Goal: Information Seeking & Learning: Learn about a topic

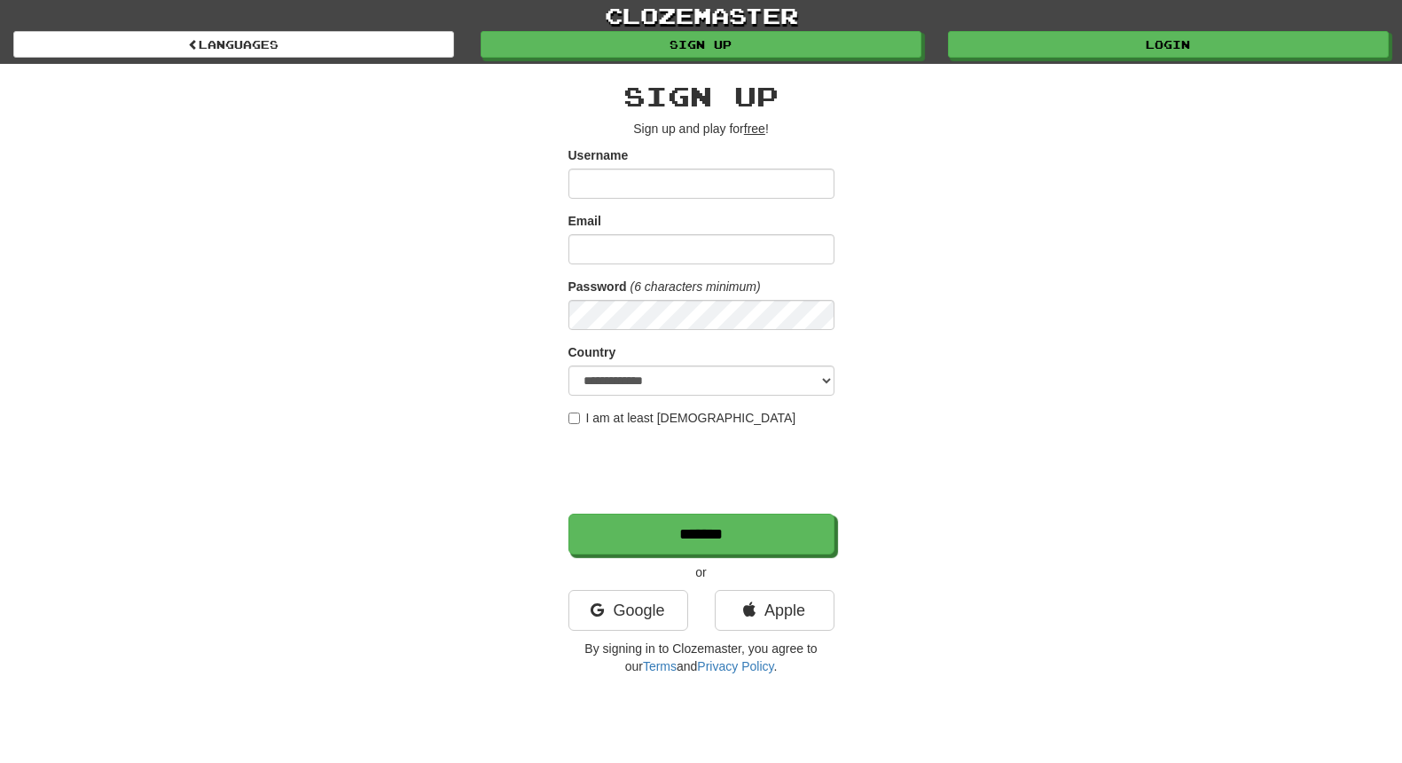
type input "*****"
click at [694, 252] on input "Email" at bounding box center [702, 249] width 266 height 30
type input "**********"
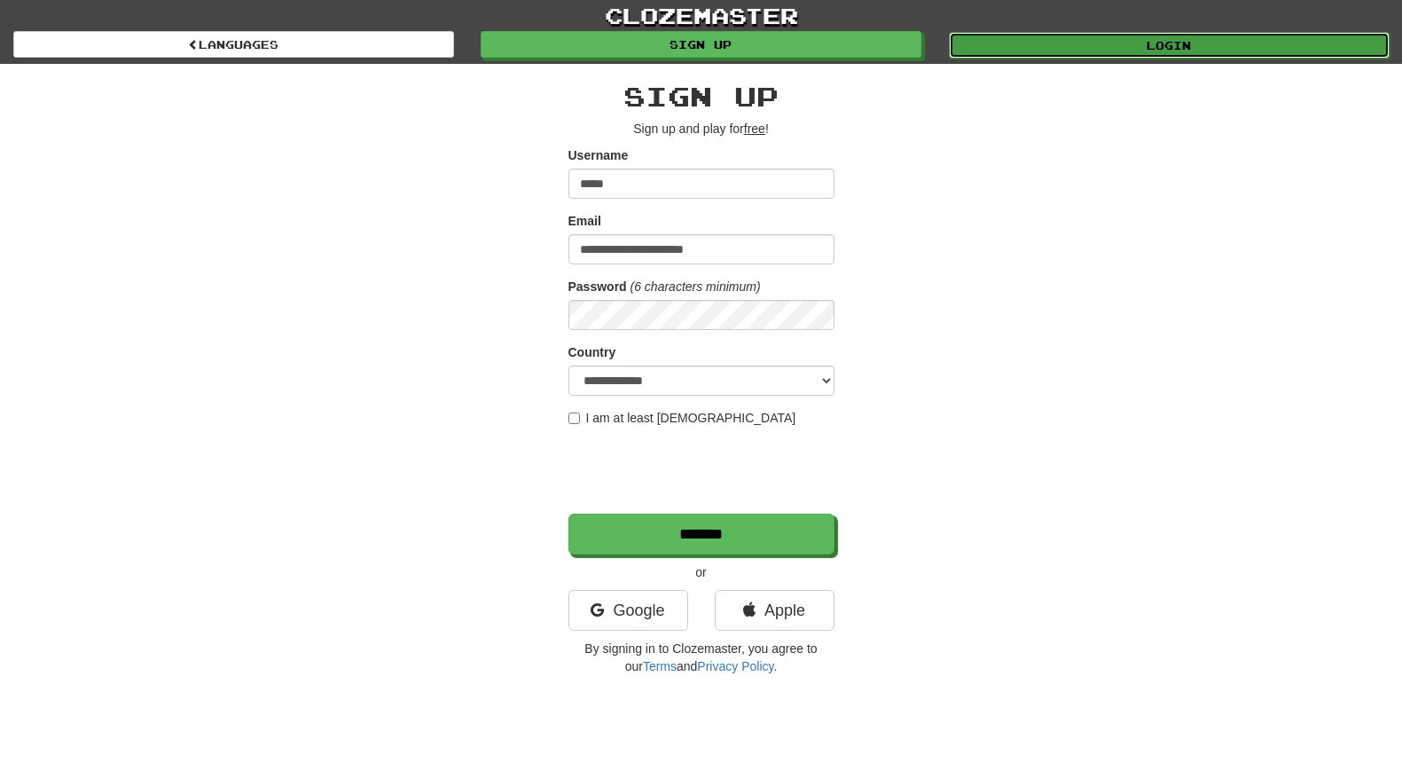
click at [1126, 43] on link "Login" at bounding box center [1169, 45] width 441 height 27
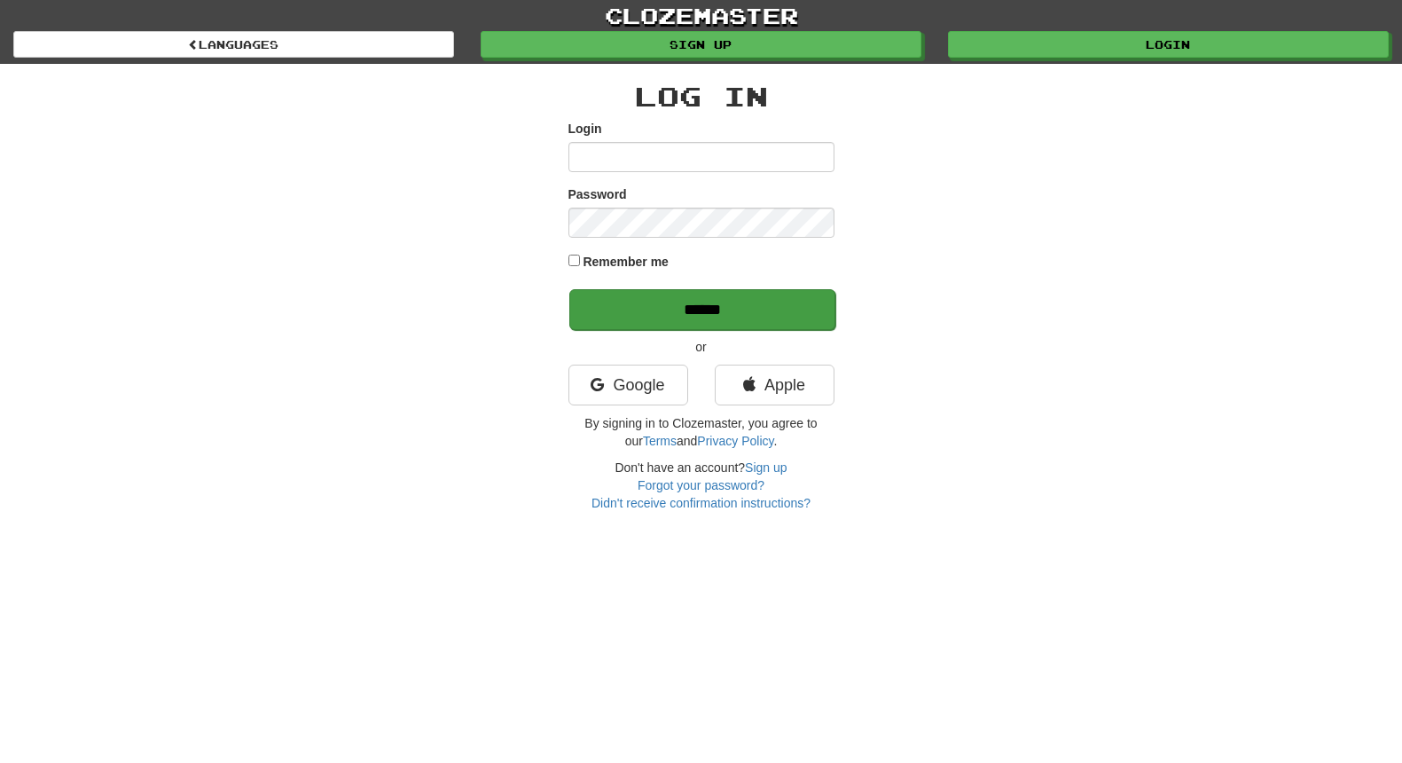
type input "*****"
click at [709, 313] on input "******" at bounding box center [702, 309] width 266 height 41
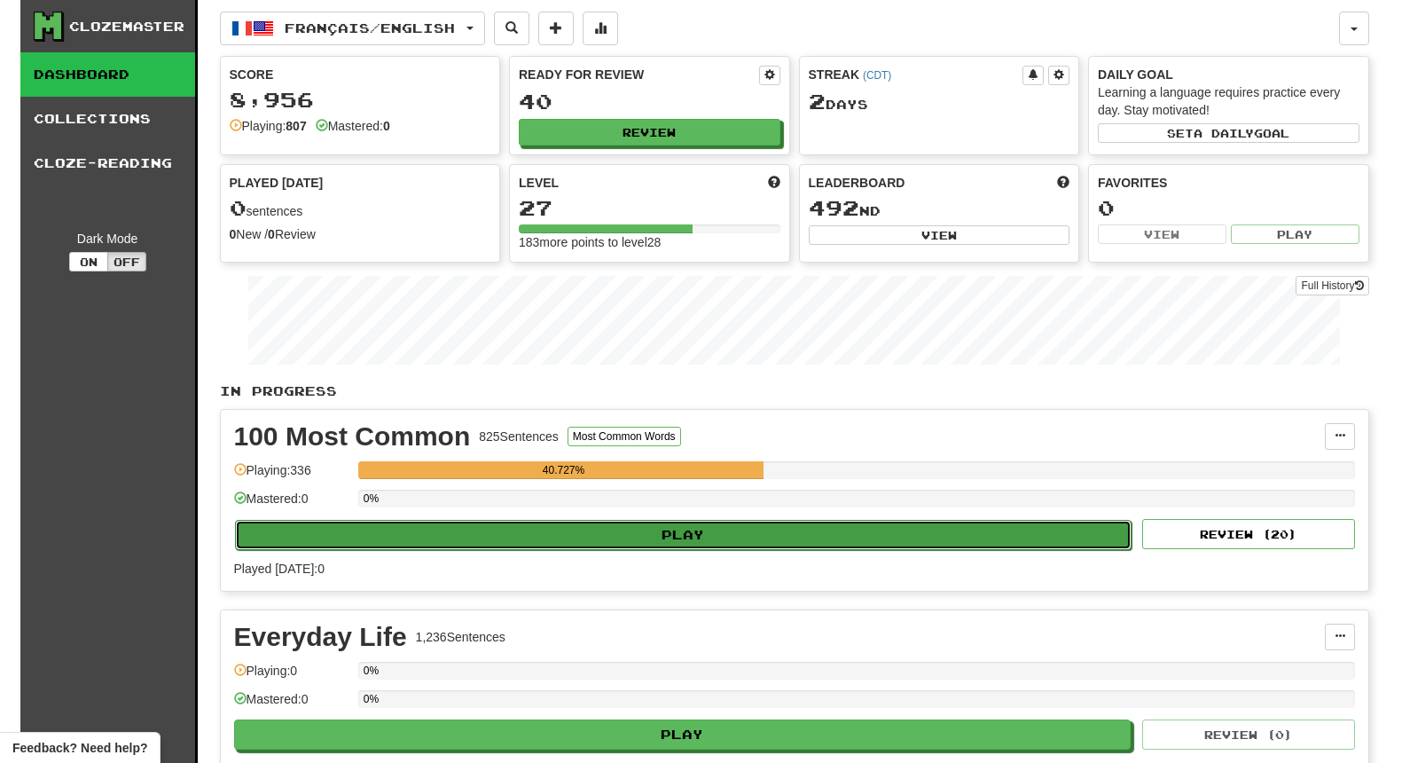
click at [709, 545] on button "Play" at bounding box center [684, 535] width 898 height 30
select select "**"
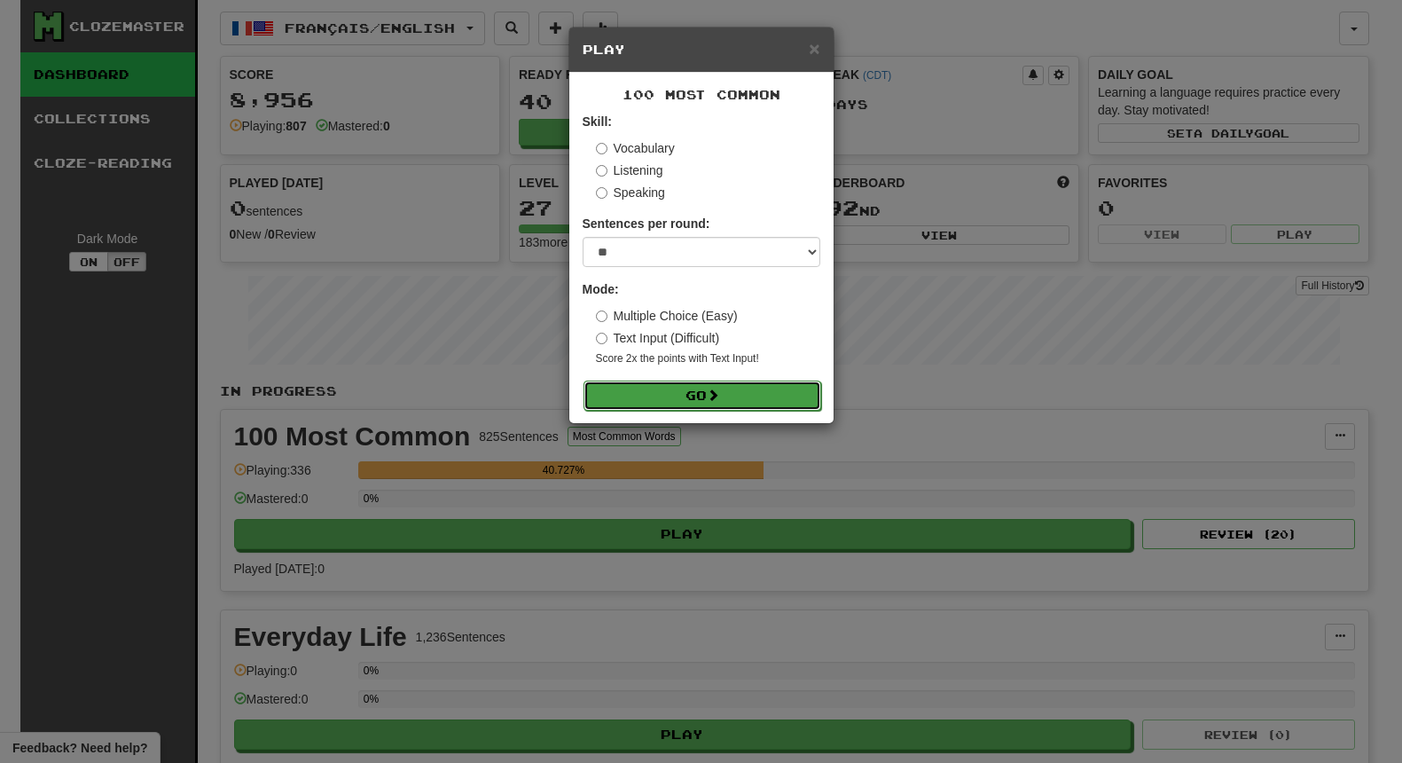
click at [699, 397] on button "Go" at bounding box center [703, 395] width 238 height 30
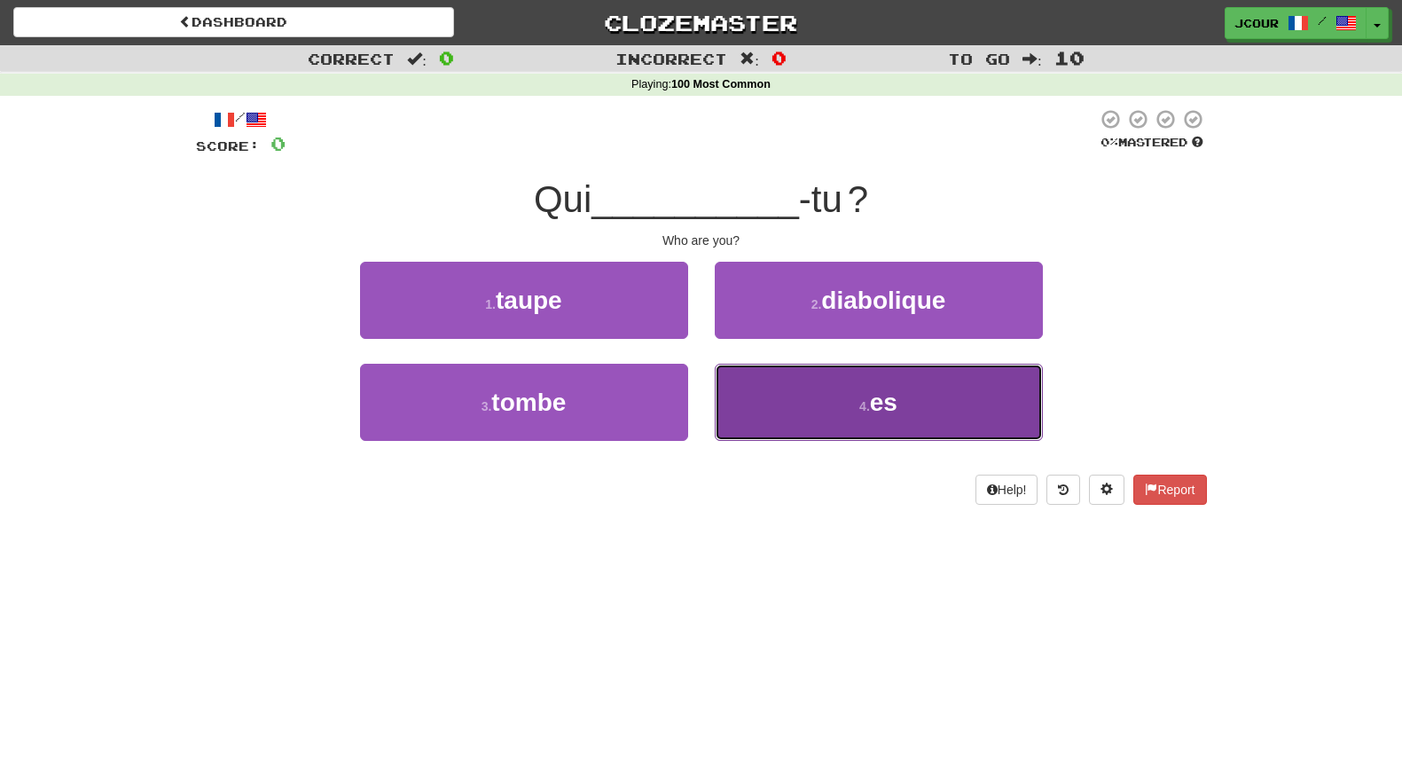
click at [854, 435] on button "4 . es" at bounding box center [879, 402] width 328 height 77
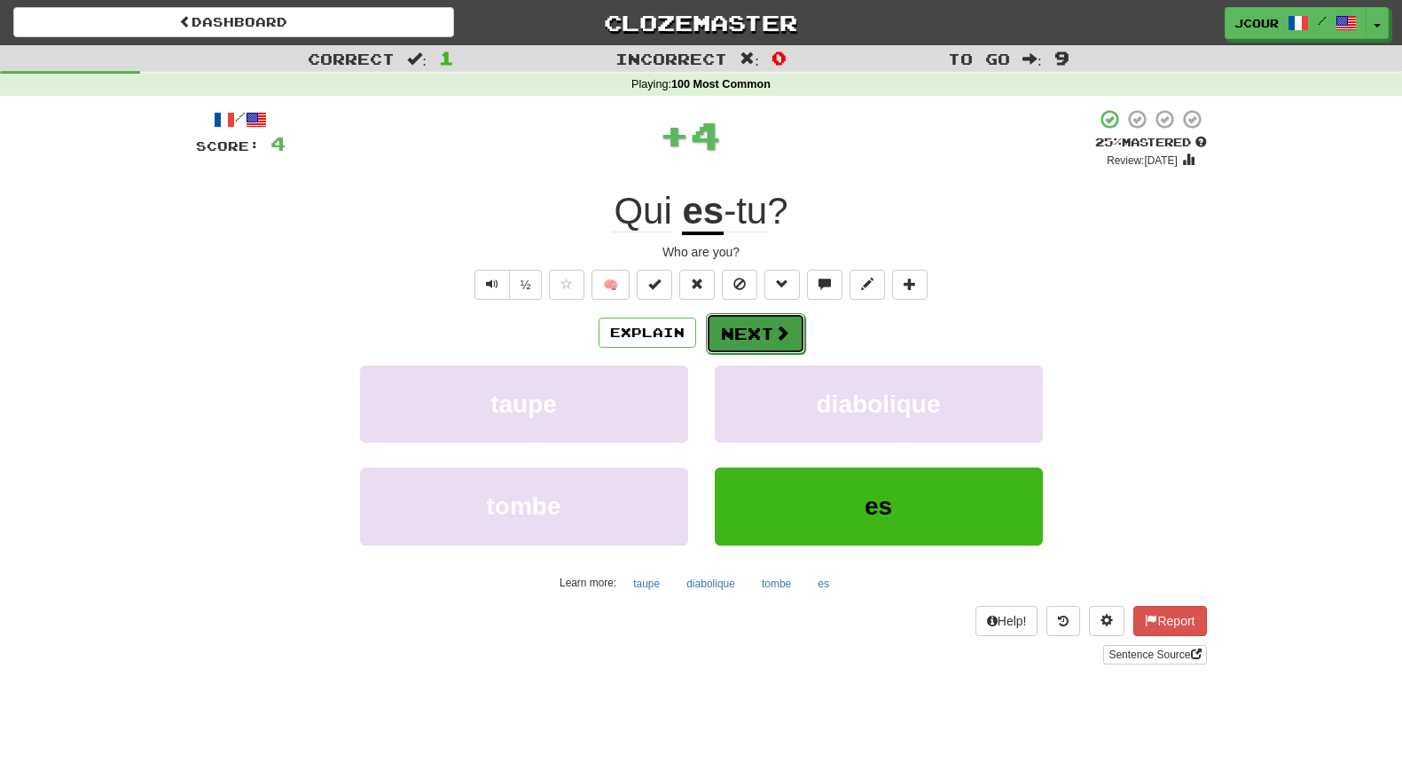
click at [787, 348] on button "Next" at bounding box center [755, 333] width 99 height 41
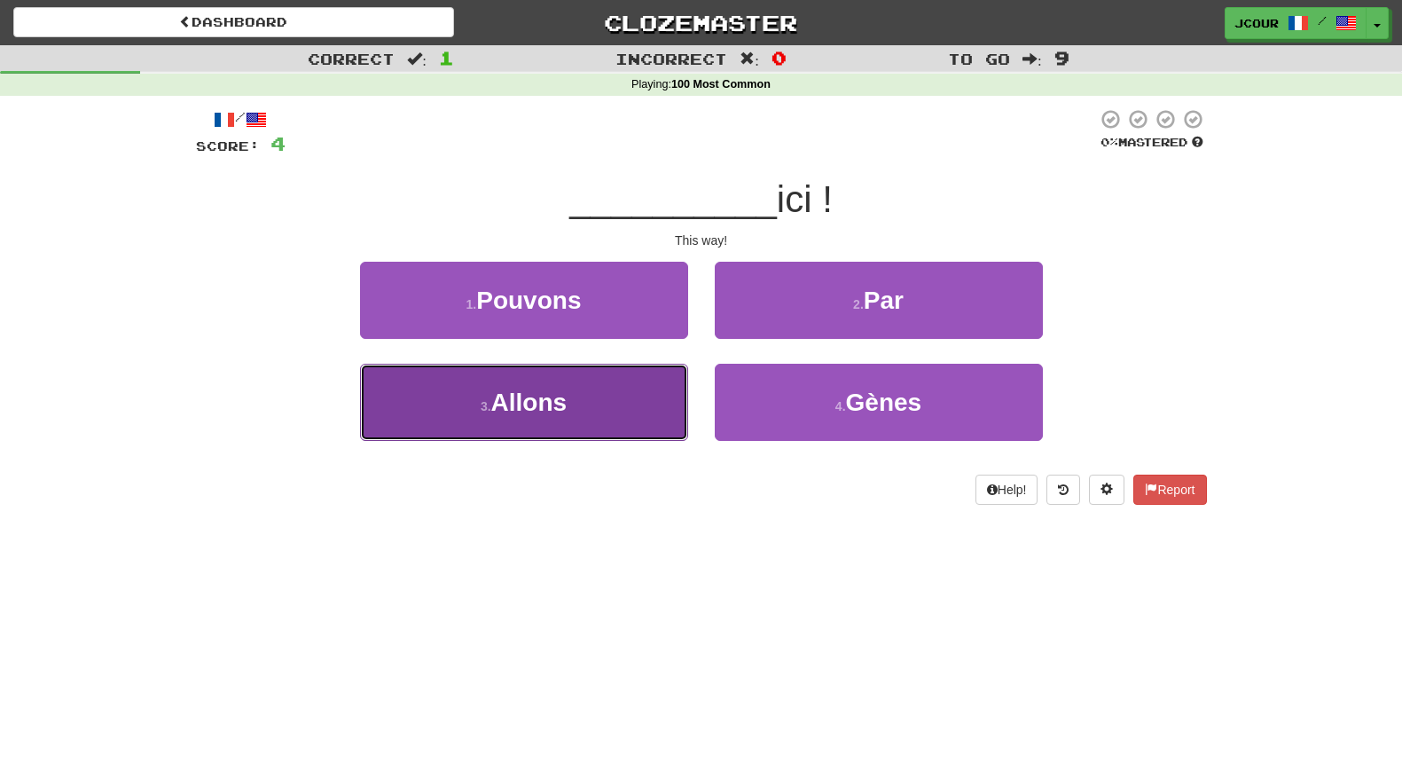
click at [633, 394] on button "3 . Allons" at bounding box center [524, 402] width 328 height 77
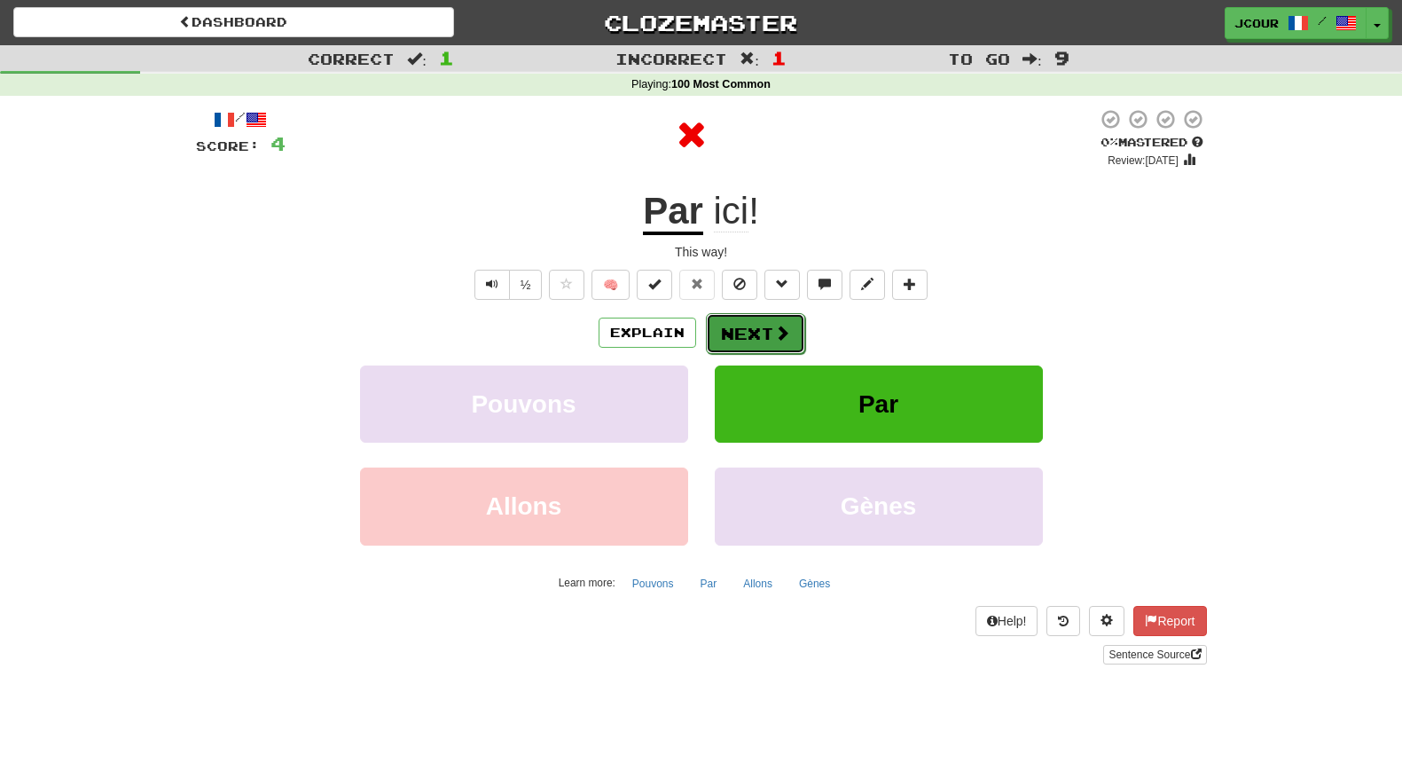
click at [774, 335] on span at bounding box center [782, 333] width 16 height 16
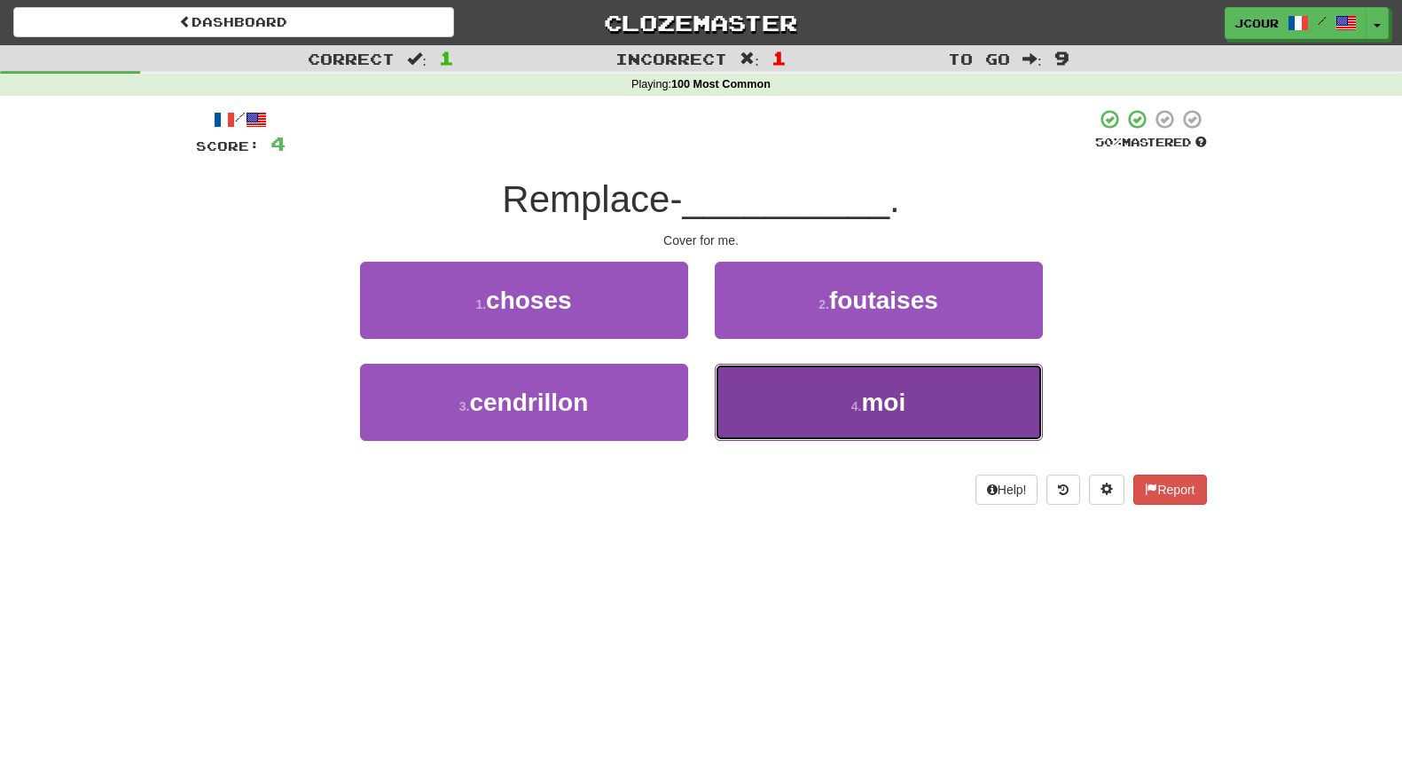
click at [803, 382] on button "4 . moi" at bounding box center [879, 402] width 328 height 77
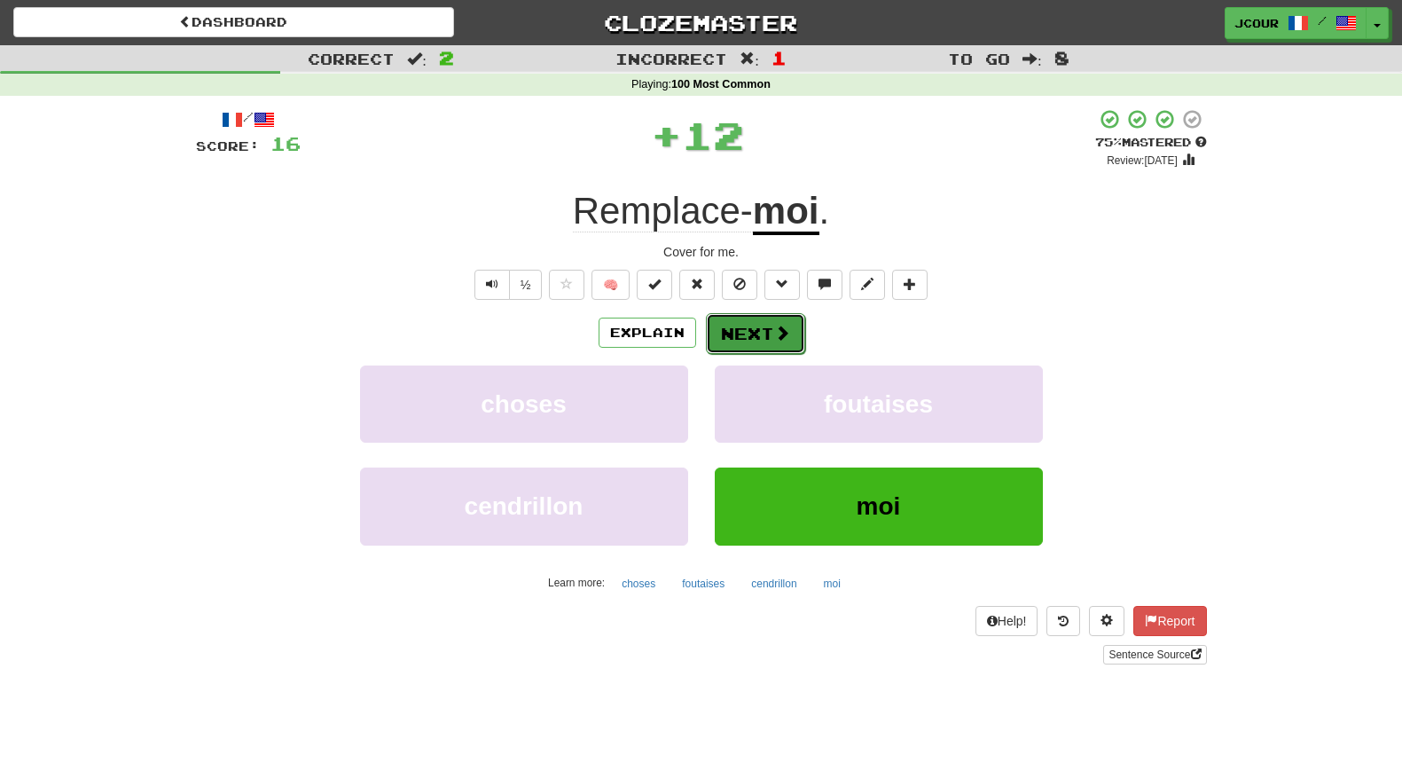
click at [772, 341] on button "Next" at bounding box center [755, 333] width 99 height 41
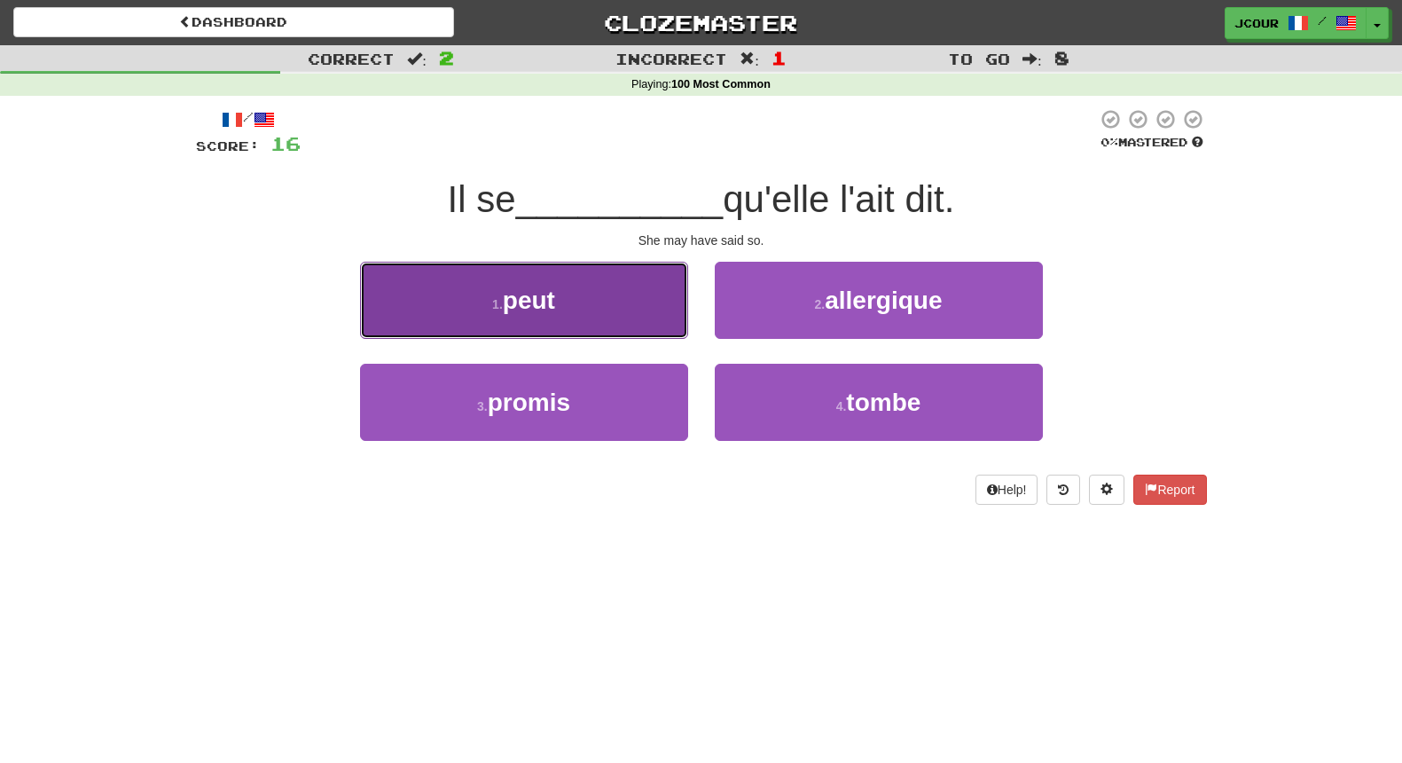
click at [640, 315] on button "1 . peut" at bounding box center [524, 300] width 328 height 77
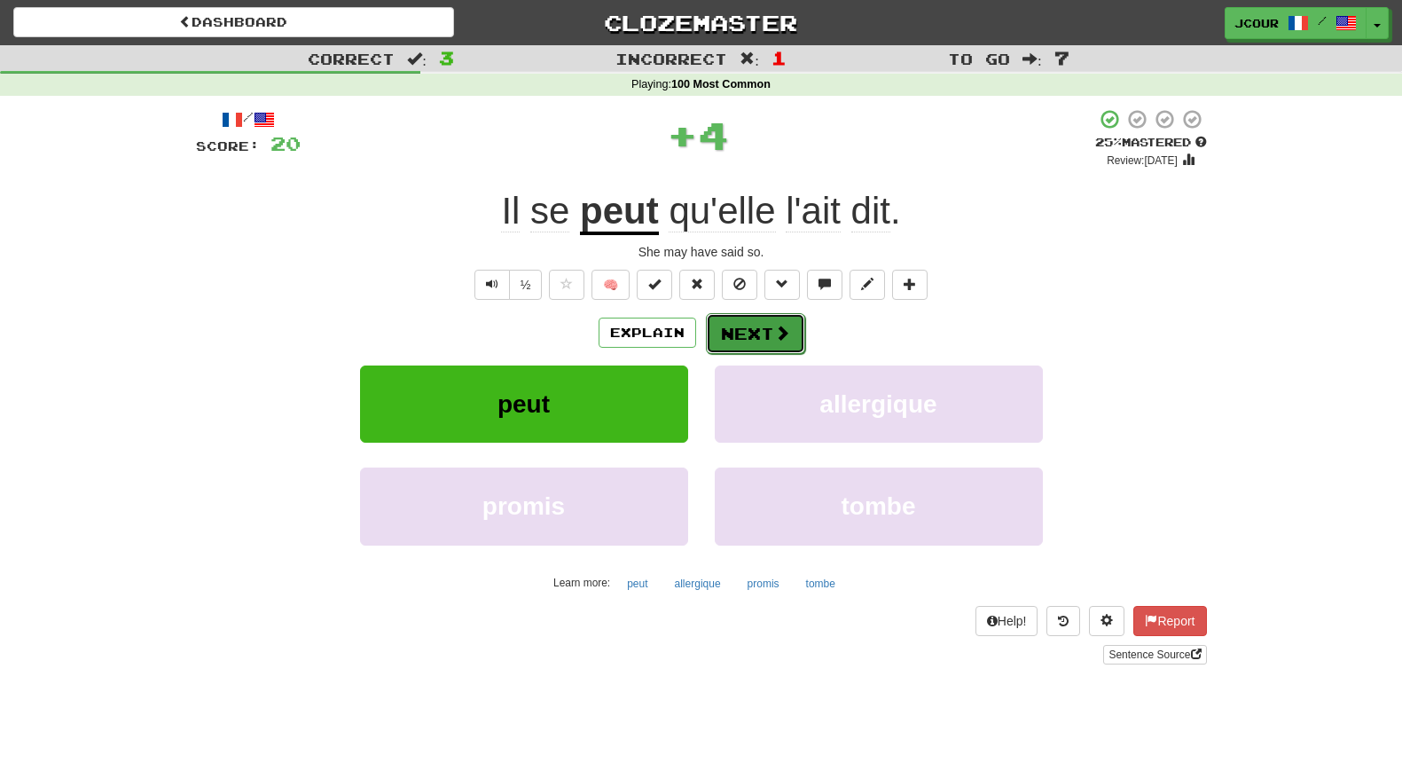
click at [748, 328] on button "Next" at bounding box center [755, 333] width 99 height 41
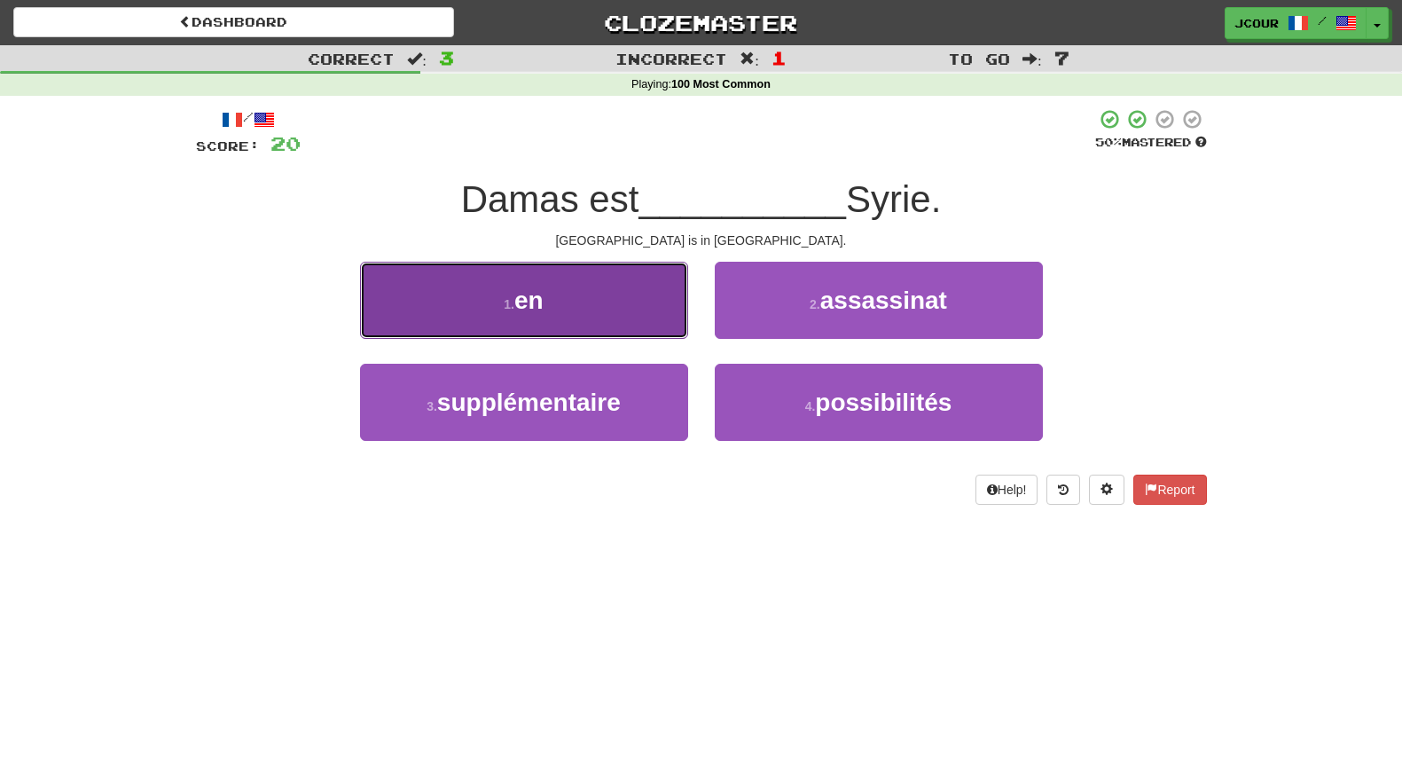
click at [611, 331] on button "1 . en" at bounding box center [524, 300] width 328 height 77
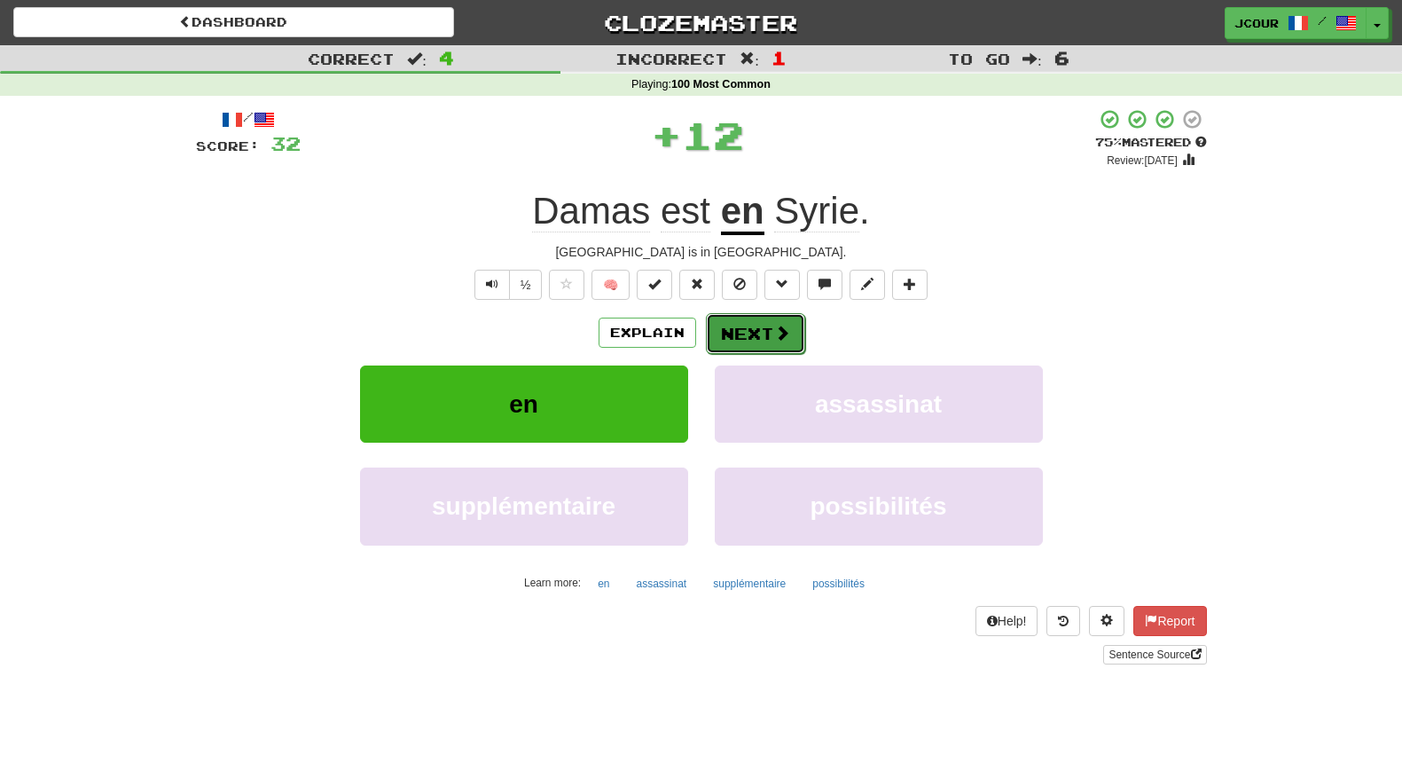
click at [742, 337] on button "Next" at bounding box center [755, 333] width 99 height 41
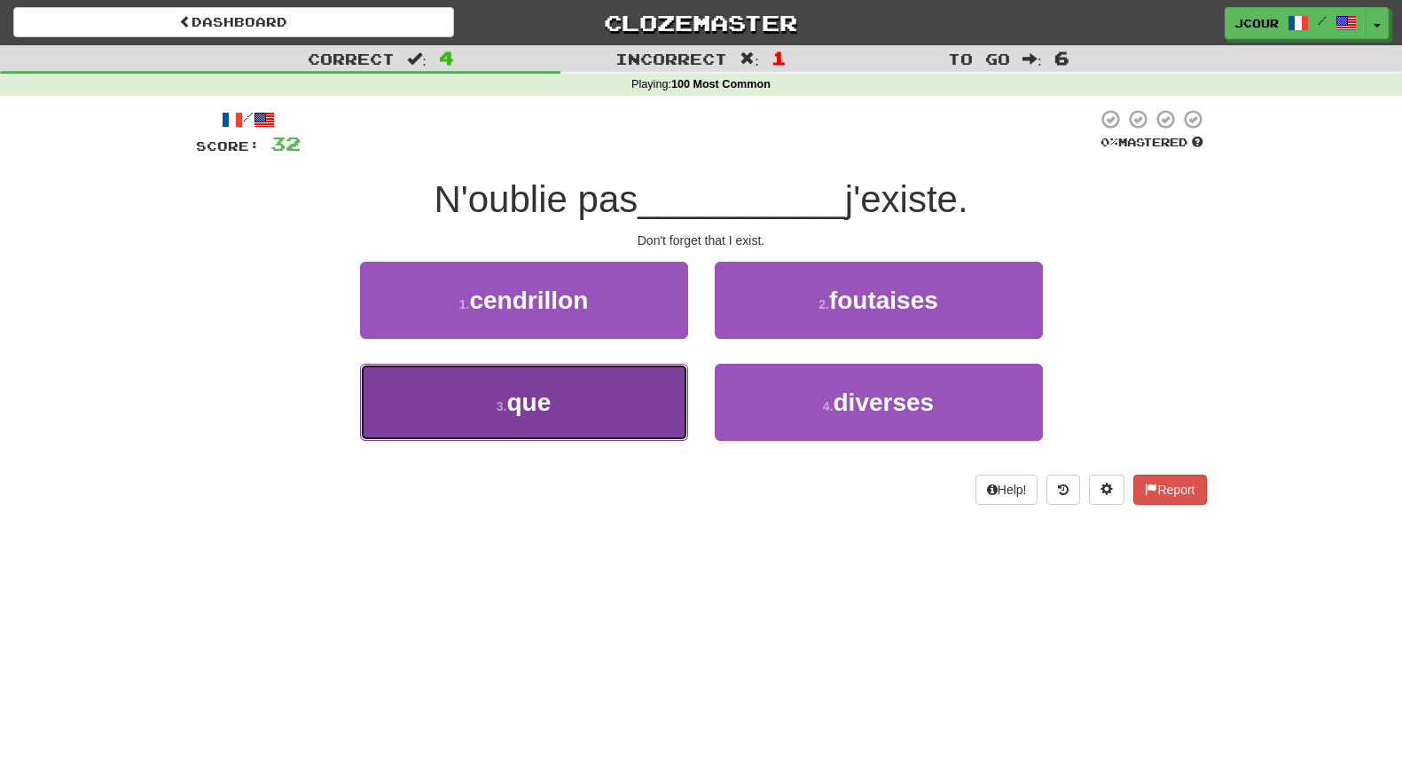
click at [620, 428] on button "3 . que" at bounding box center [524, 402] width 328 height 77
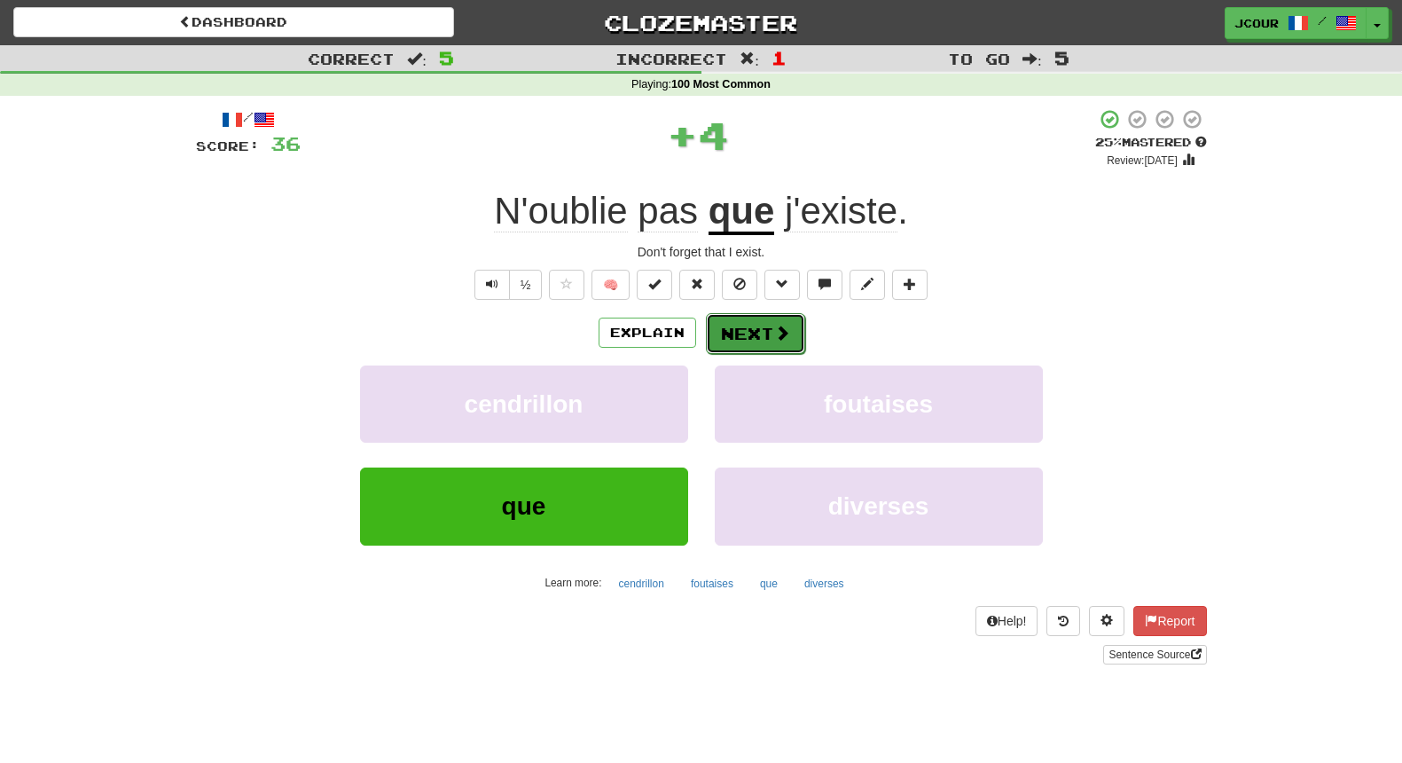
click at [757, 344] on button "Next" at bounding box center [755, 333] width 99 height 41
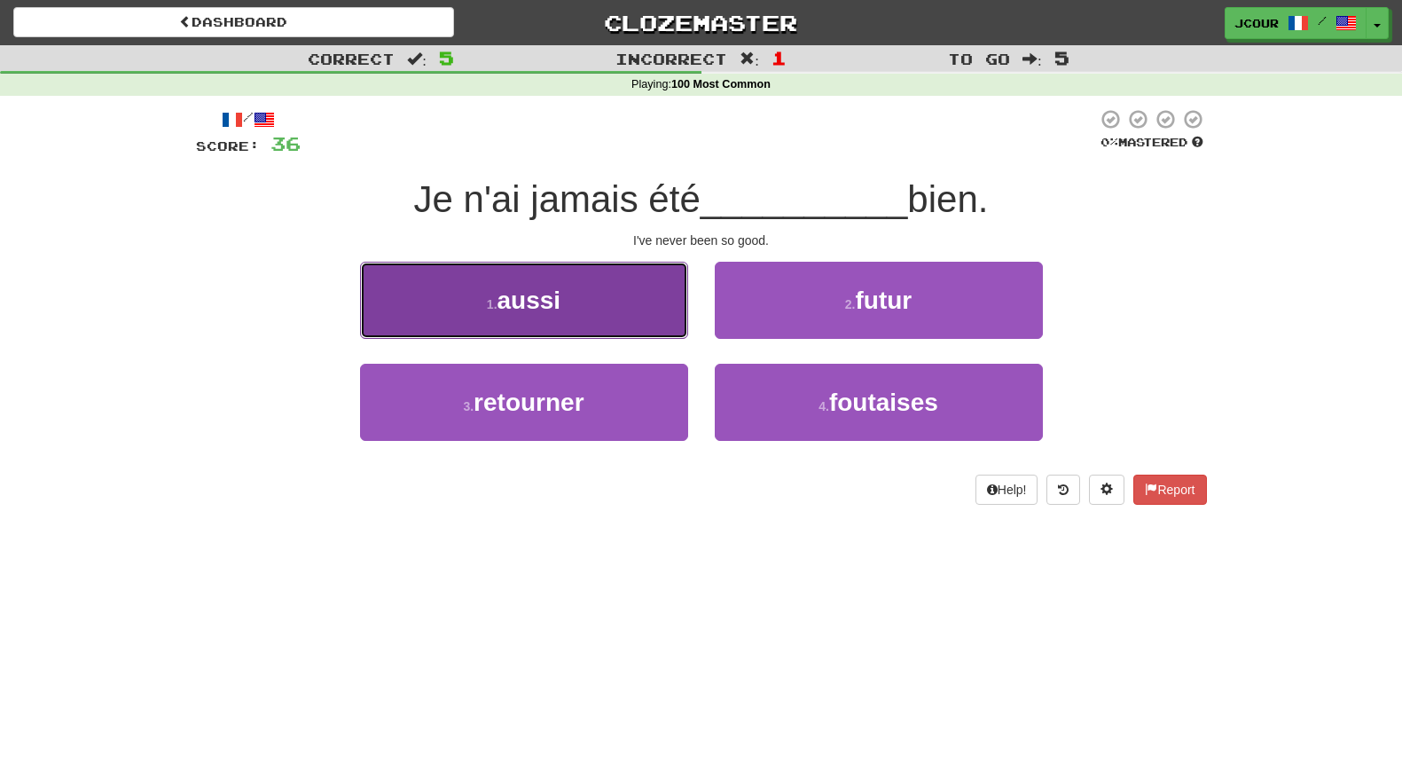
click at [612, 303] on button "1 . aussi" at bounding box center [524, 300] width 328 height 77
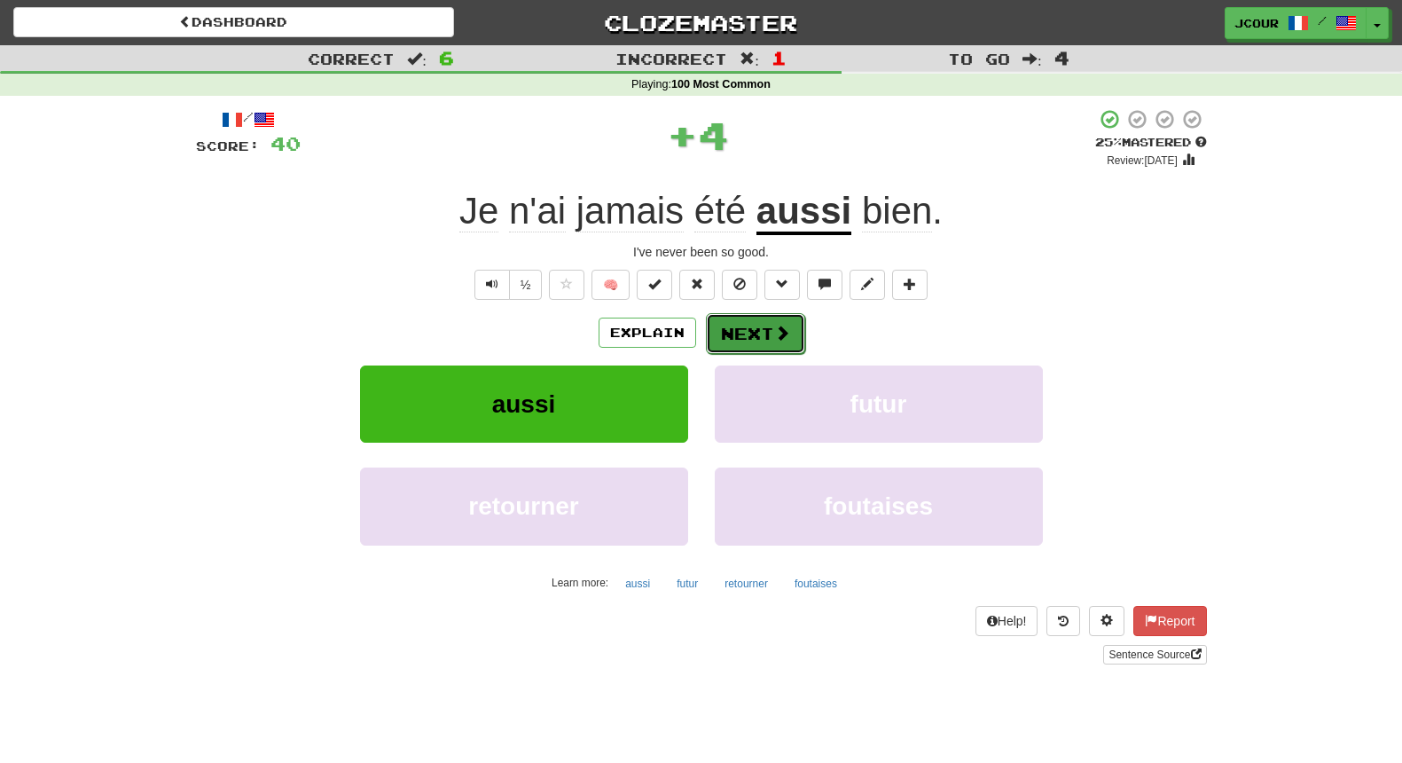
click at [749, 333] on button "Next" at bounding box center [755, 333] width 99 height 41
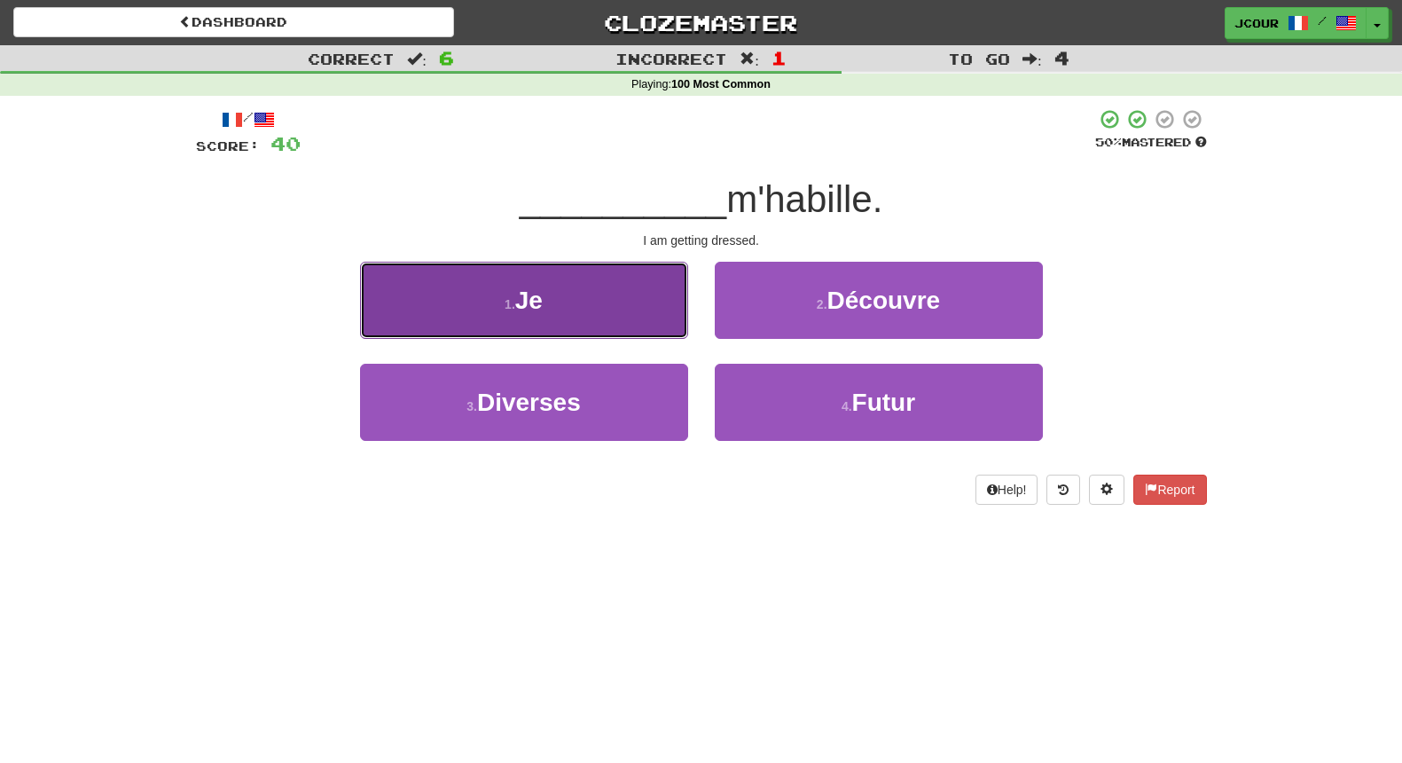
click at [624, 326] on button "1 . Je" at bounding box center [524, 300] width 328 height 77
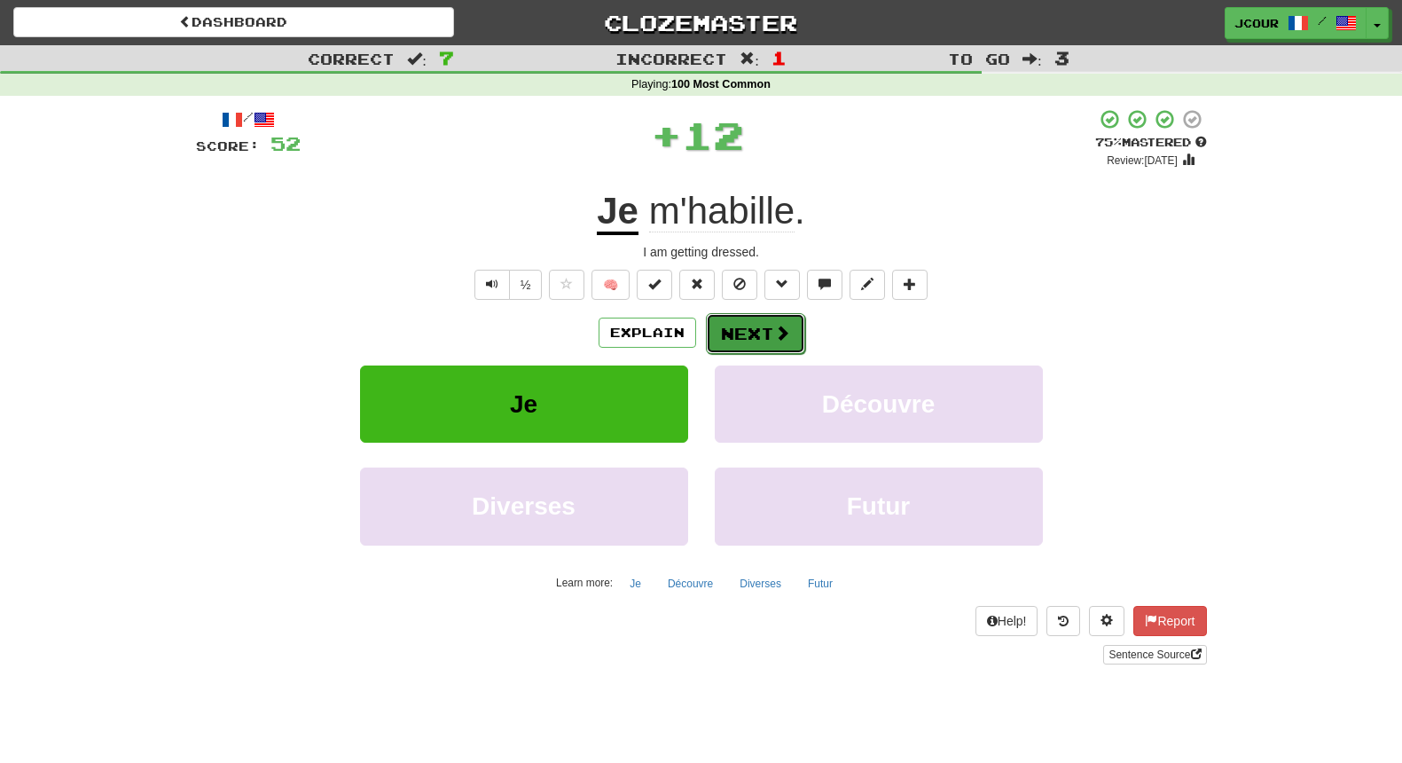
click at [737, 330] on button "Next" at bounding box center [755, 333] width 99 height 41
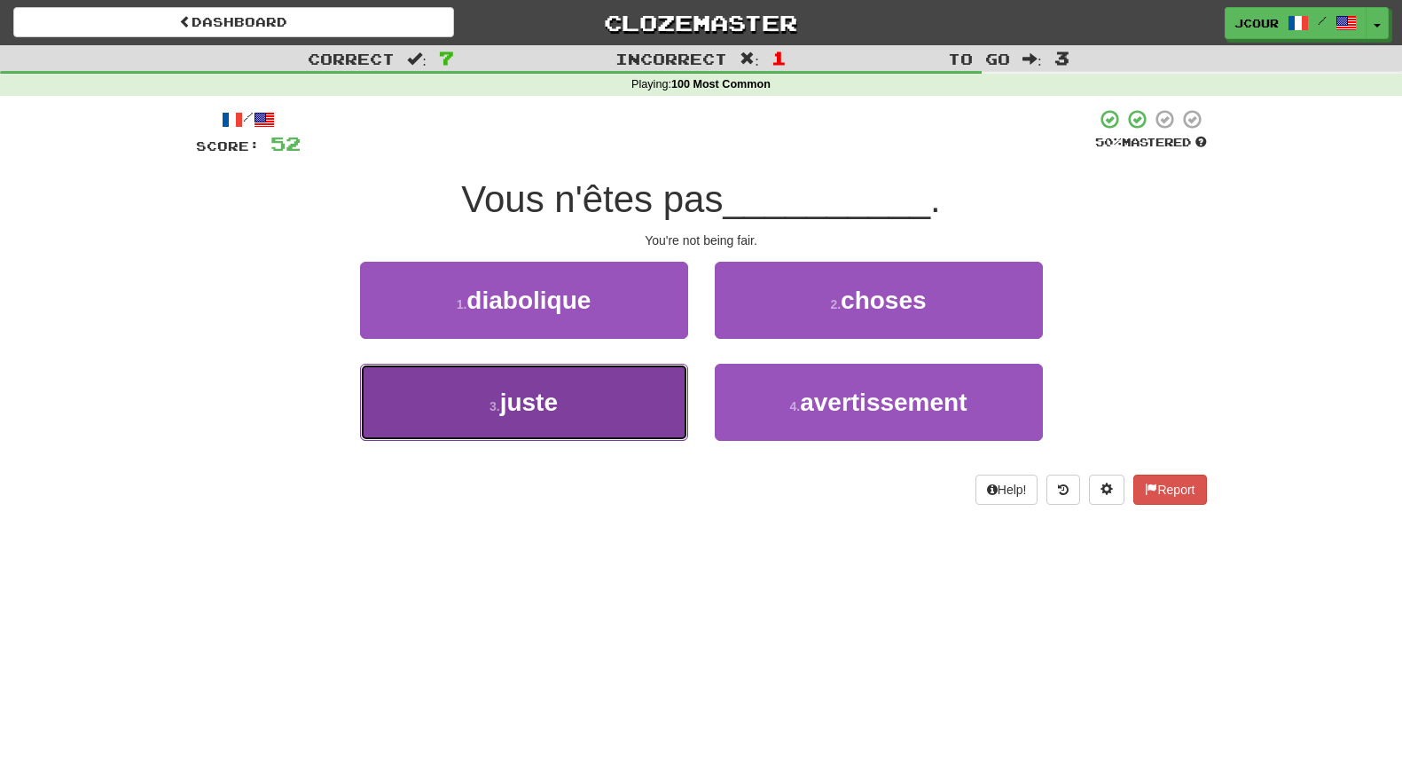
click at [602, 419] on button "3 . juste" at bounding box center [524, 402] width 328 height 77
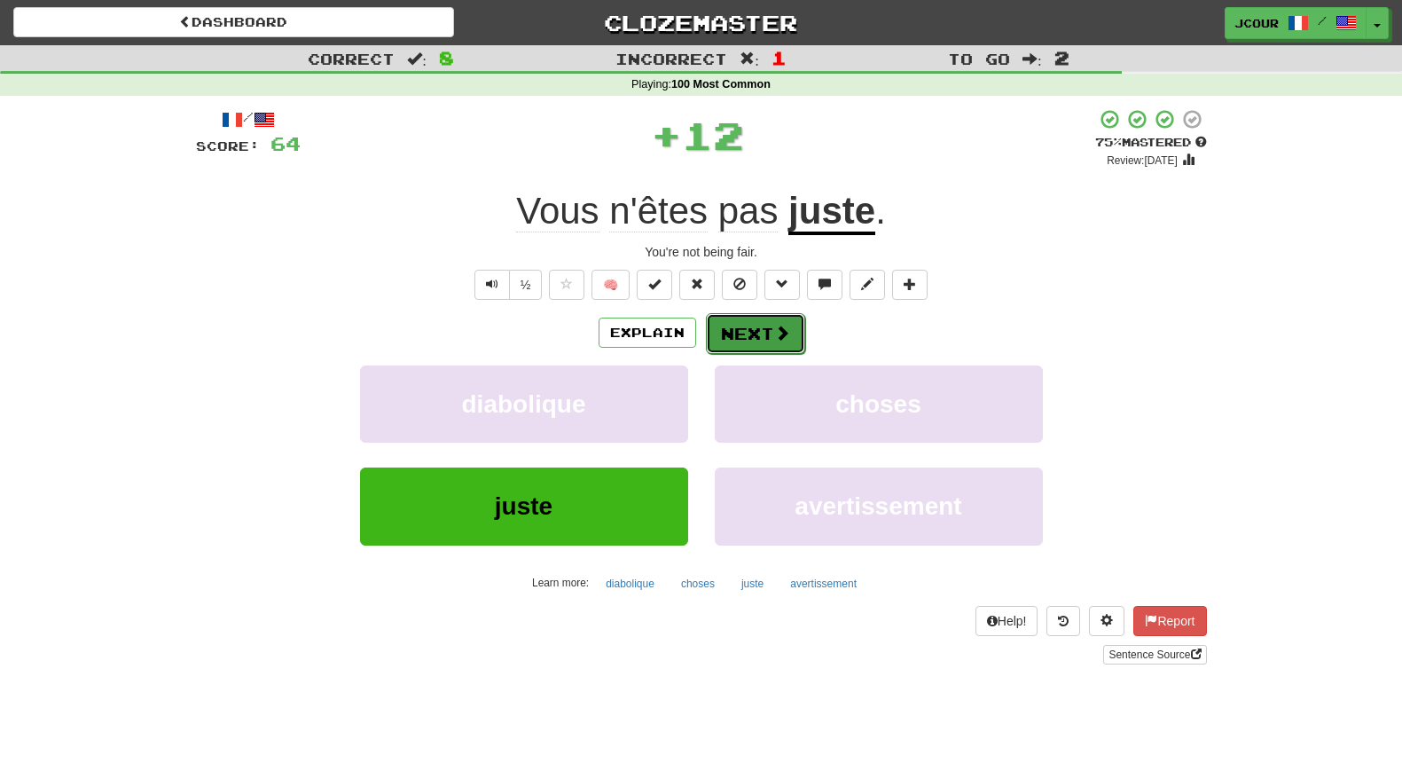
click at [736, 349] on button "Next" at bounding box center [755, 333] width 99 height 41
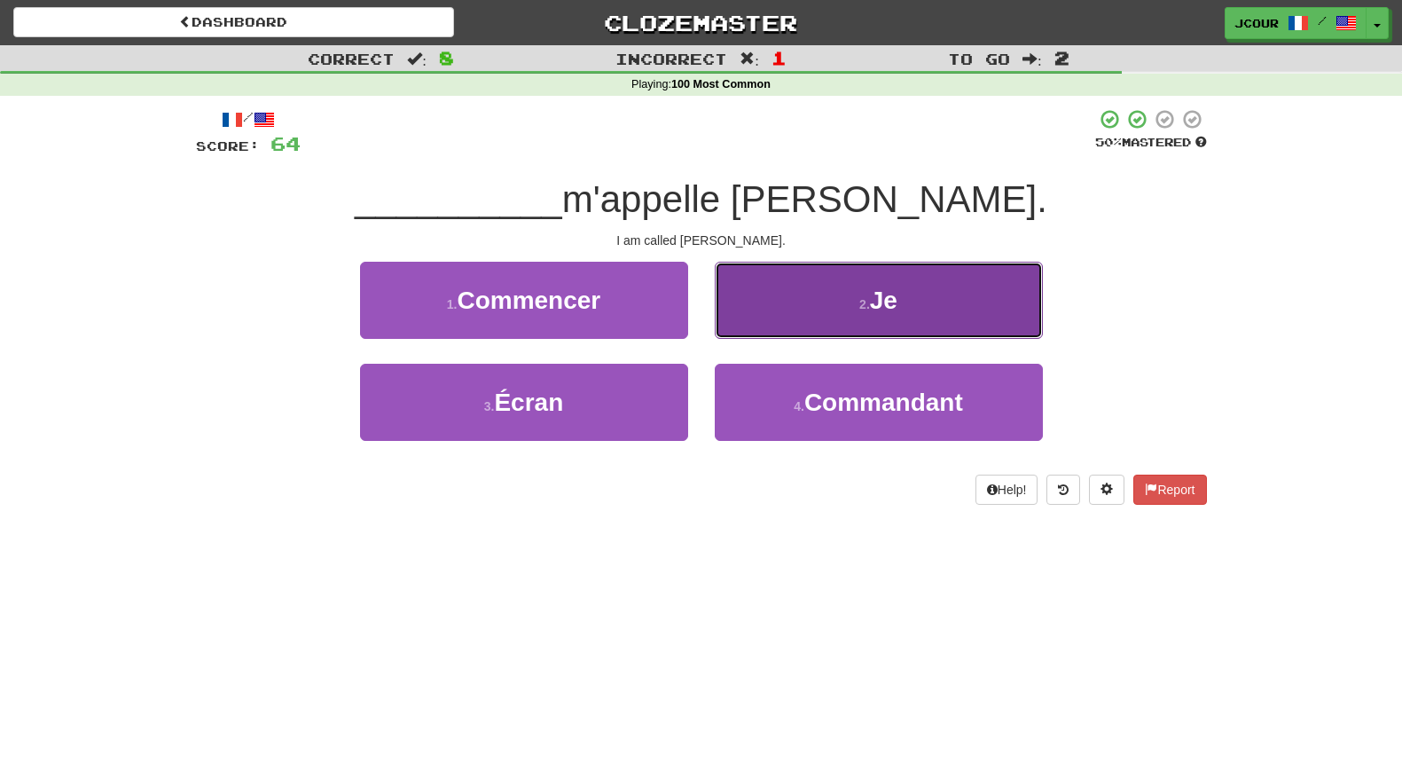
click at [808, 323] on button "2 . Je" at bounding box center [879, 300] width 328 height 77
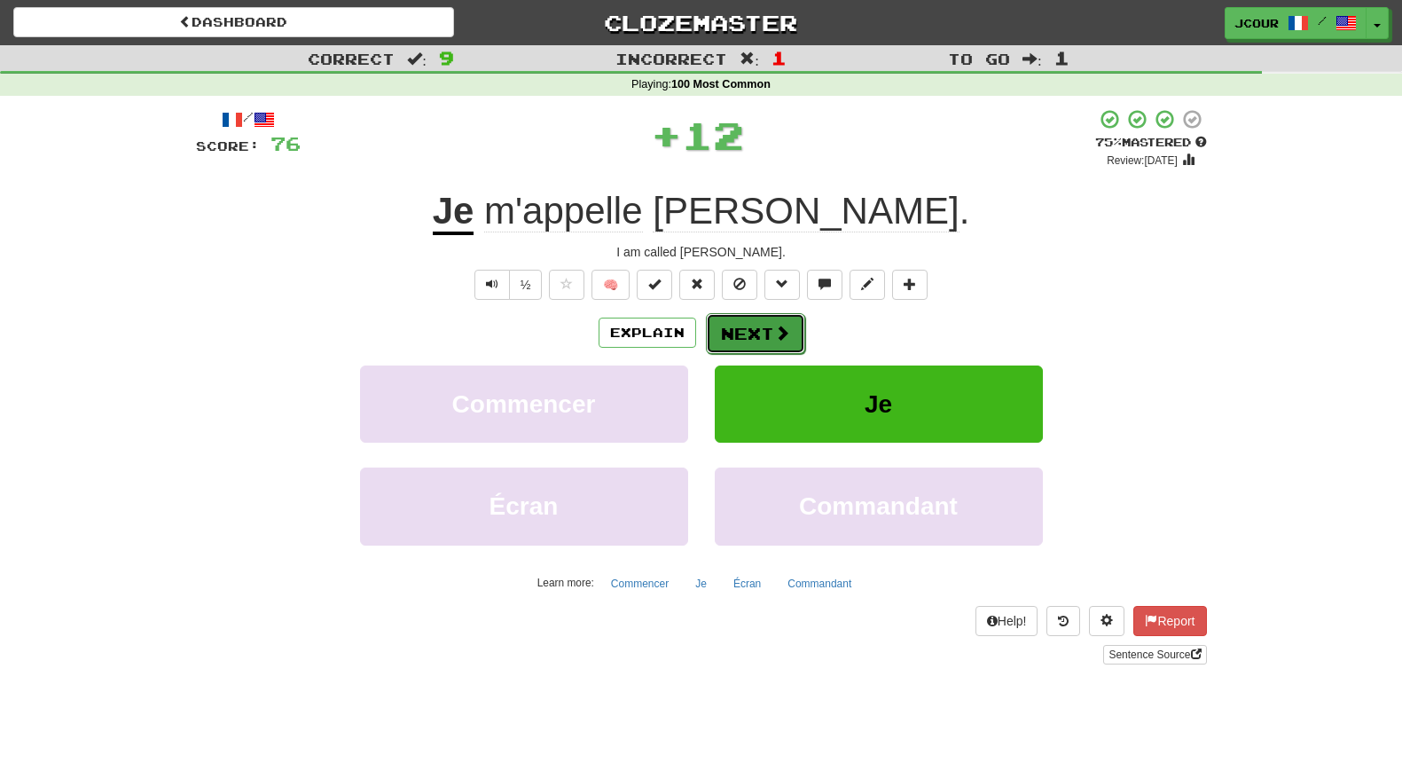
click at [749, 326] on button "Next" at bounding box center [755, 333] width 99 height 41
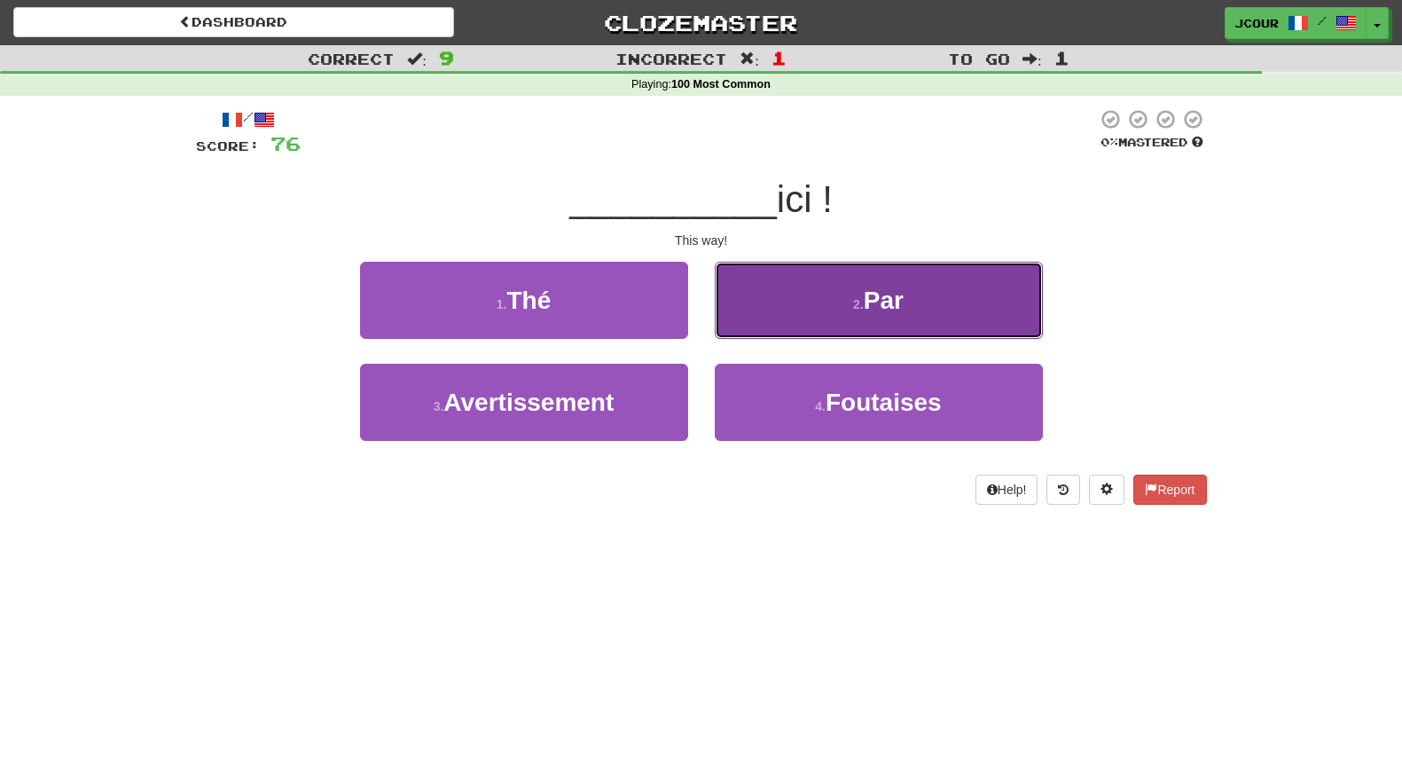
click at [842, 294] on button "2 . Par" at bounding box center [879, 300] width 328 height 77
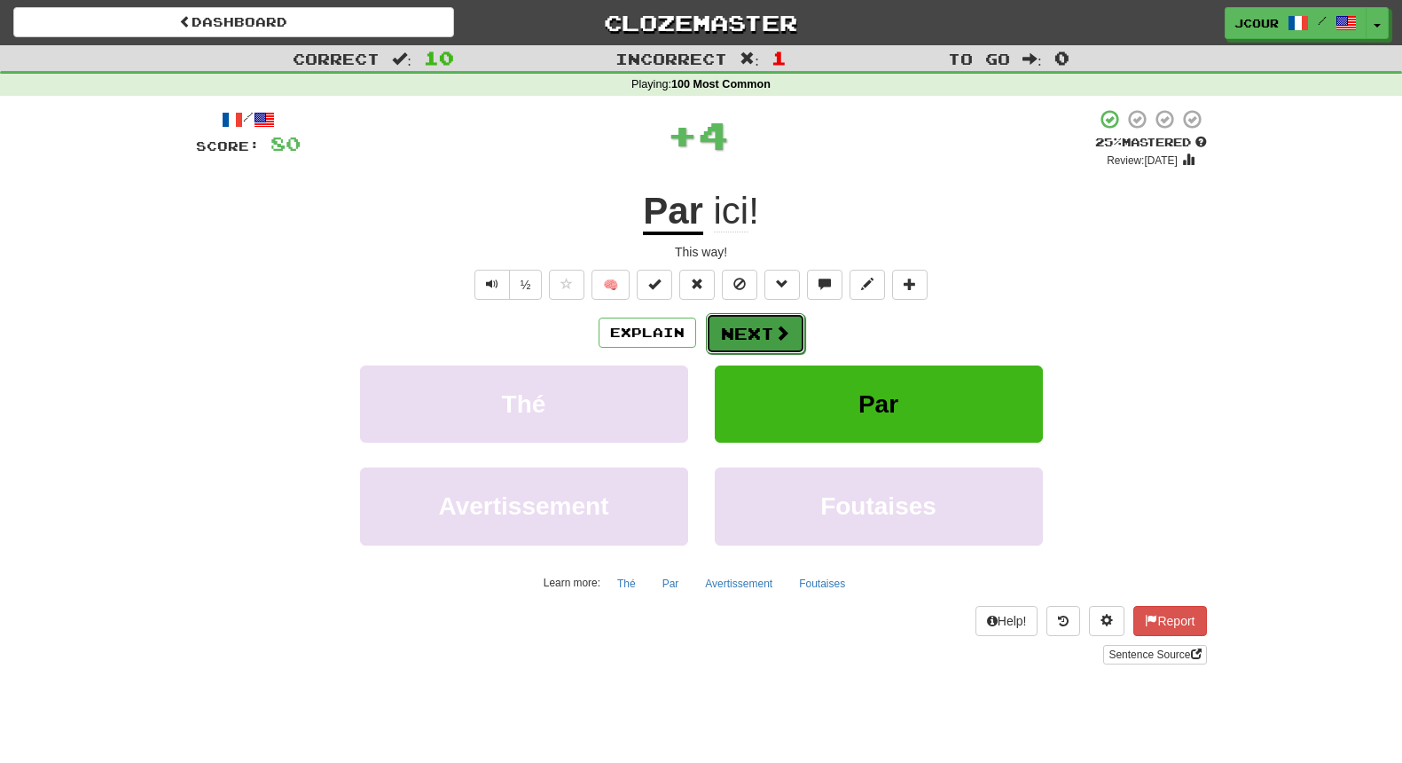
click at [763, 331] on button "Next" at bounding box center [755, 333] width 99 height 41
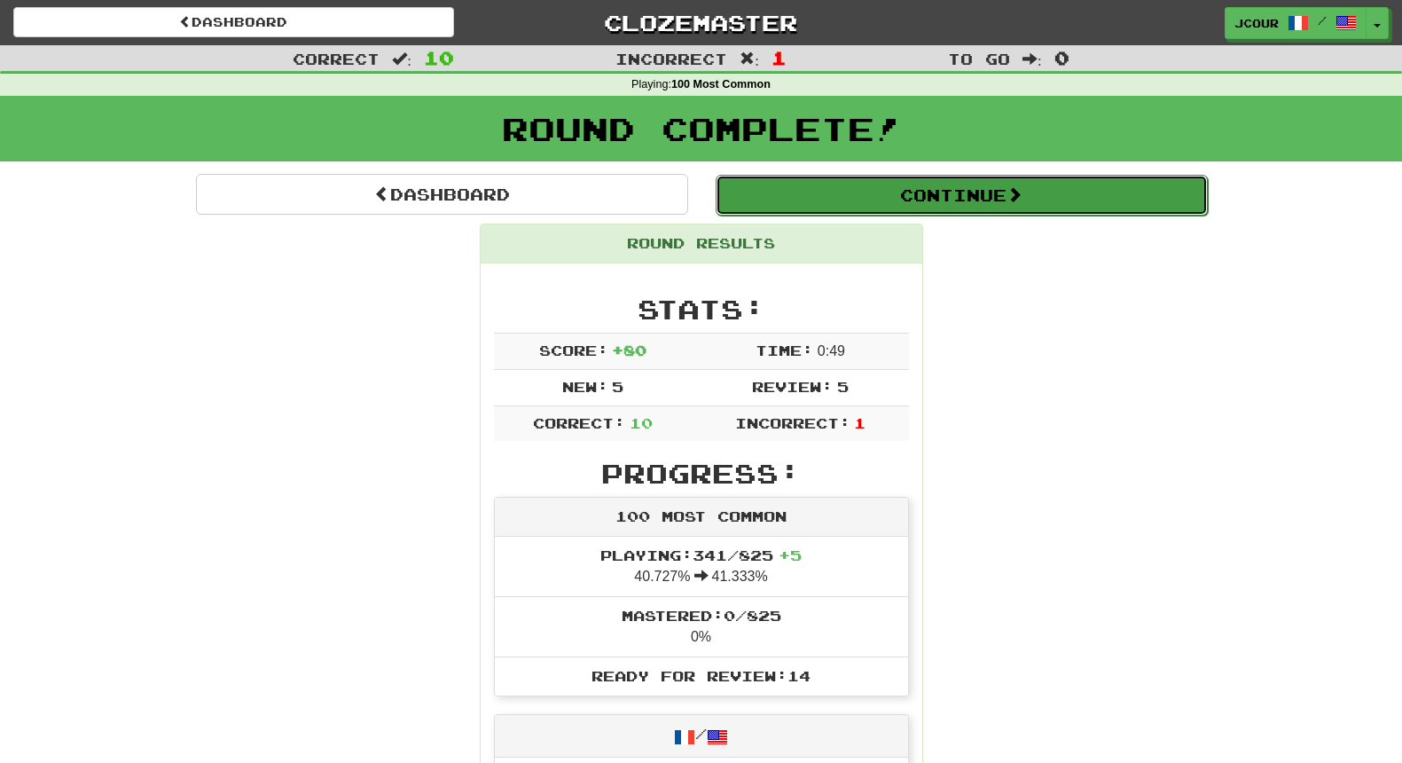
click at [953, 208] on button "Continue" at bounding box center [962, 195] width 492 height 41
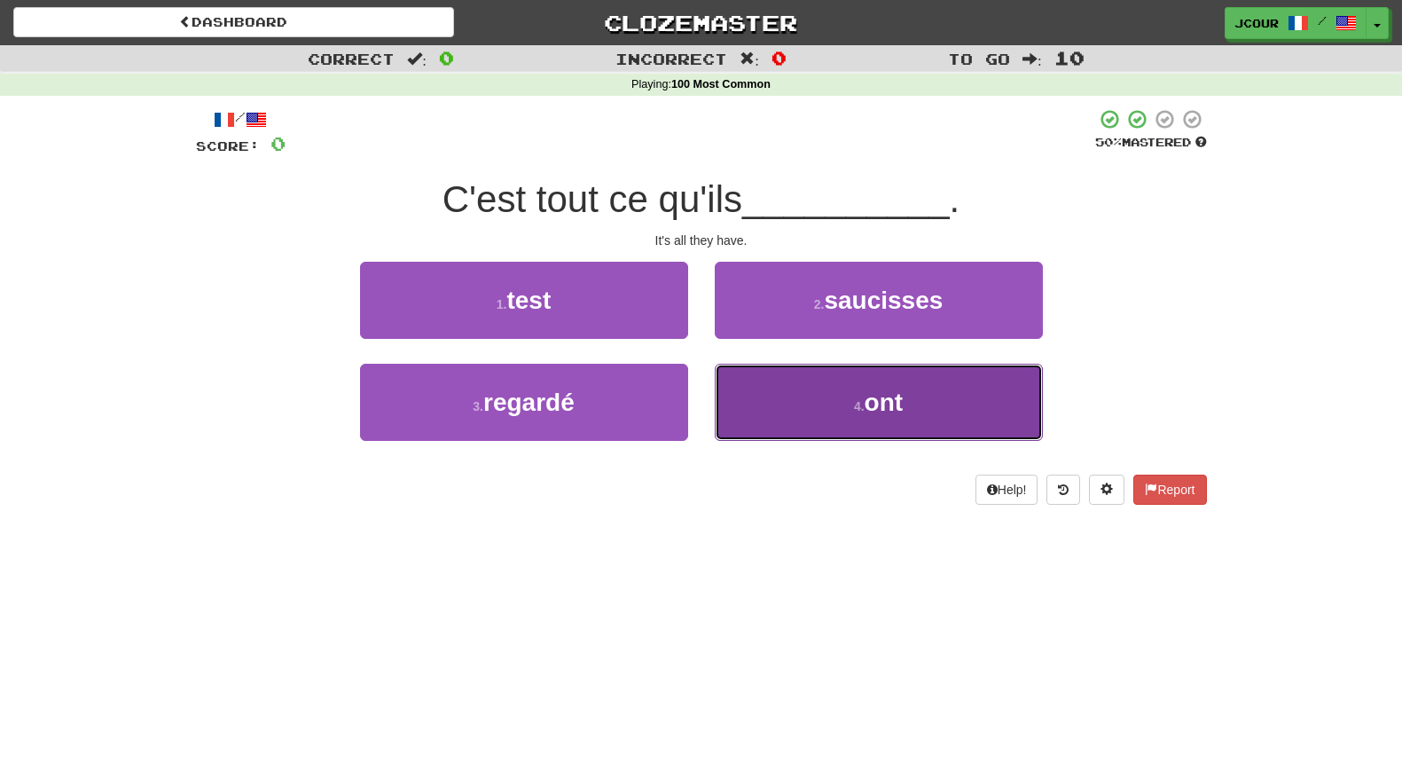
click at [864, 388] on button "4 . ont" at bounding box center [879, 402] width 328 height 77
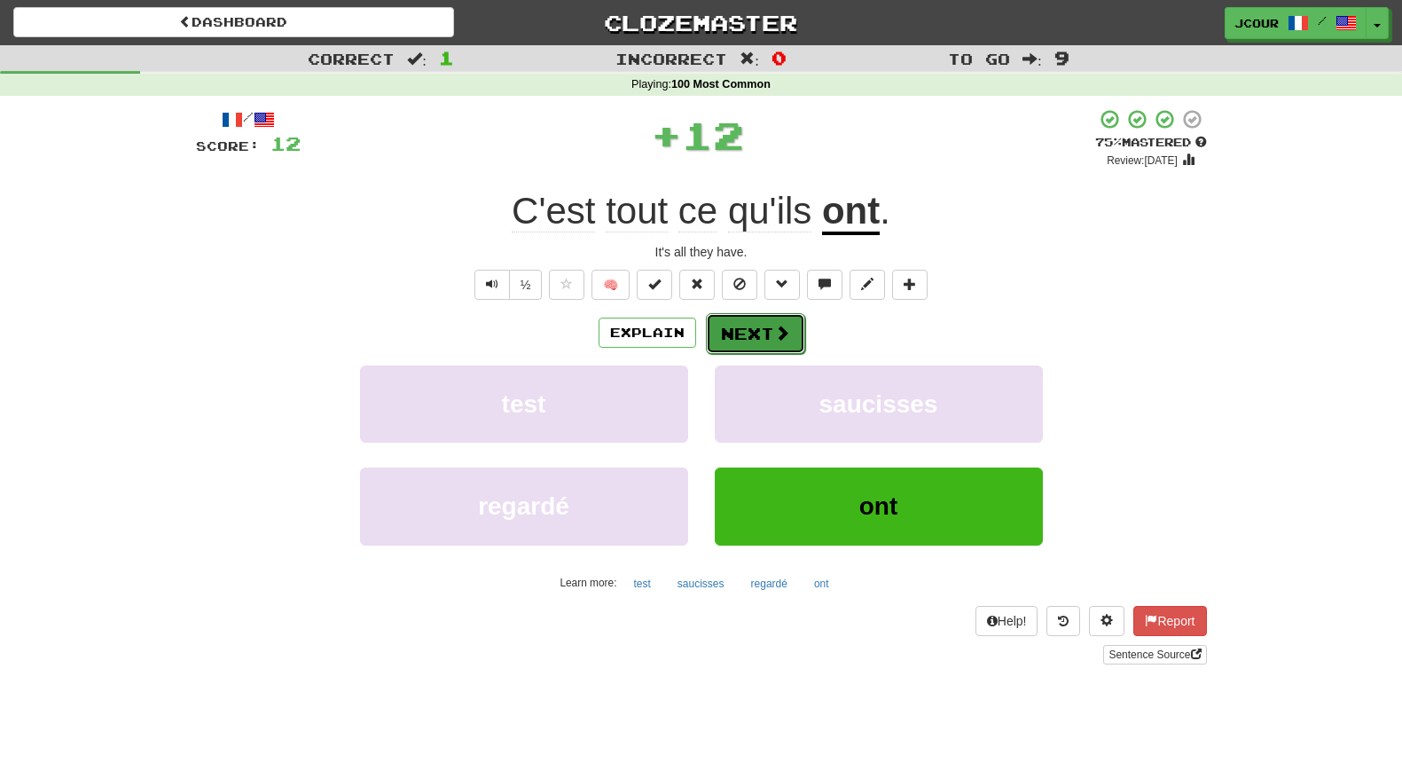
click at [793, 333] on button "Next" at bounding box center [755, 333] width 99 height 41
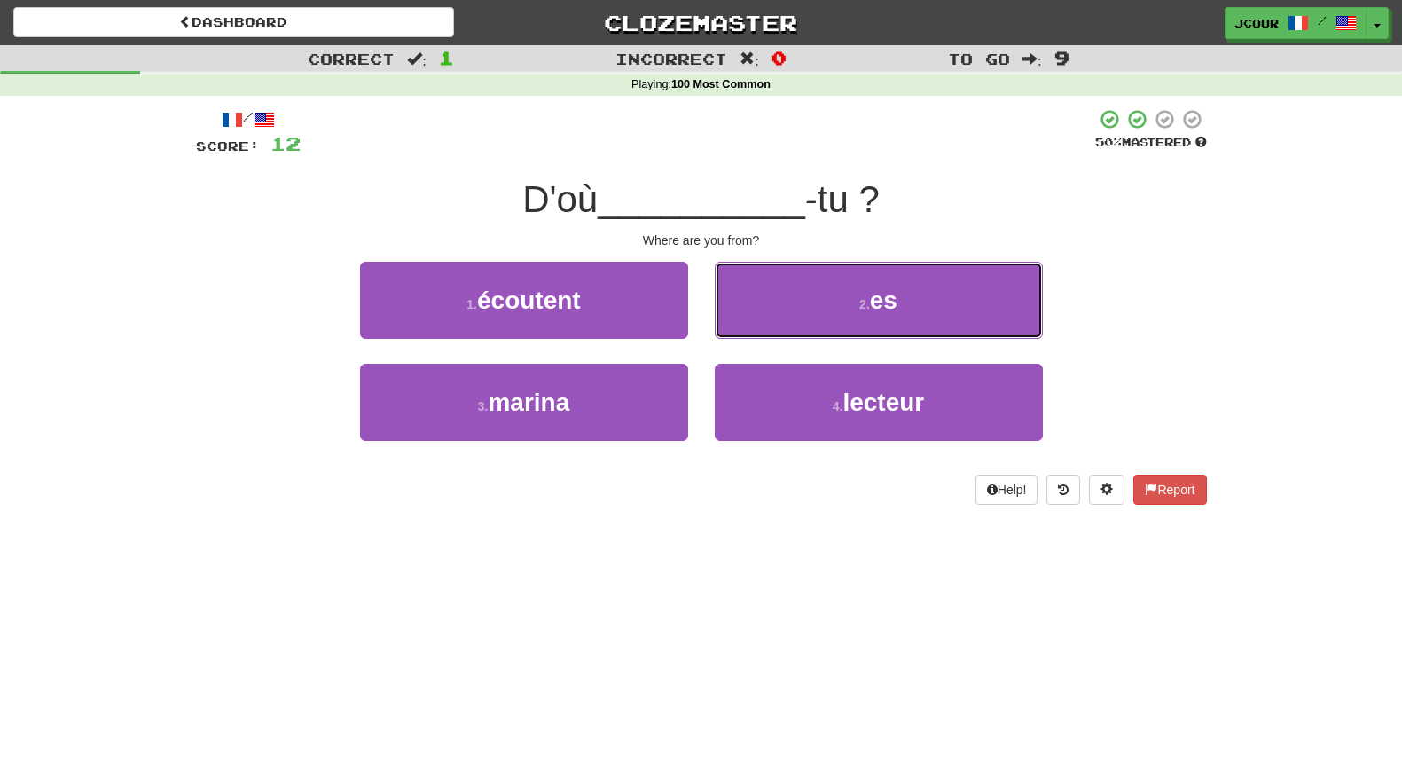
click at [793, 333] on button "2 . es" at bounding box center [879, 300] width 328 height 77
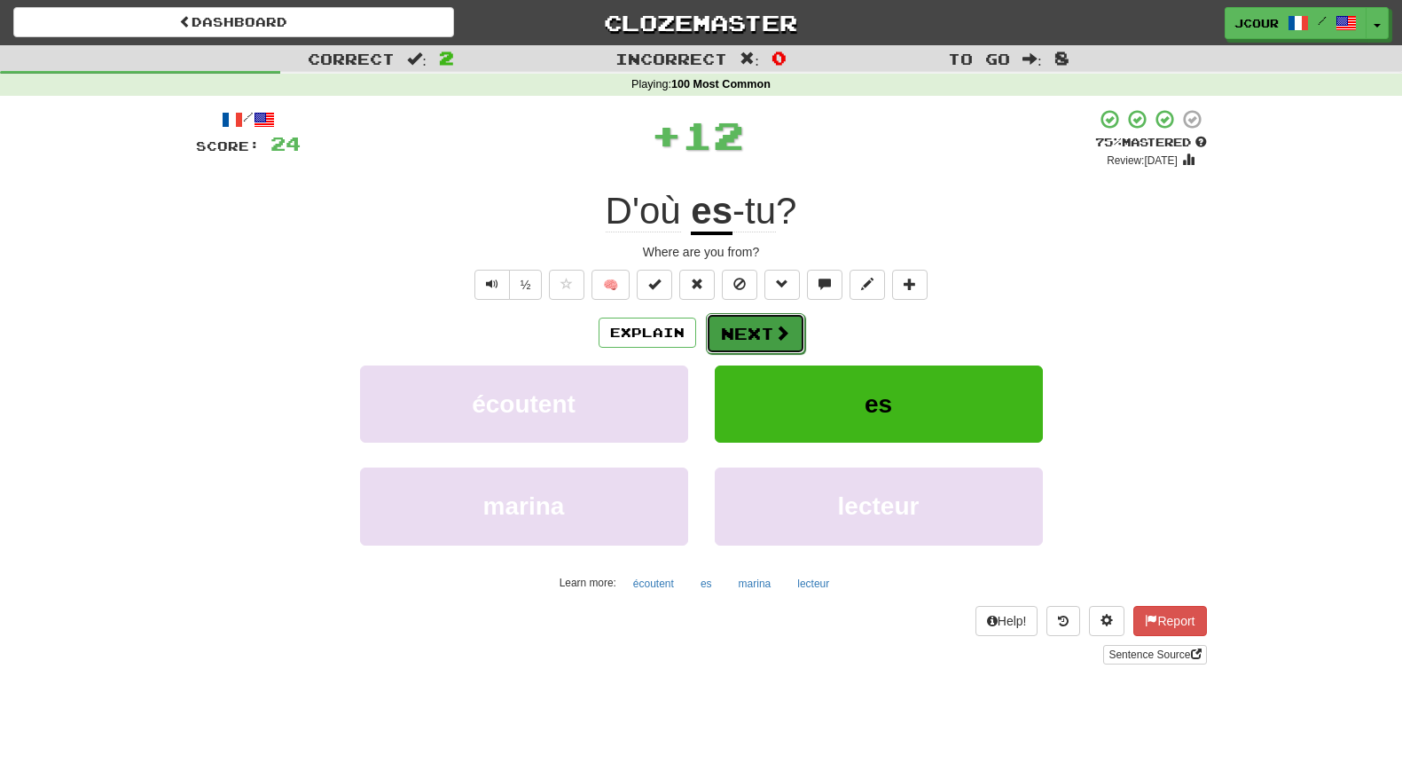
click at [769, 341] on button "Next" at bounding box center [755, 333] width 99 height 41
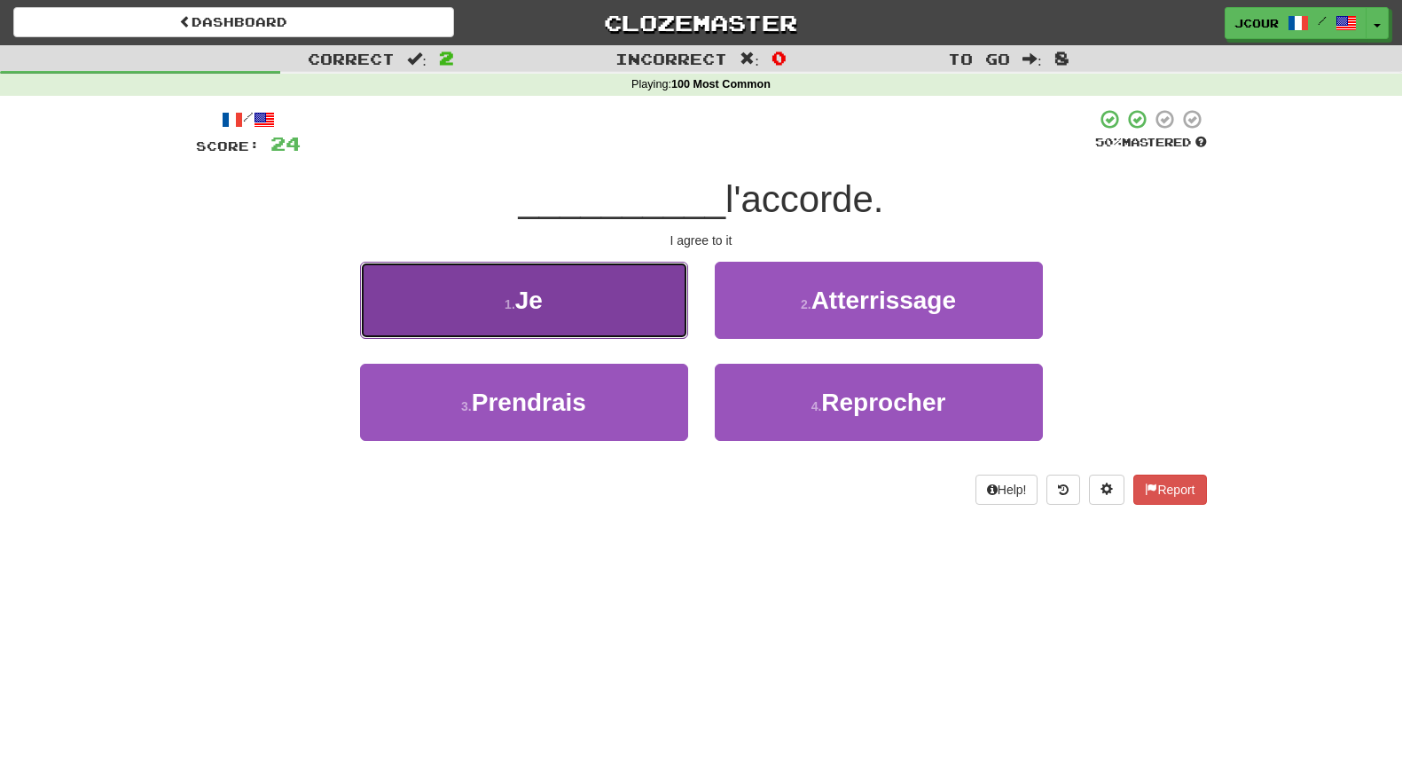
click at [619, 321] on button "1 . Je" at bounding box center [524, 300] width 328 height 77
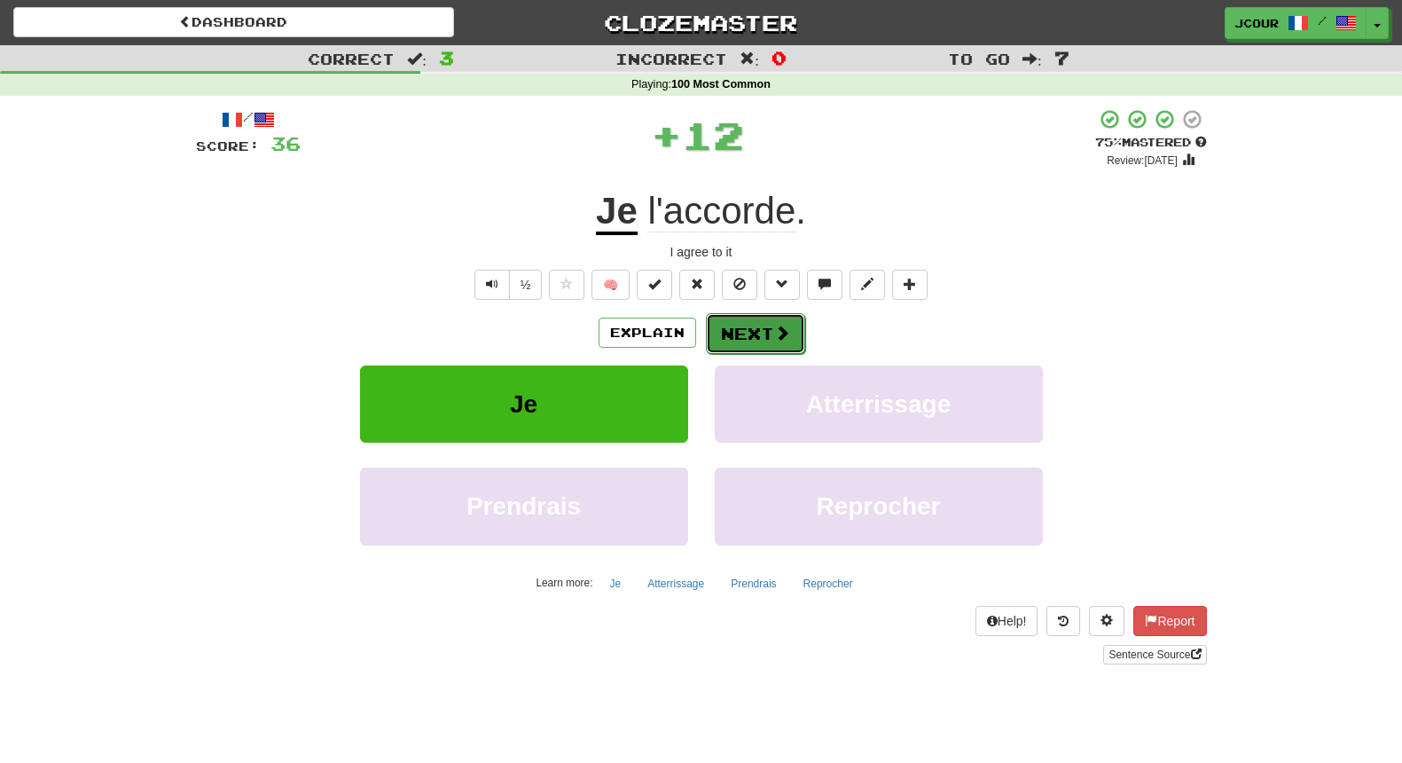
click at [735, 326] on button "Next" at bounding box center [755, 333] width 99 height 41
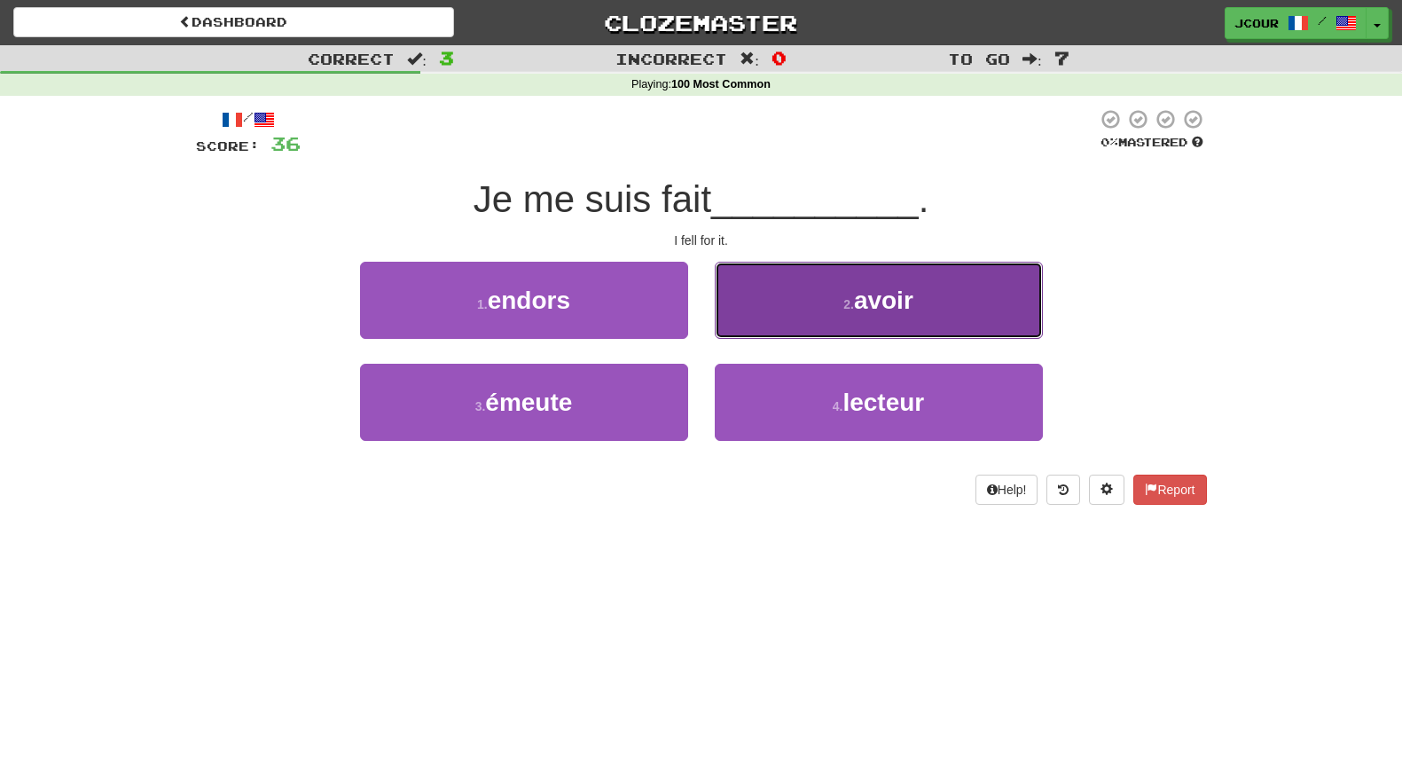
click at [821, 318] on button "2 . avoir" at bounding box center [879, 300] width 328 height 77
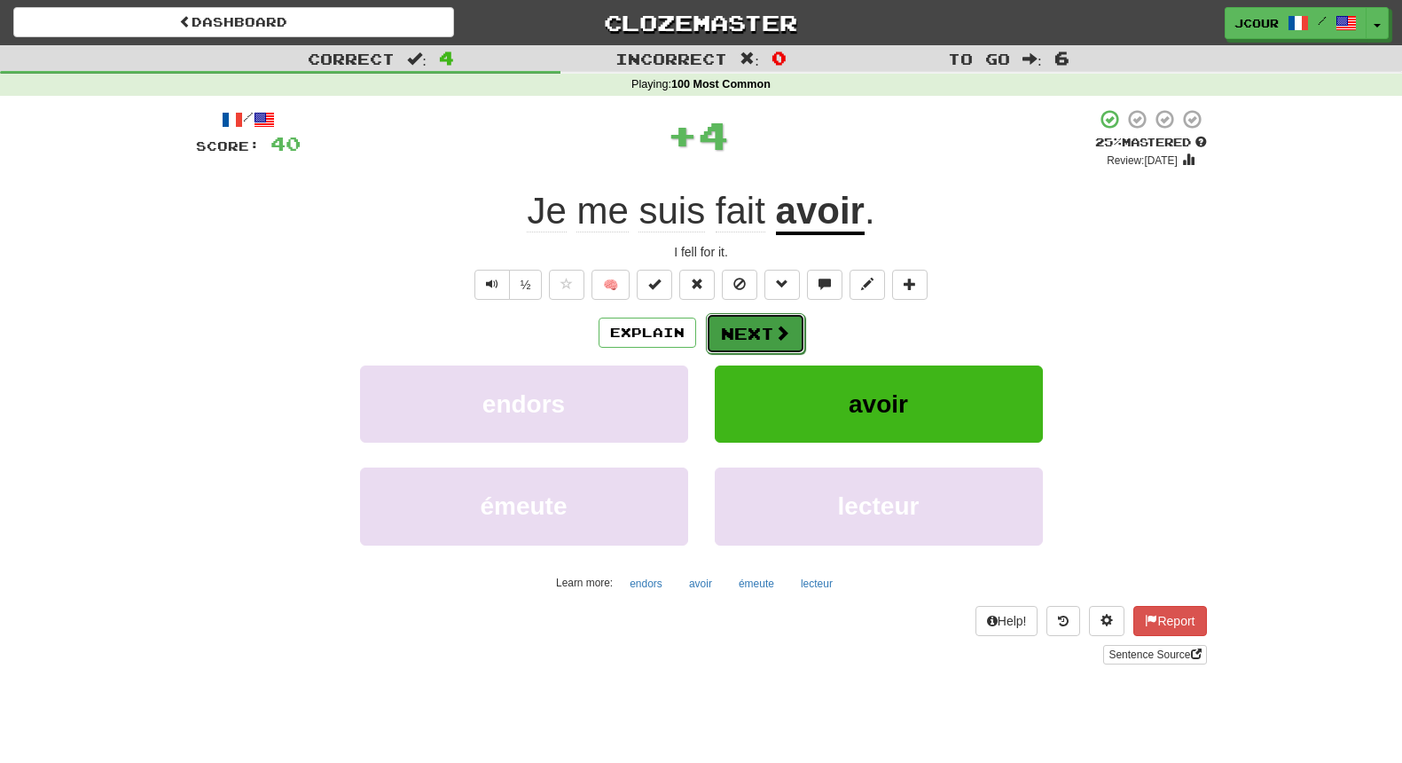
click at [765, 330] on button "Next" at bounding box center [755, 333] width 99 height 41
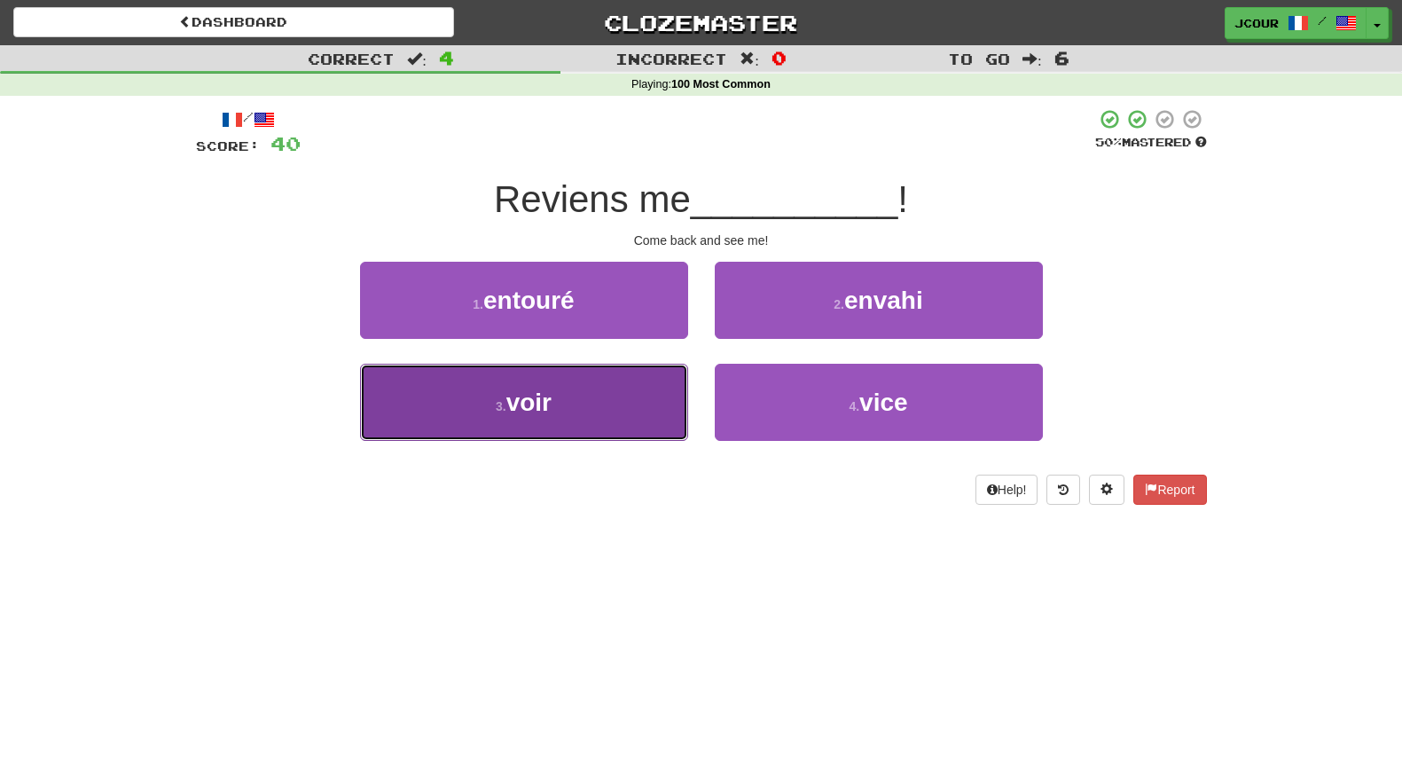
click at [600, 425] on button "3 . voir" at bounding box center [524, 402] width 328 height 77
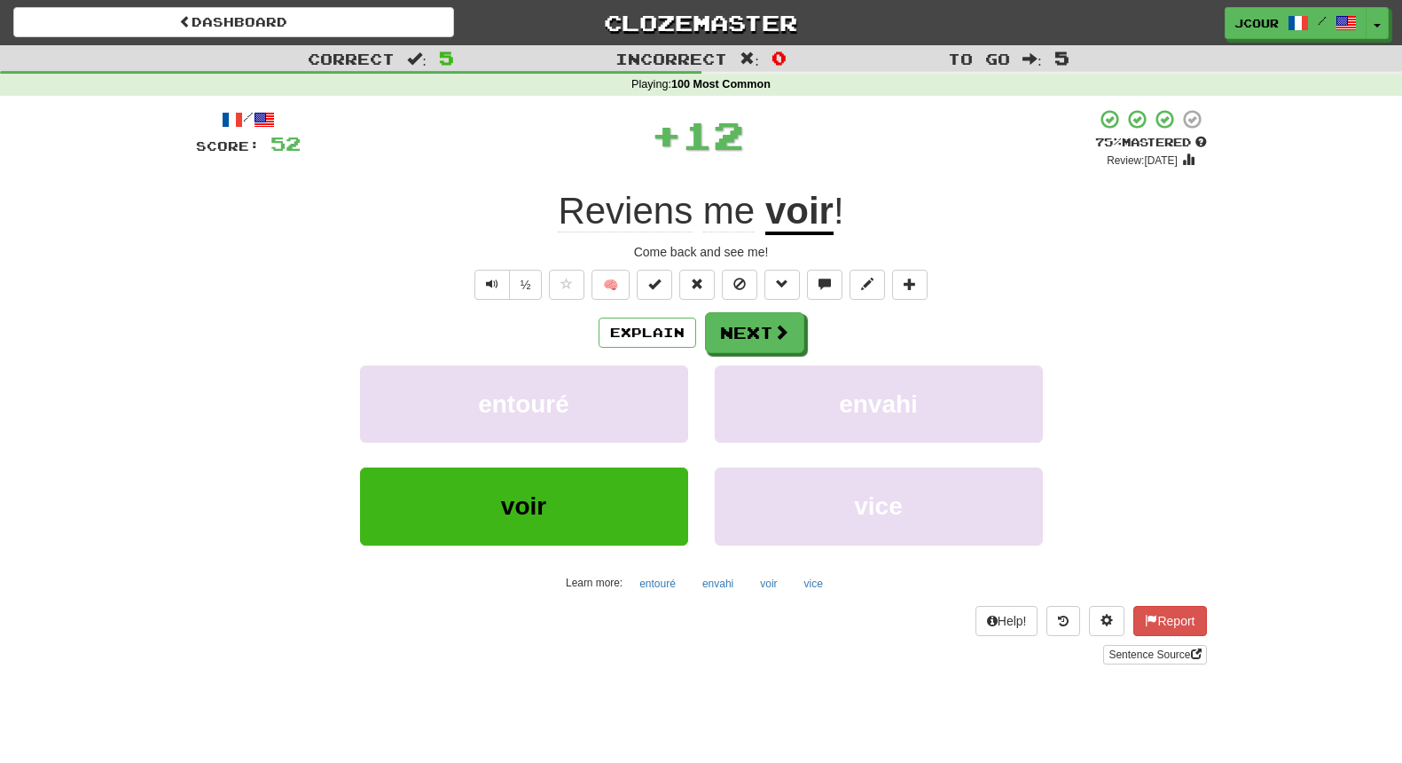
click at [773, 358] on div "Explain Next entouré envahi voir vice Learn more: entouré envahi voir vice" at bounding box center [701, 454] width 1011 height 285
click at [766, 338] on button "Next" at bounding box center [755, 333] width 99 height 41
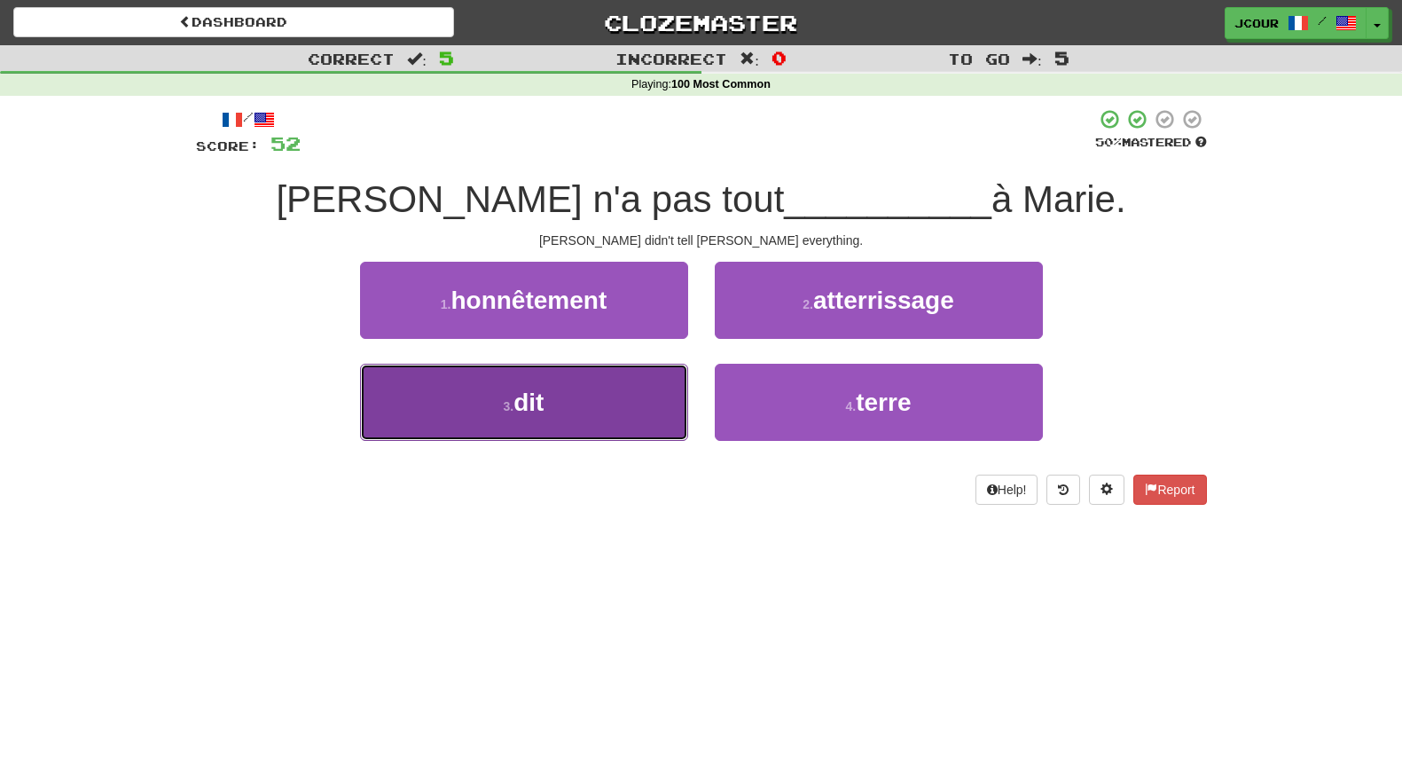
click at [686, 393] on button "3 . dit" at bounding box center [524, 402] width 328 height 77
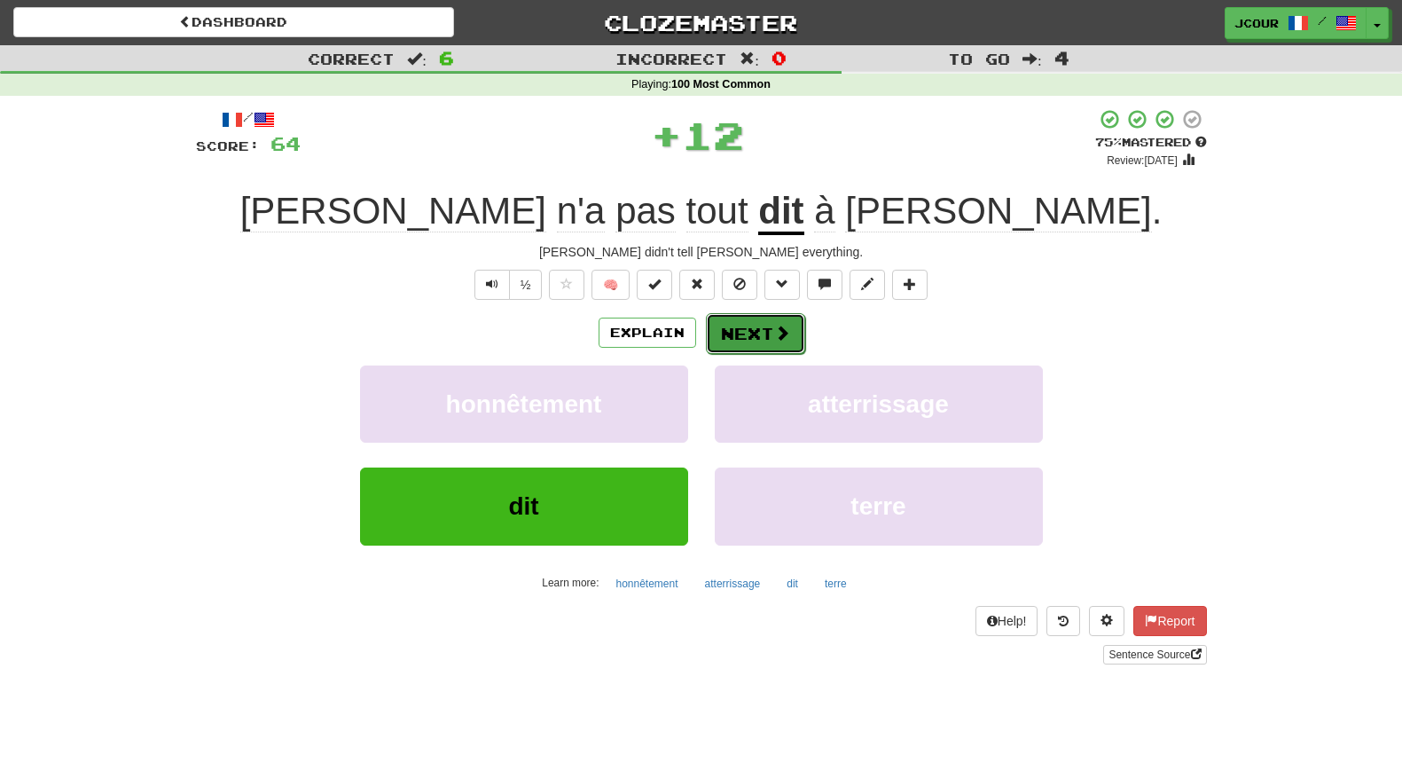
click at [763, 331] on button "Next" at bounding box center [755, 333] width 99 height 41
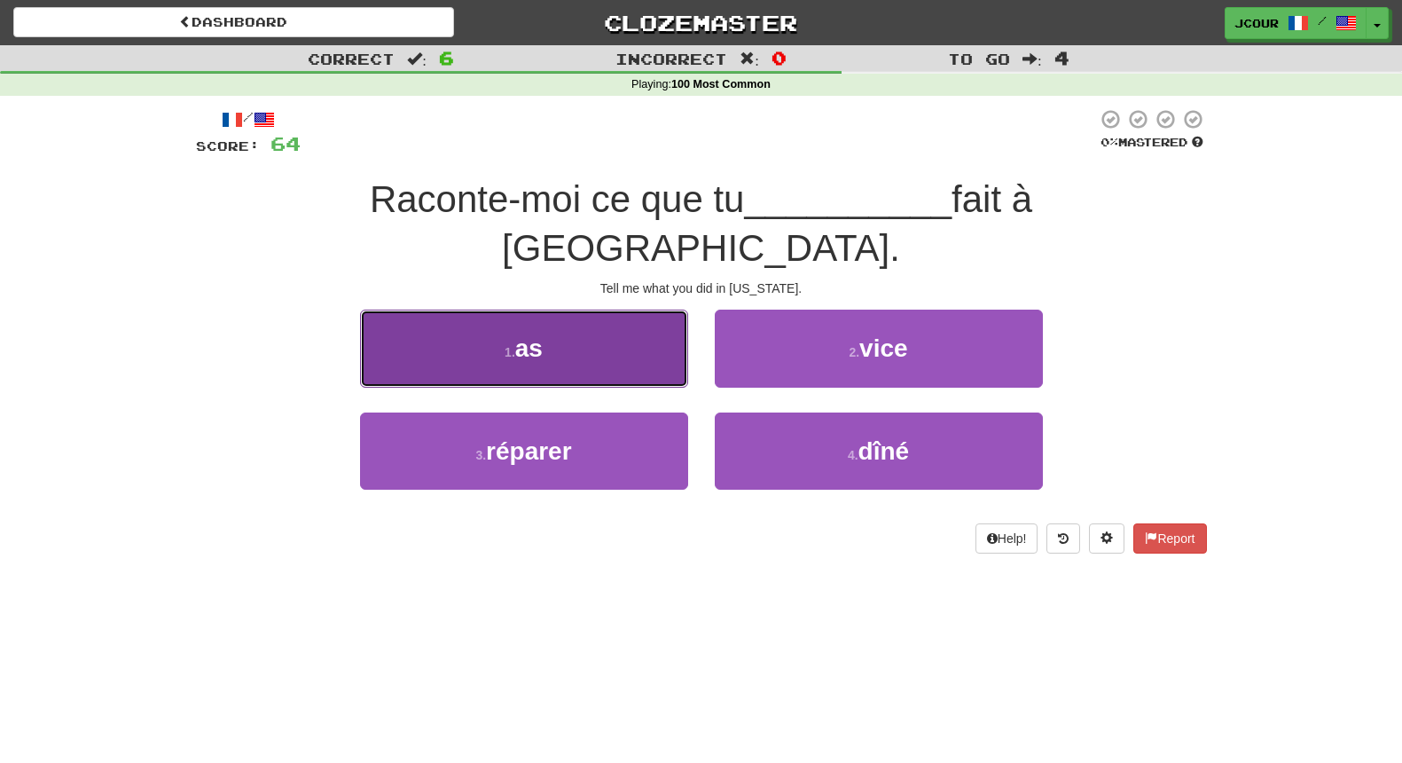
click at [616, 326] on button "1 . as" at bounding box center [524, 348] width 328 height 77
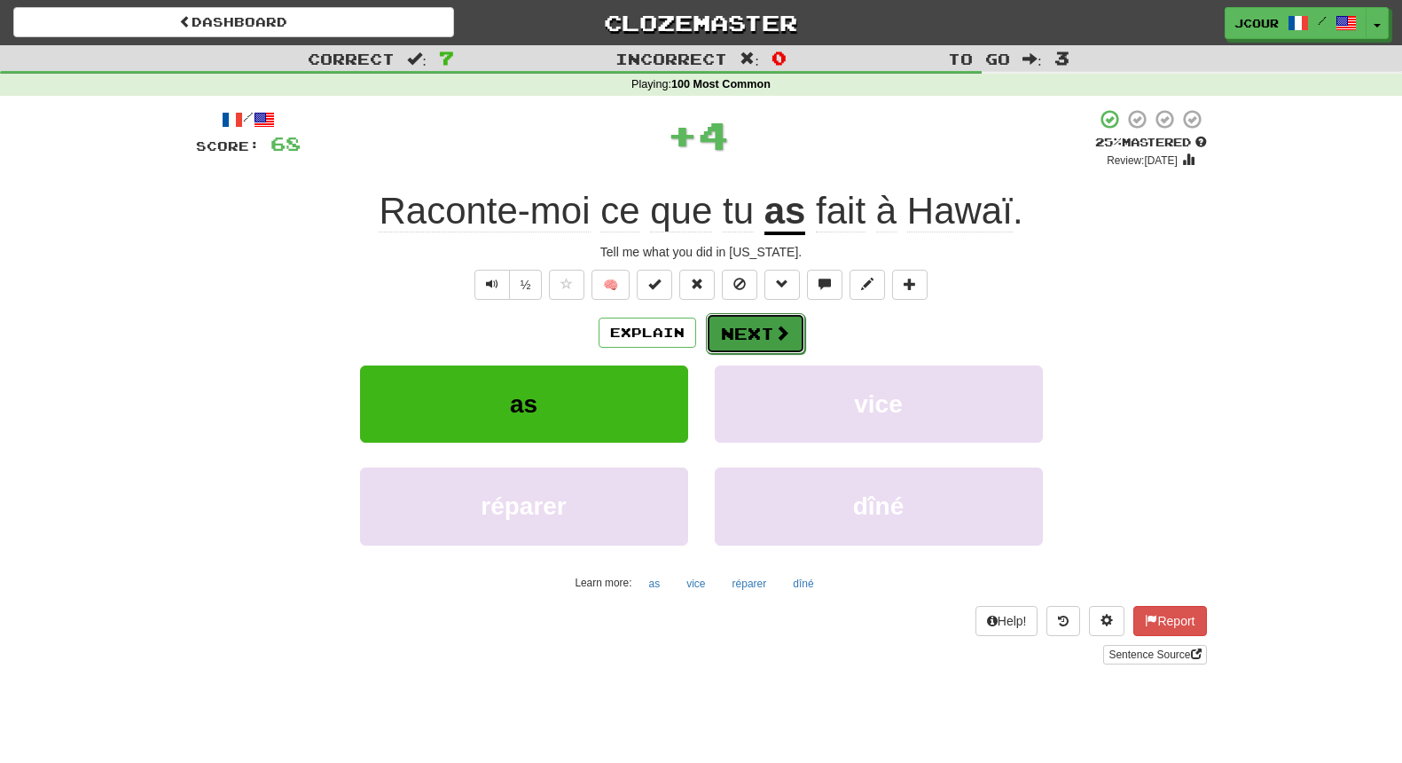
click at [746, 342] on button "Next" at bounding box center [755, 333] width 99 height 41
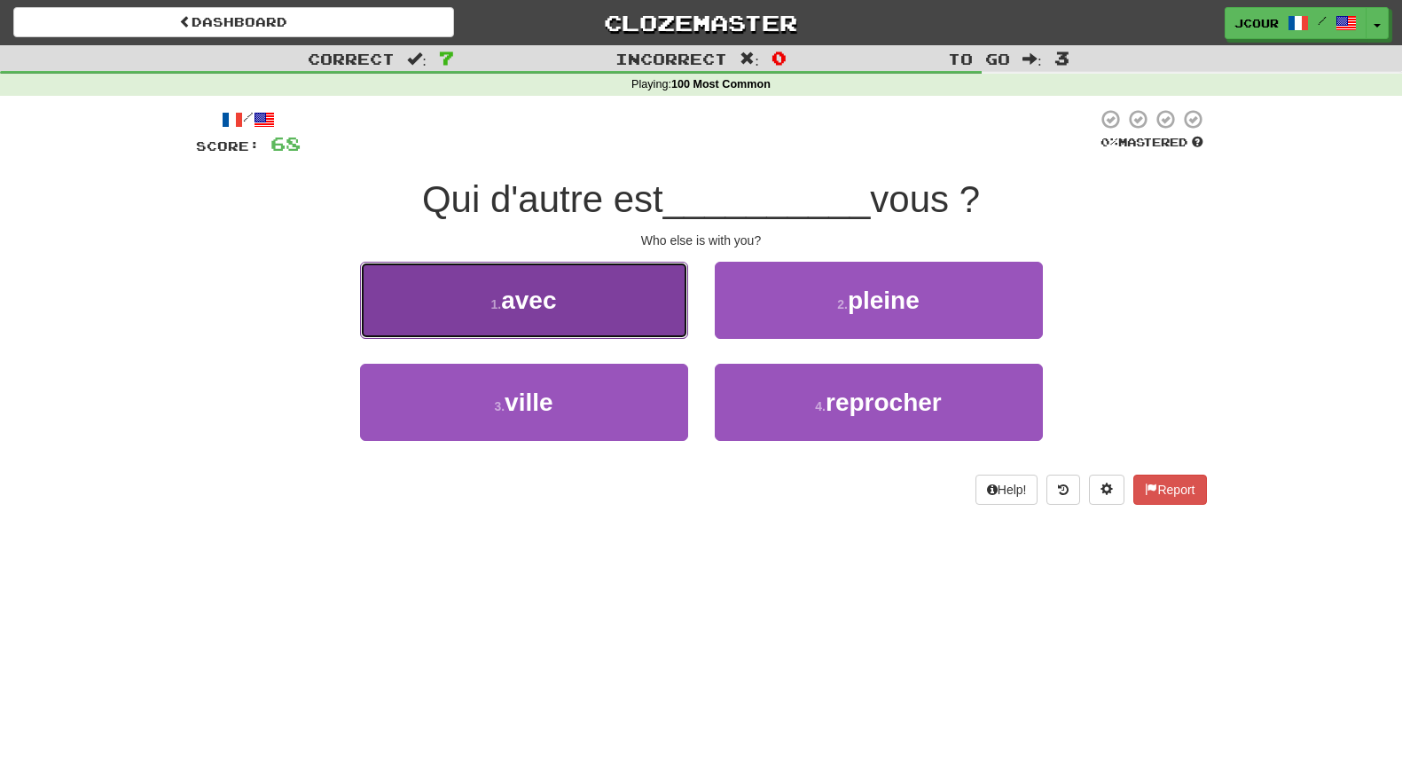
click at [681, 324] on button "1 . avec" at bounding box center [524, 300] width 328 height 77
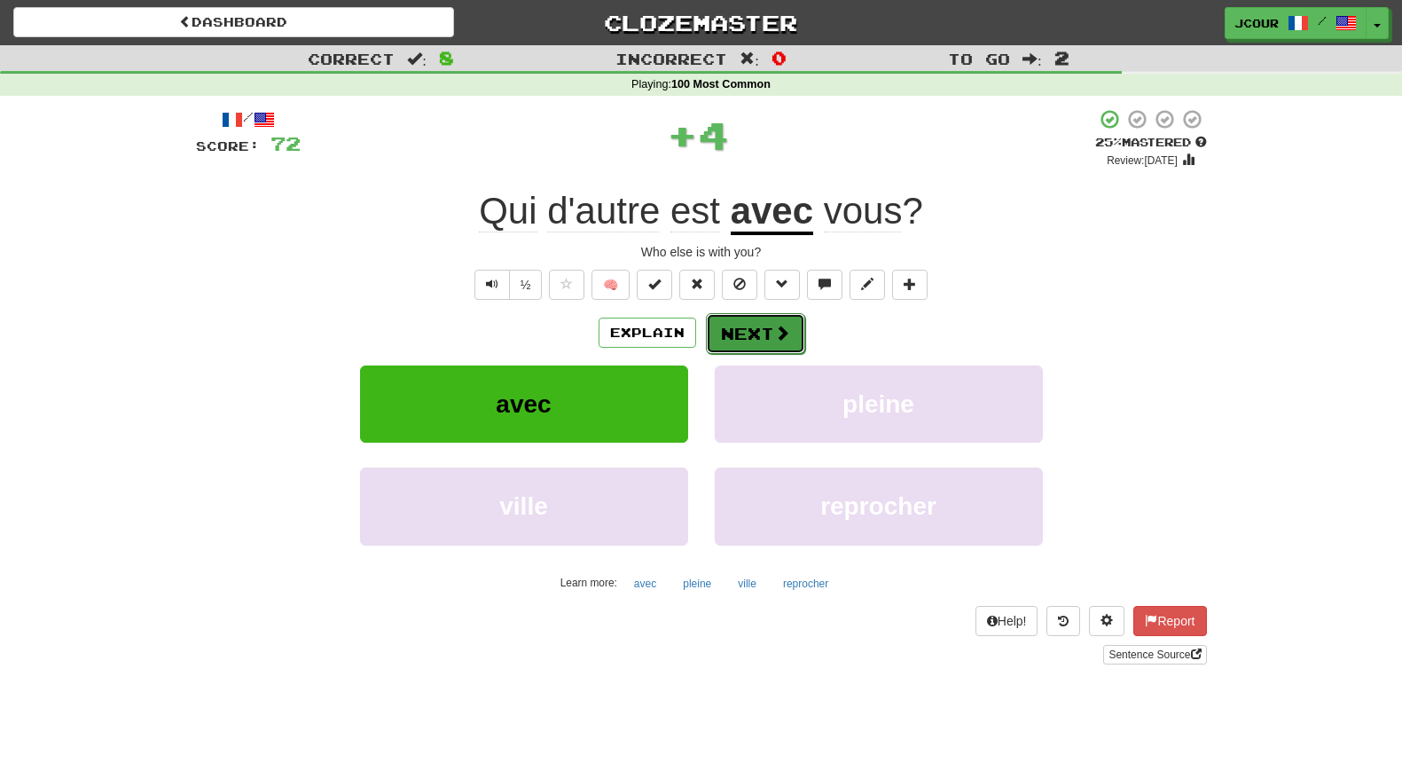
click at [786, 341] on span at bounding box center [782, 333] width 16 height 16
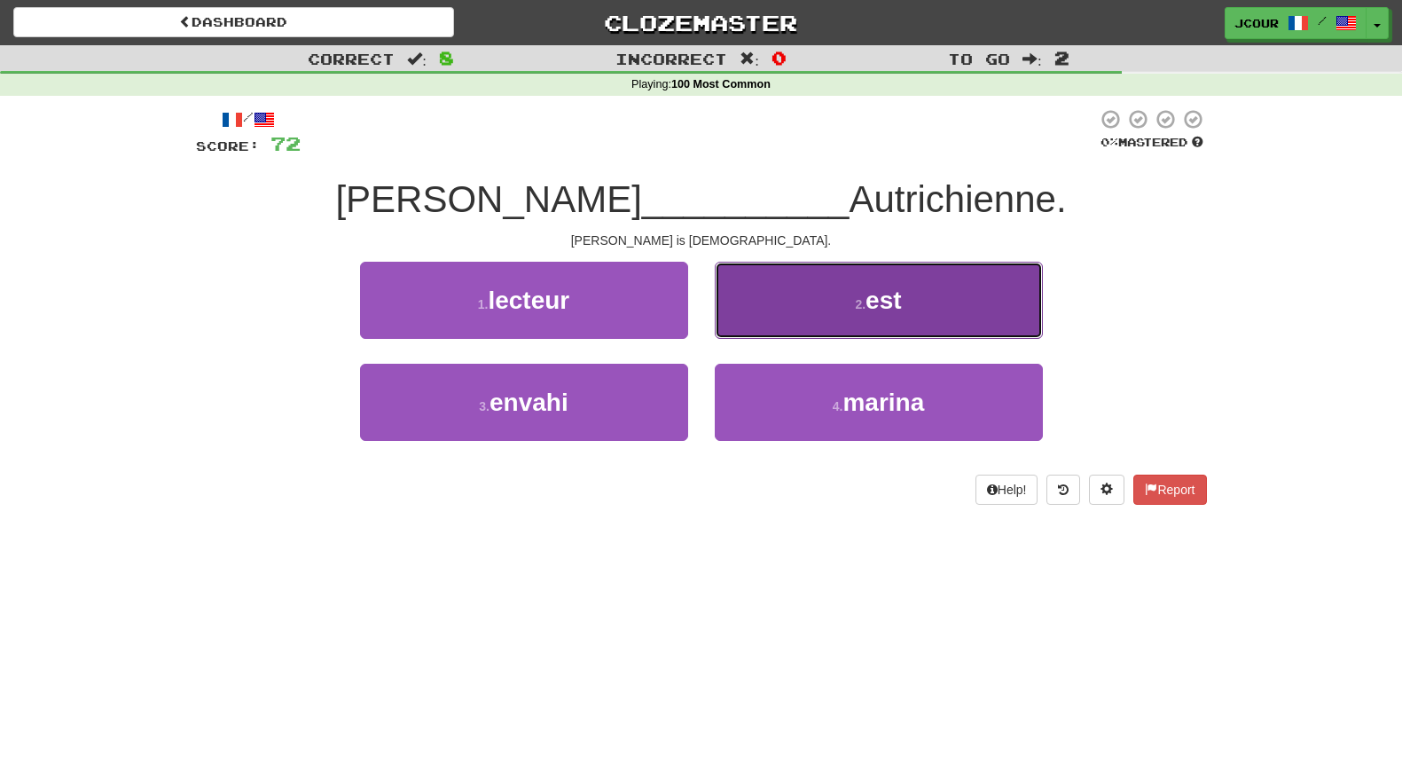
click at [823, 334] on button "2 . est" at bounding box center [879, 300] width 328 height 77
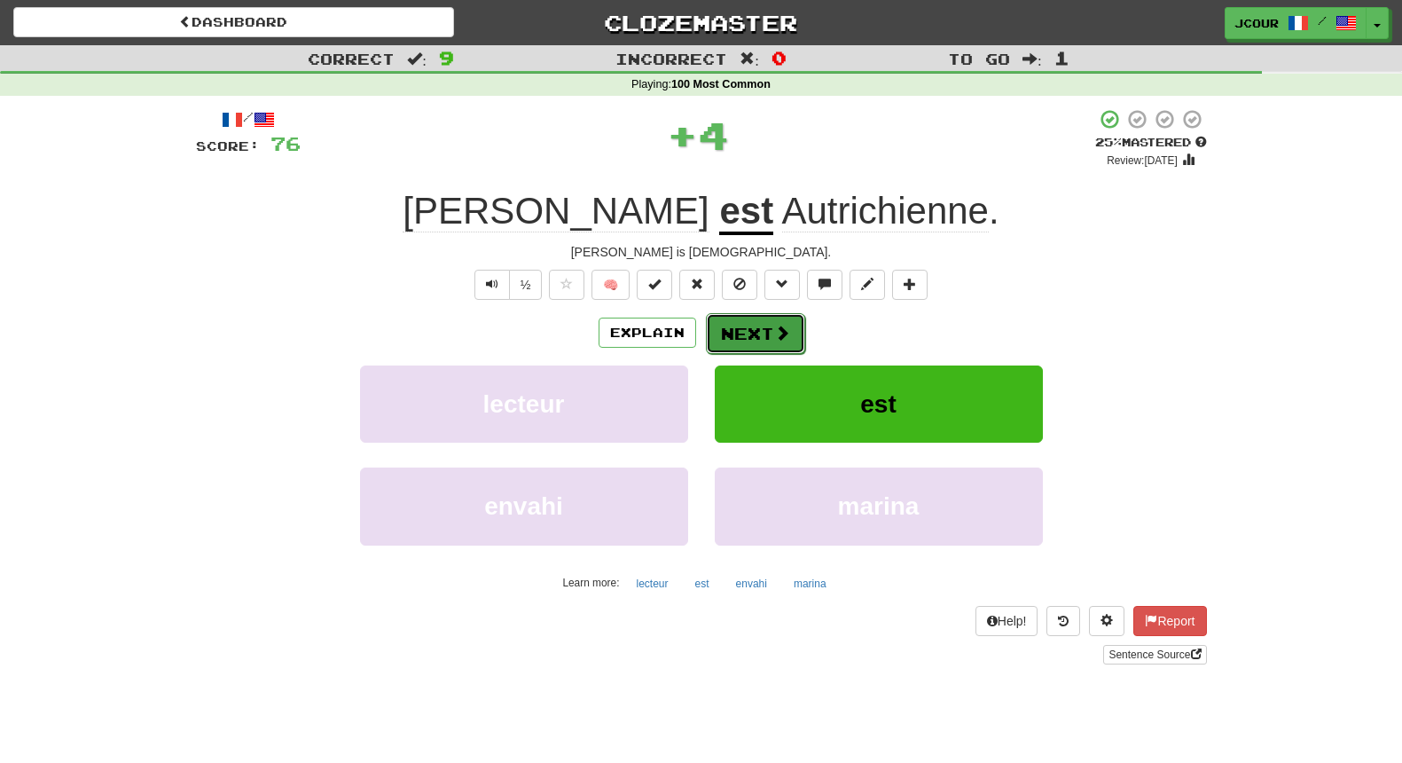
click at [752, 345] on button "Next" at bounding box center [755, 333] width 99 height 41
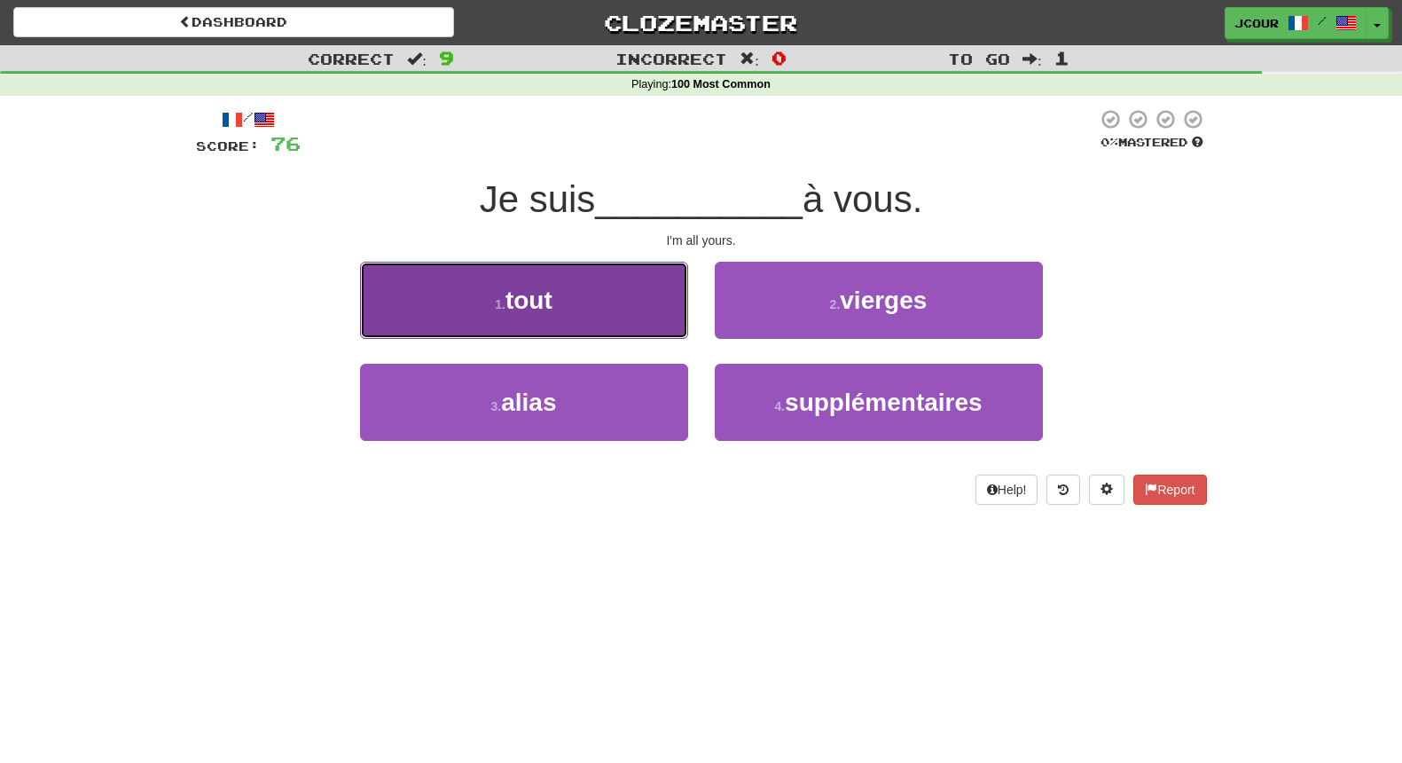
click at [647, 322] on button "1 . tout" at bounding box center [524, 300] width 328 height 77
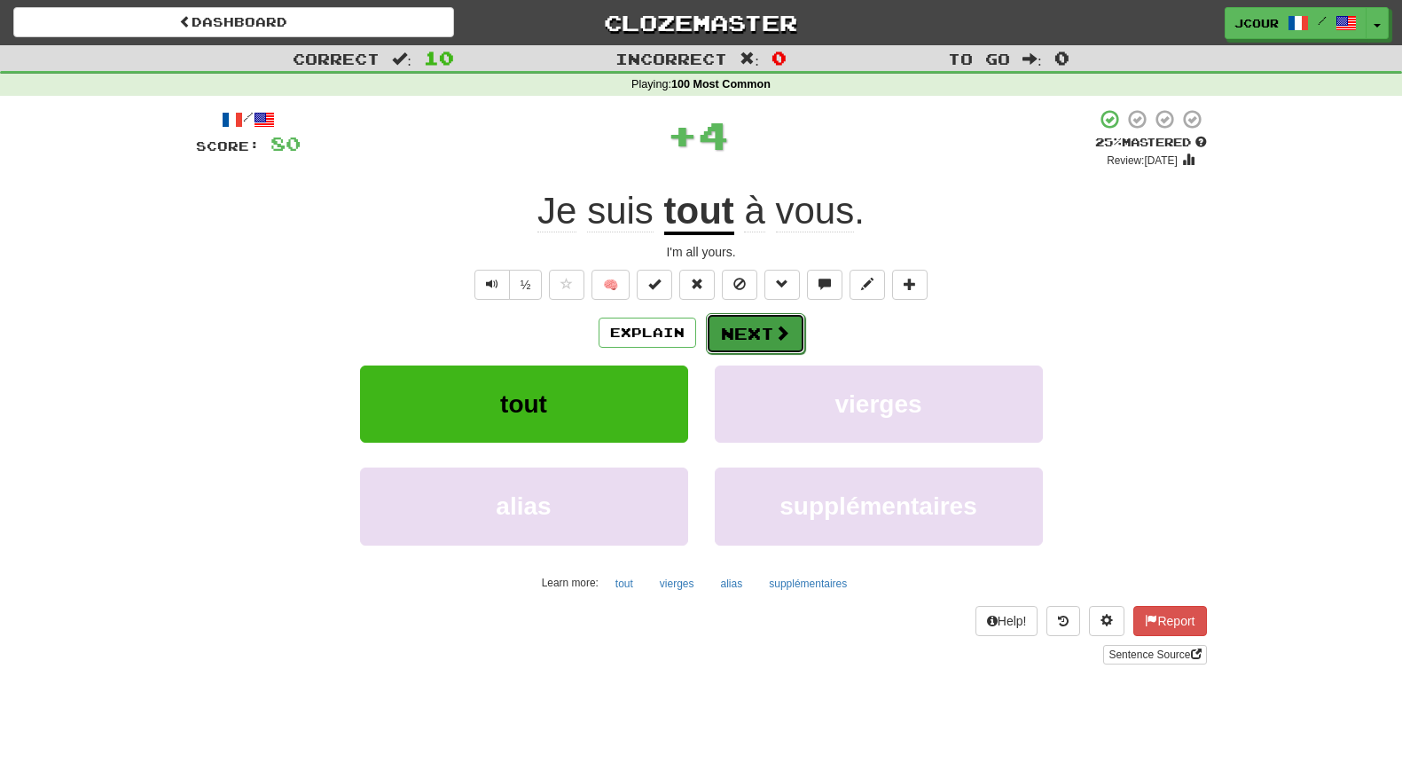
click at [760, 332] on button "Next" at bounding box center [755, 333] width 99 height 41
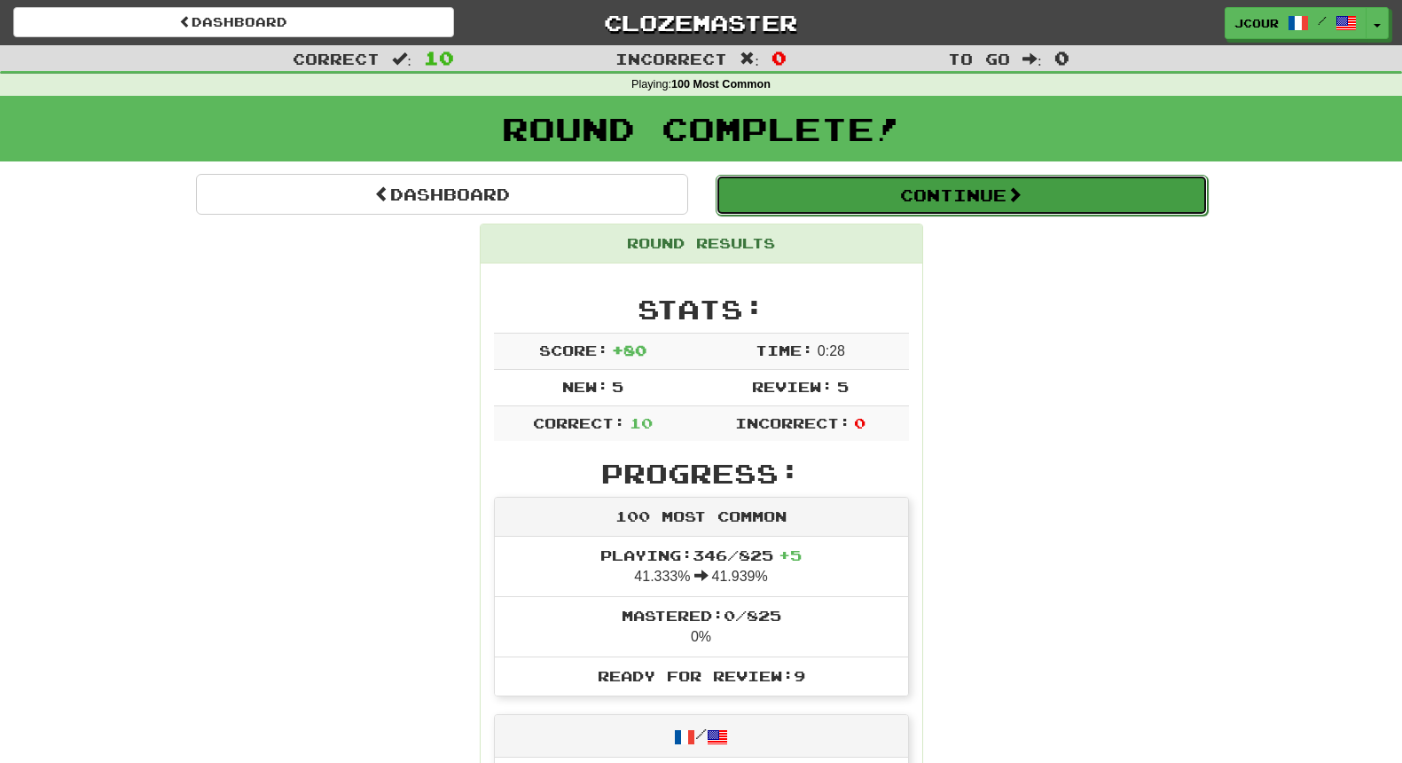
click at [900, 206] on button "Continue" at bounding box center [962, 195] width 492 height 41
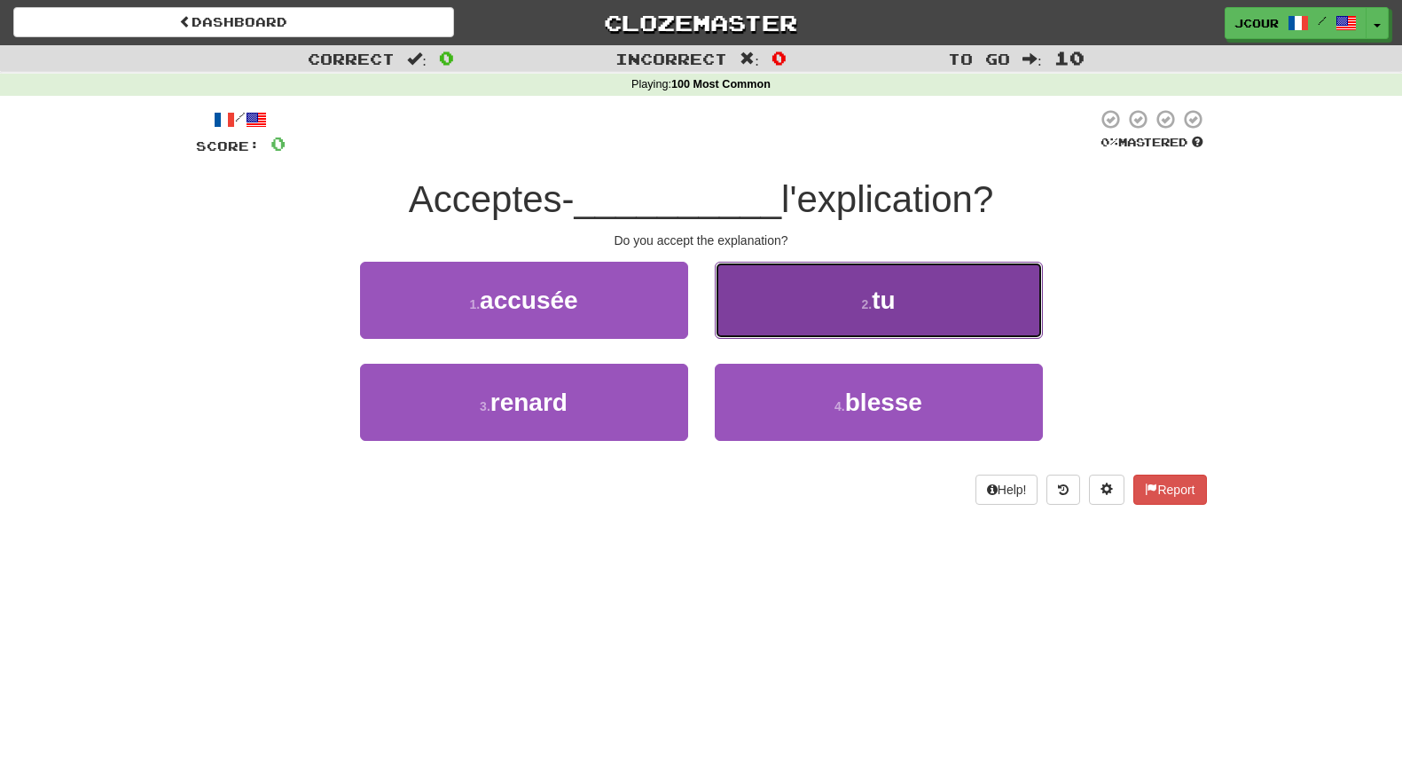
click at [843, 308] on button "2 . tu" at bounding box center [879, 300] width 328 height 77
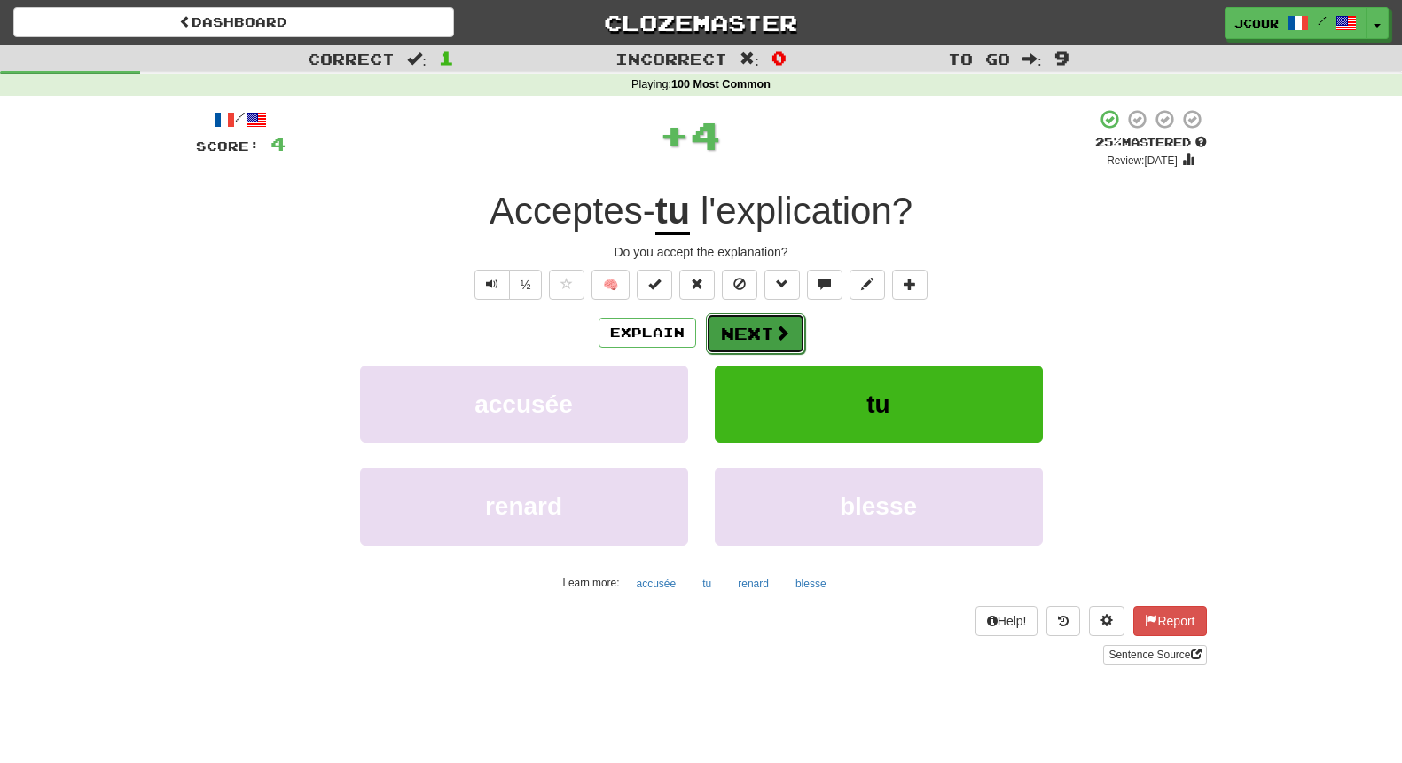
click at [749, 335] on button "Next" at bounding box center [755, 333] width 99 height 41
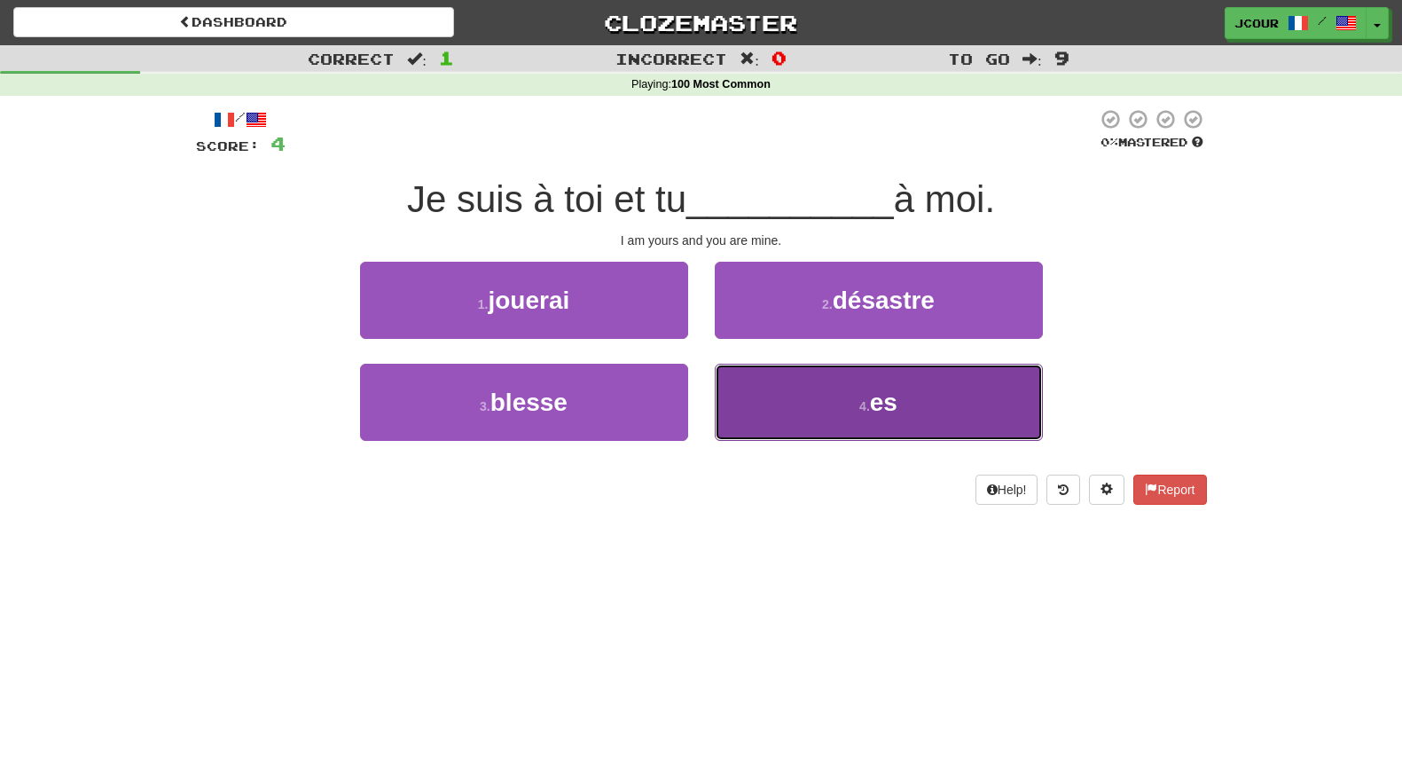
click at [835, 401] on button "4 . es" at bounding box center [879, 402] width 328 height 77
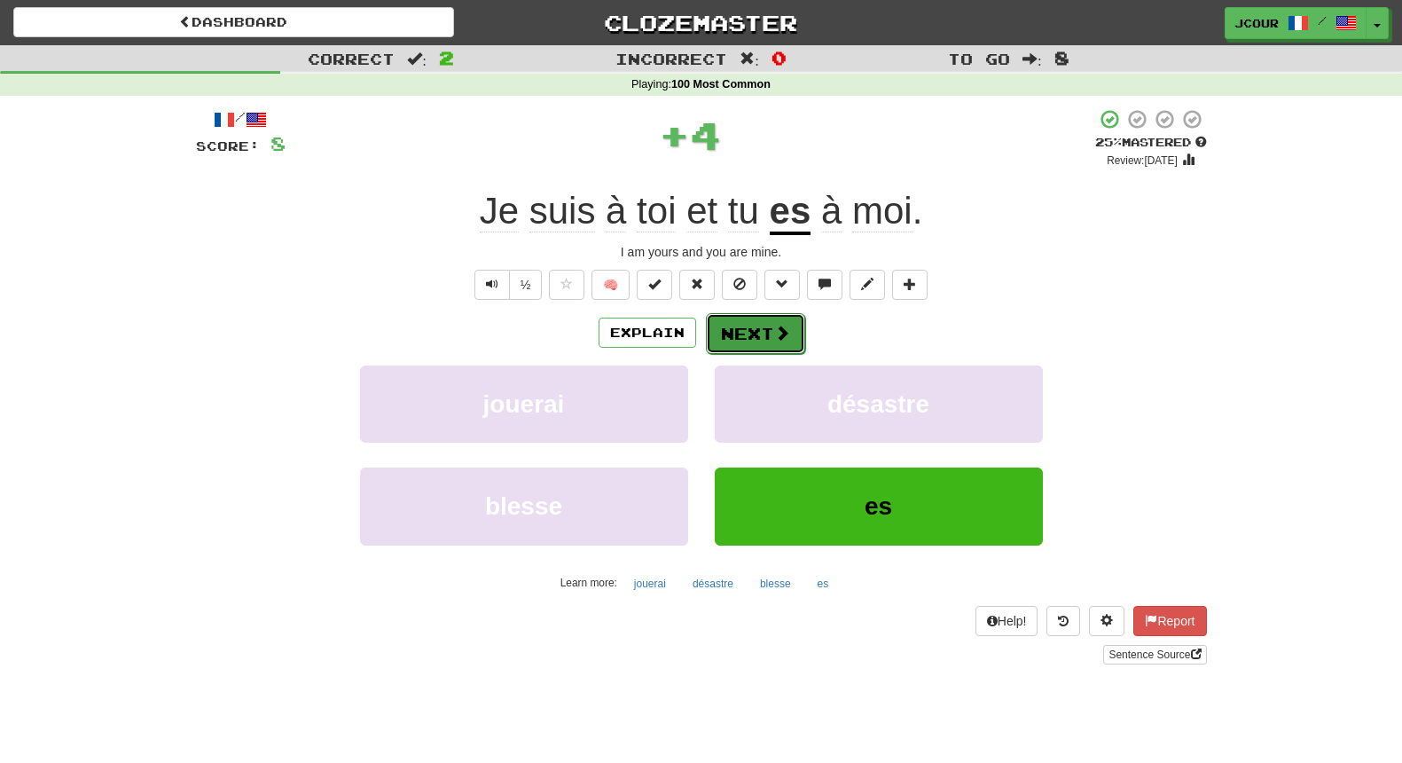
click at [796, 326] on button "Next" at bounding box center [755, 333] width 99 height 41
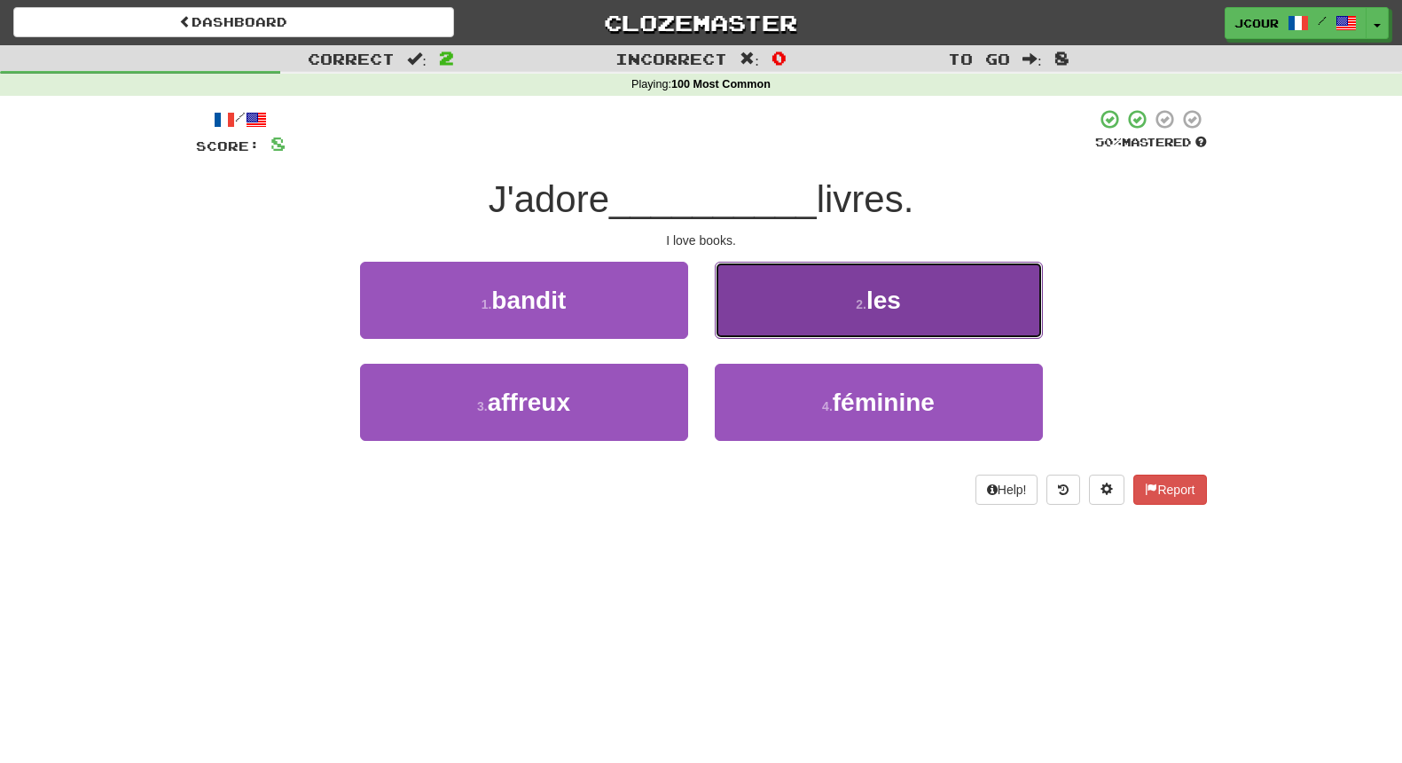
click at [843, 308] on button "2 . les" at bounding box center [879, 300] width 328 height 77
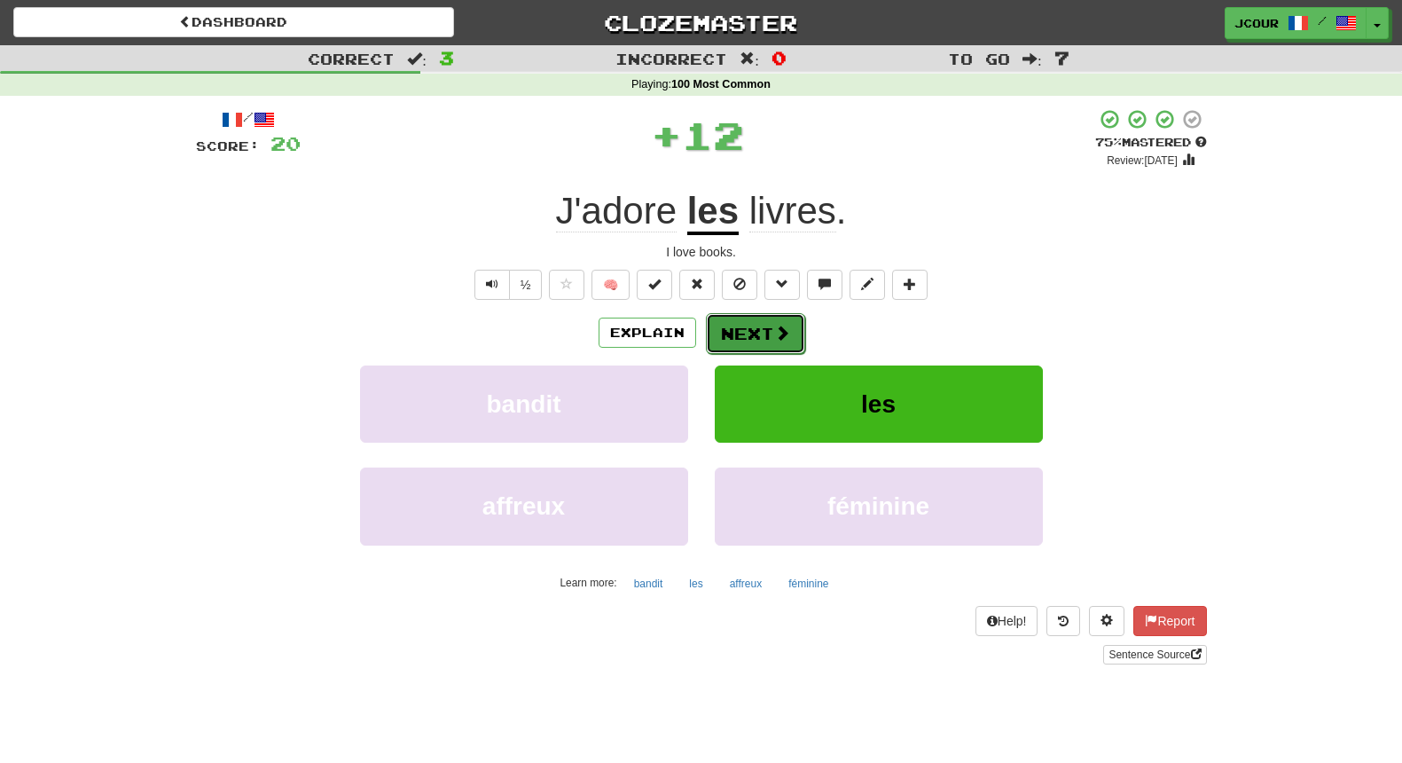
click at [757, 322] on button "Next" at bounding box center [755, 333] width 99 height 41
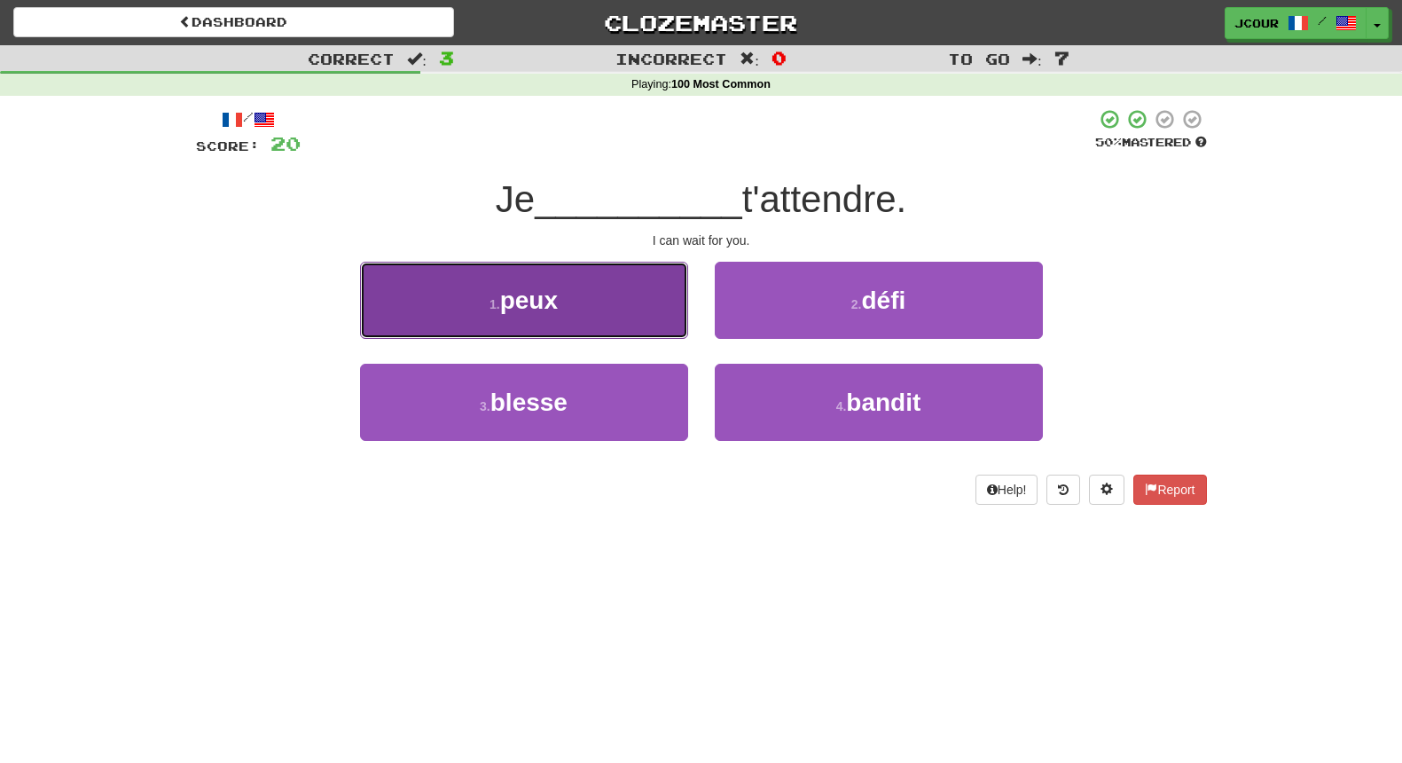
click at [644, 324] on button "1 . peux" at bounding box center [524, 300] width 328 height 77
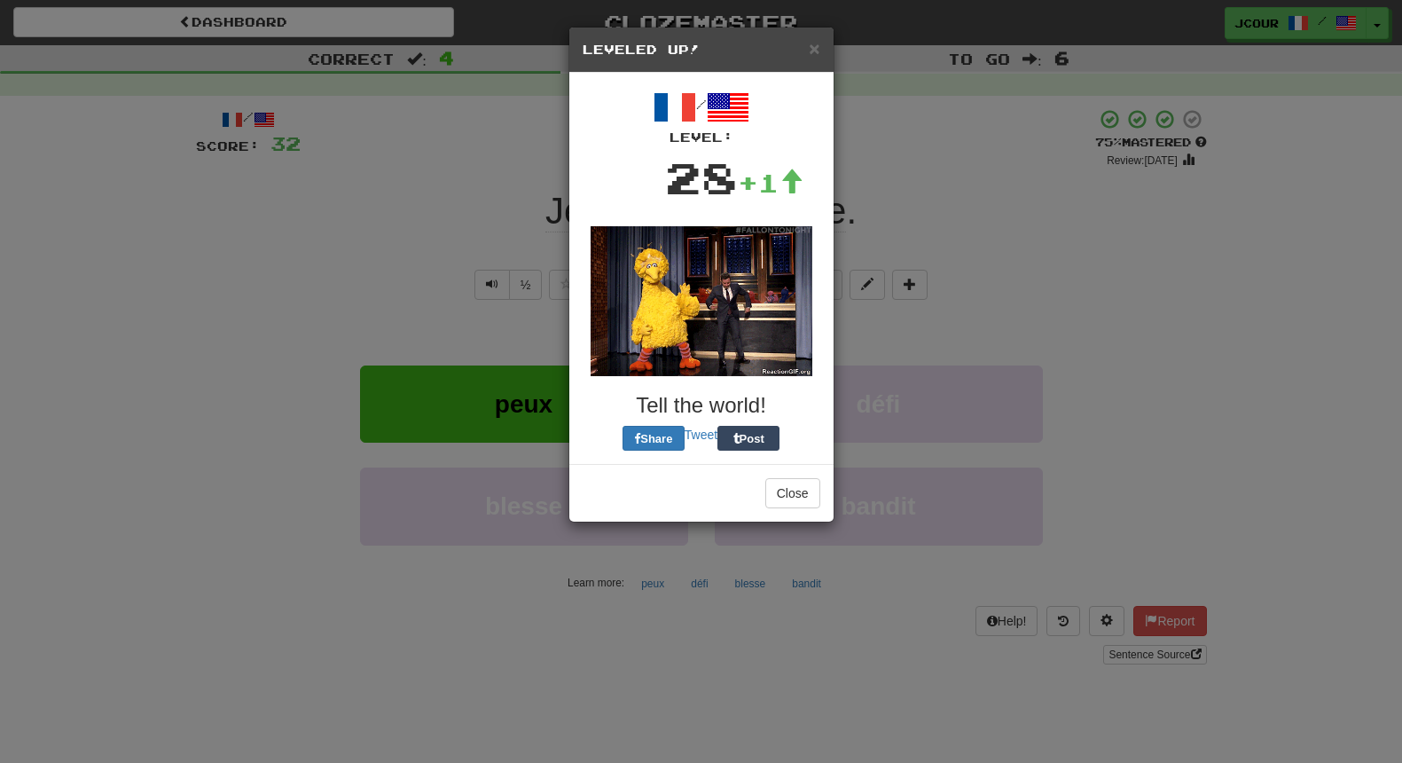
click at [739, 341] on img at bounding box center [702, 301] width 222 height 150
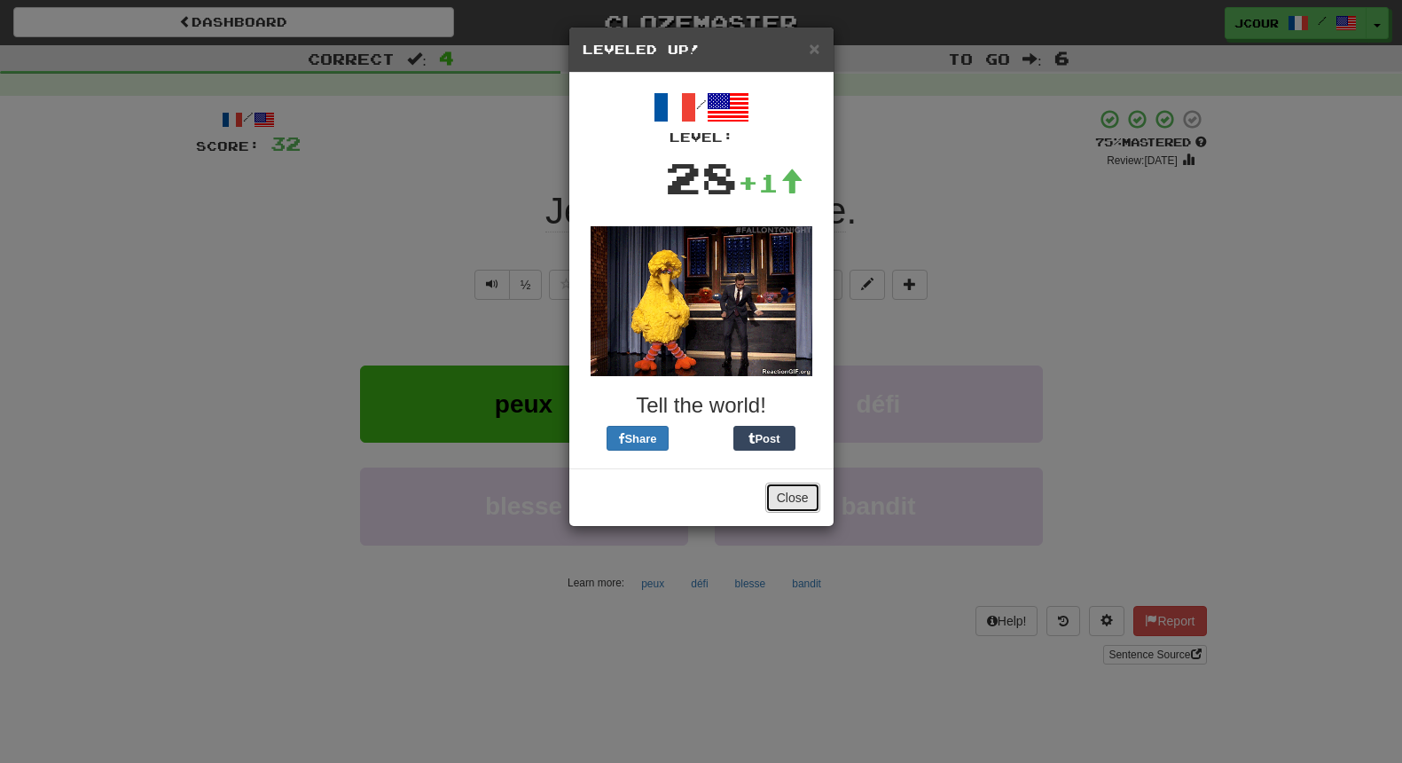
click at [804, 511] on button "Close" at bounding box center [792, 497] width 55 height 30
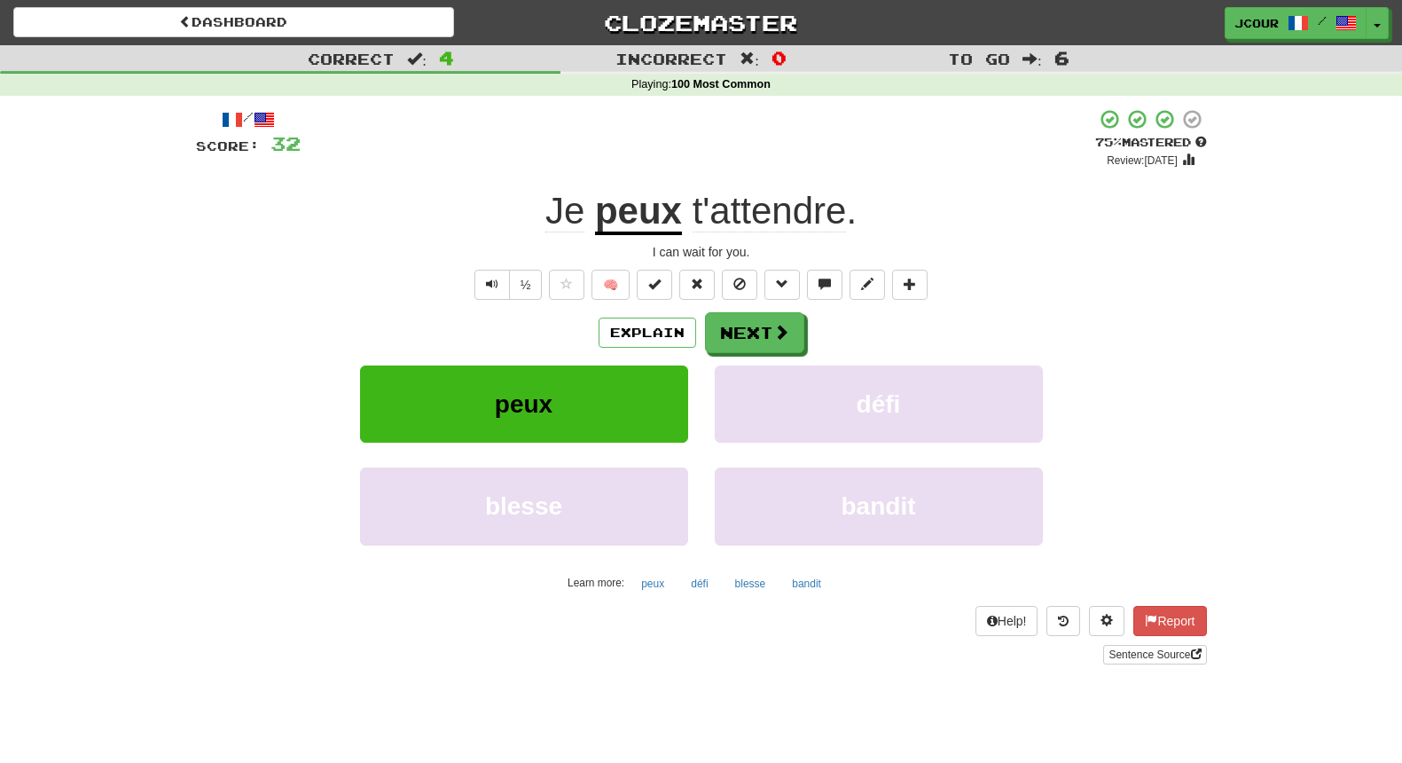
click at [744, 358] on div "Explain Next peux défi blesse bandit Learn more: peux défi blesse bandit" at bounding box center [701, 454] width 1011 height 285
click at [746, 347] on button "Next" at bounding box center [755, 333] width 99 height 41
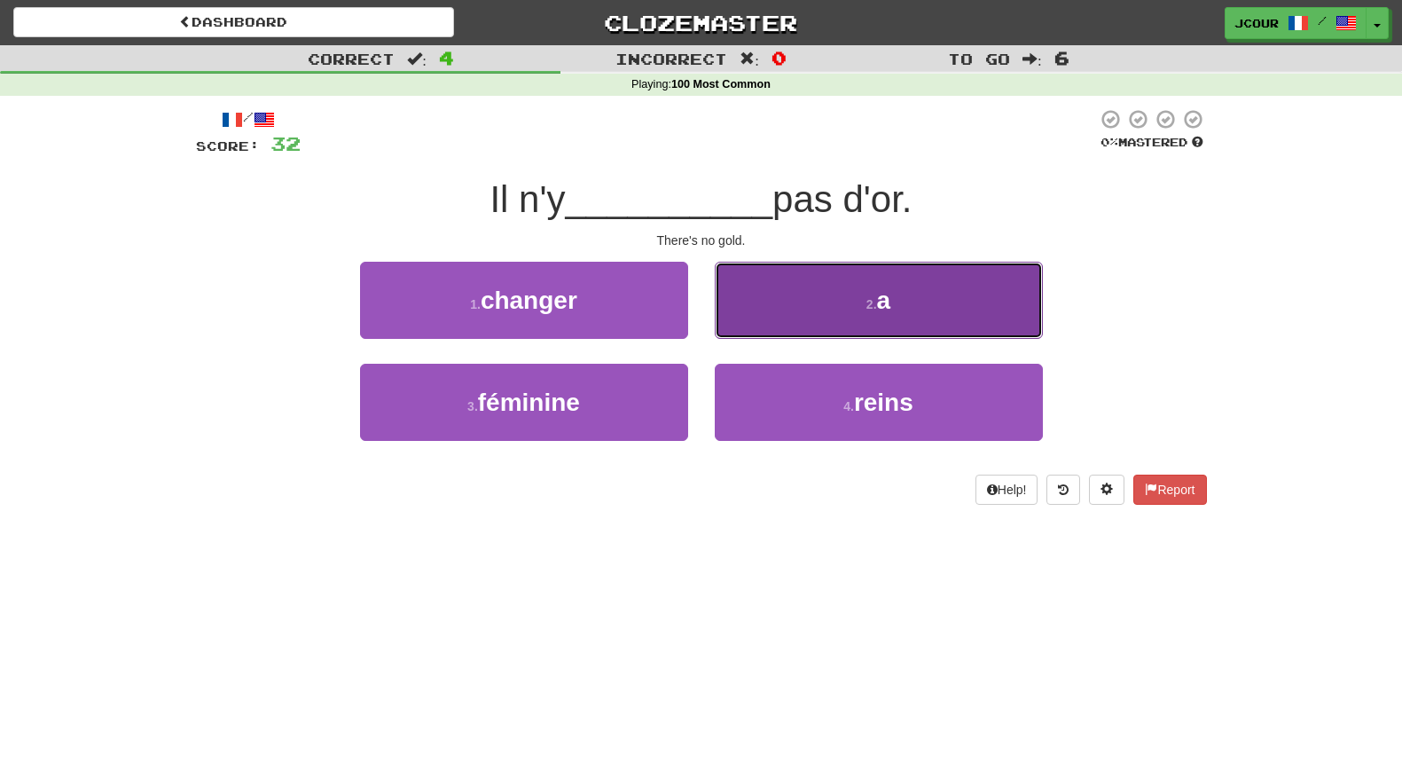
click at [812, 333] on button "2 . a" at bounding box center [879, 300] width 328 height 77
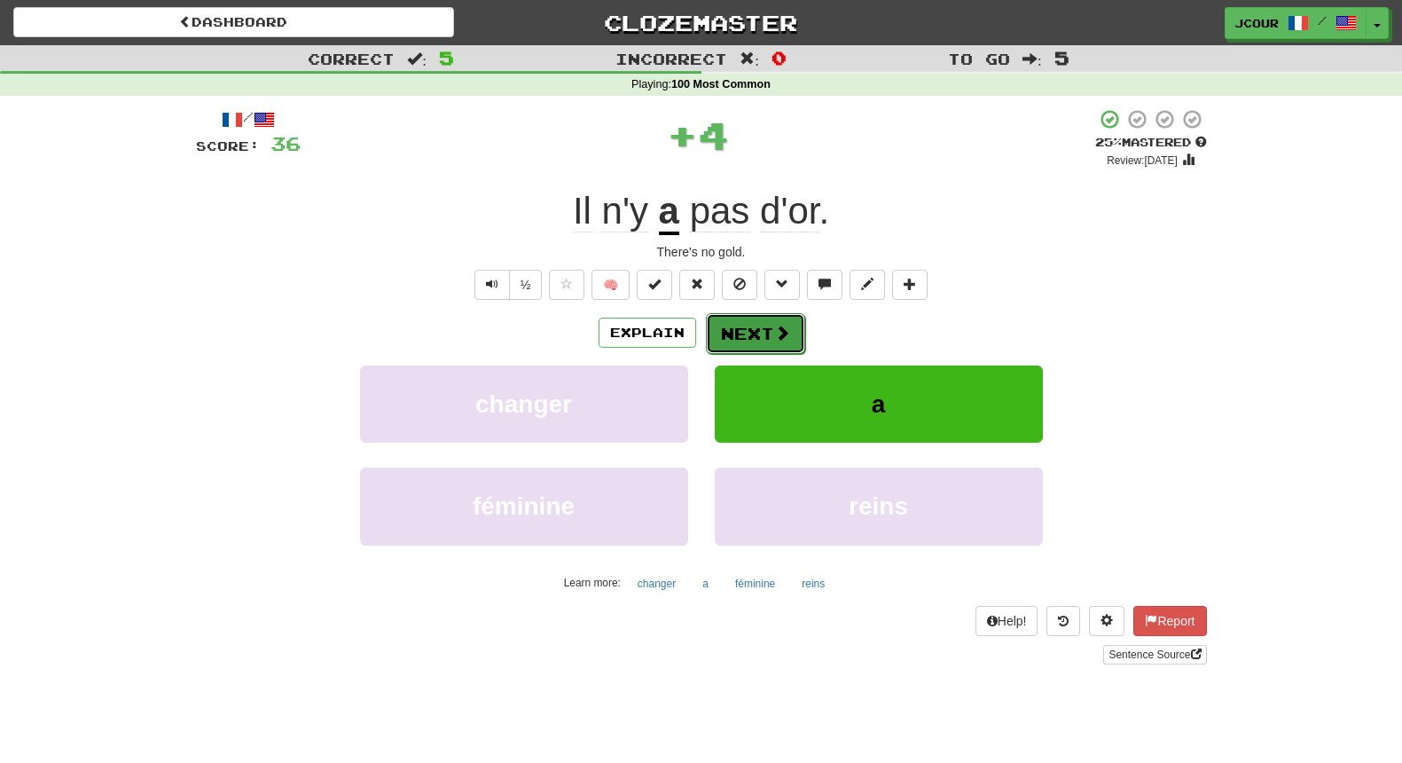
click at [759, 330] on button "Next" at bounding box center [755, 333] width 99 height 41
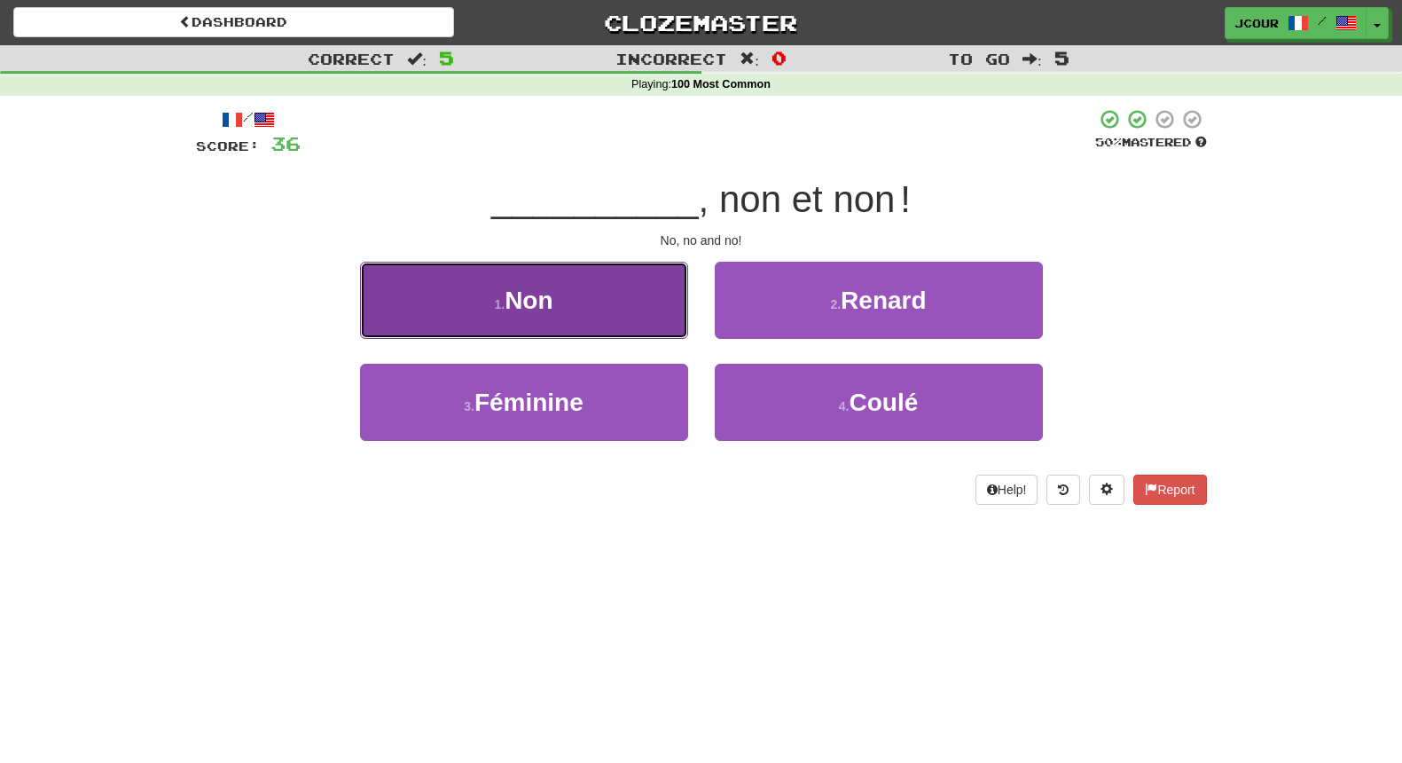
click at [623, 321] on button "1 . Non" at bounding box center [524, 300] width 328 height 77
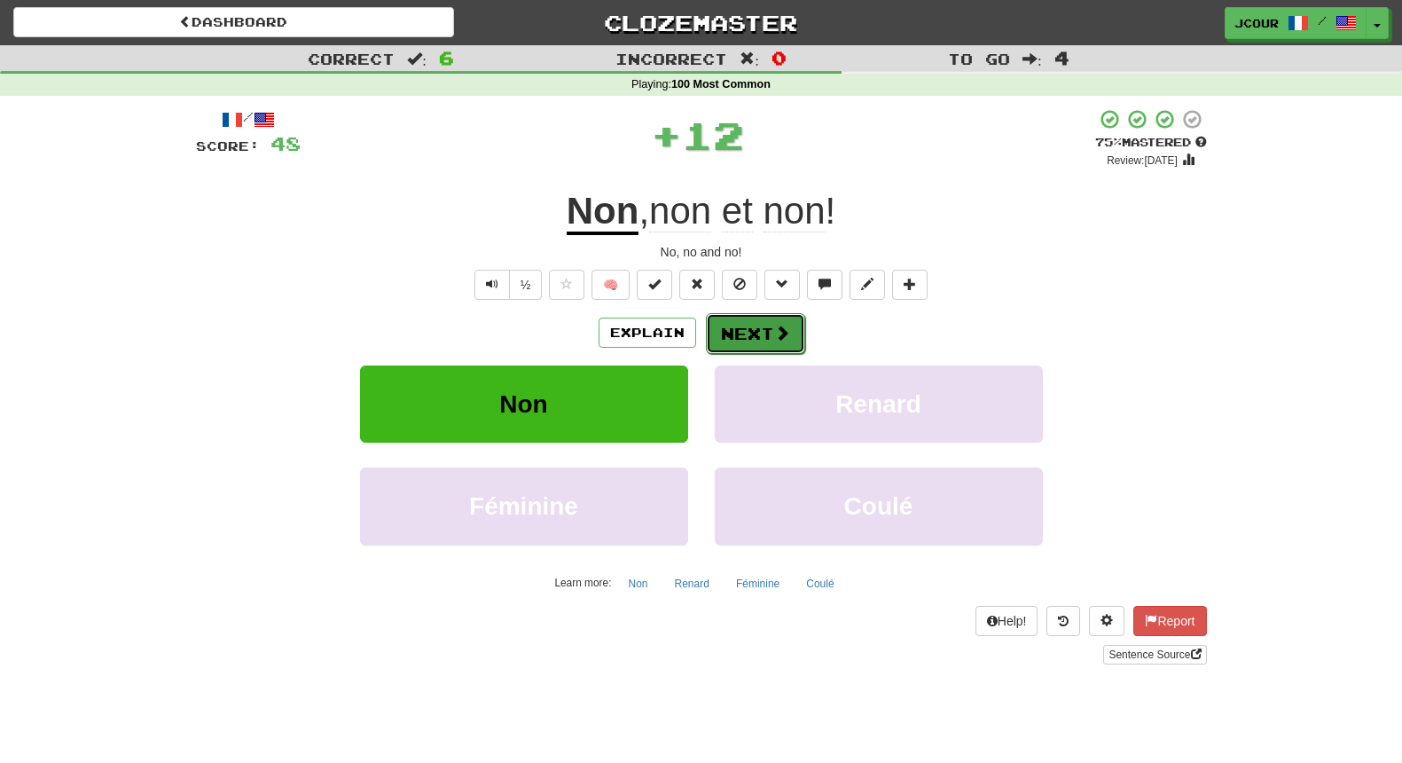
click at [730, 333] on button "Next" at bounding box center [755, 333] width 99 height 41
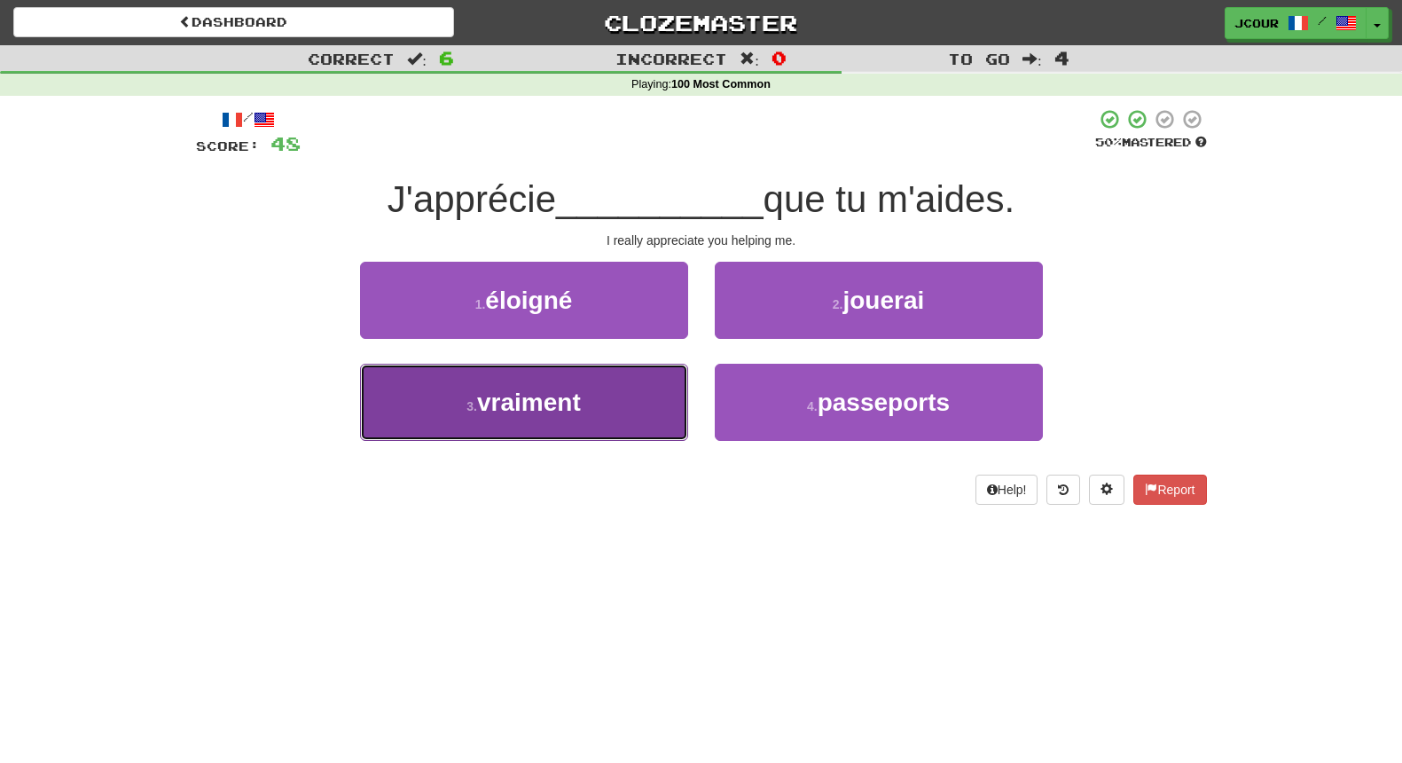
click at [637, 392] on button "3 . vraiment" at bounding box center [524, 402] width 328 height 77
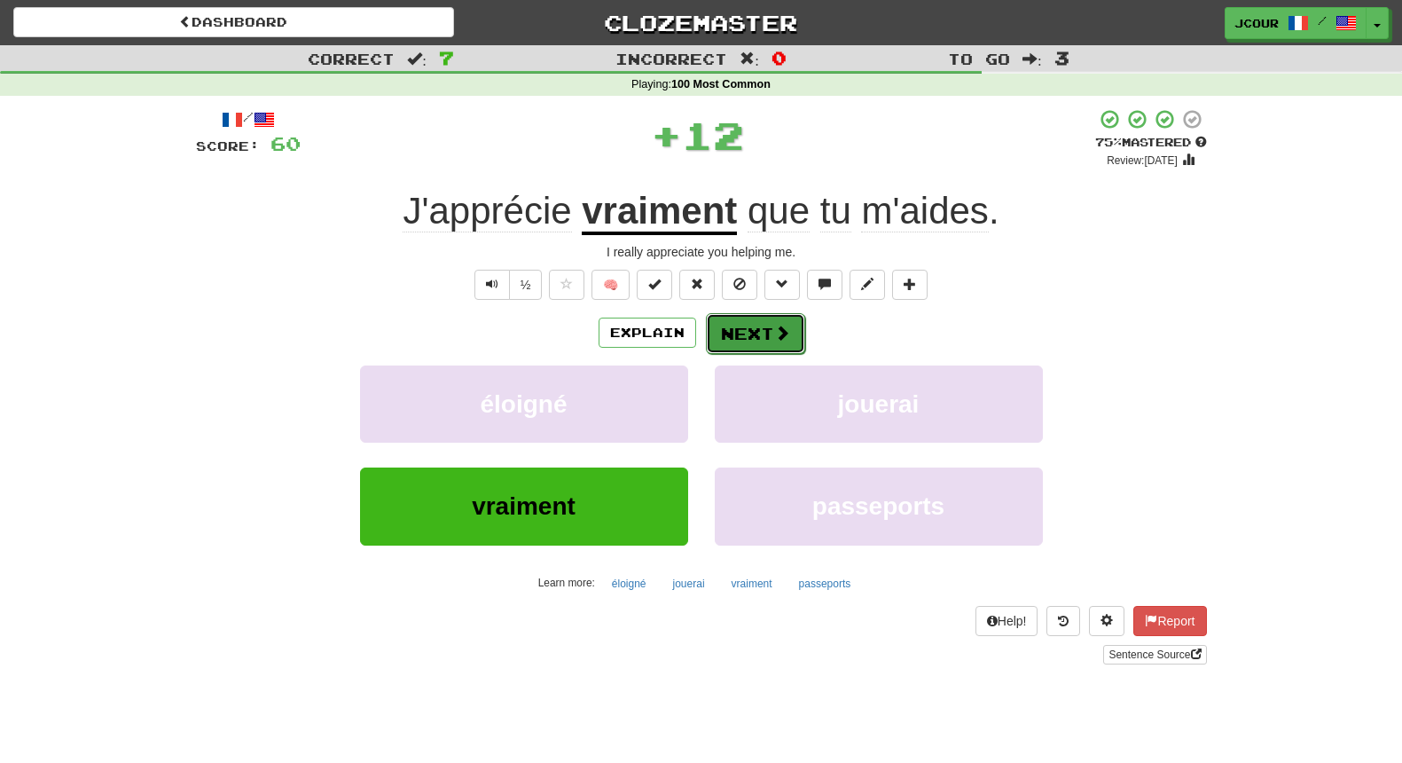
click at [750, 333] on button "Next" at bounding box center [755, 333] width 99 height 41
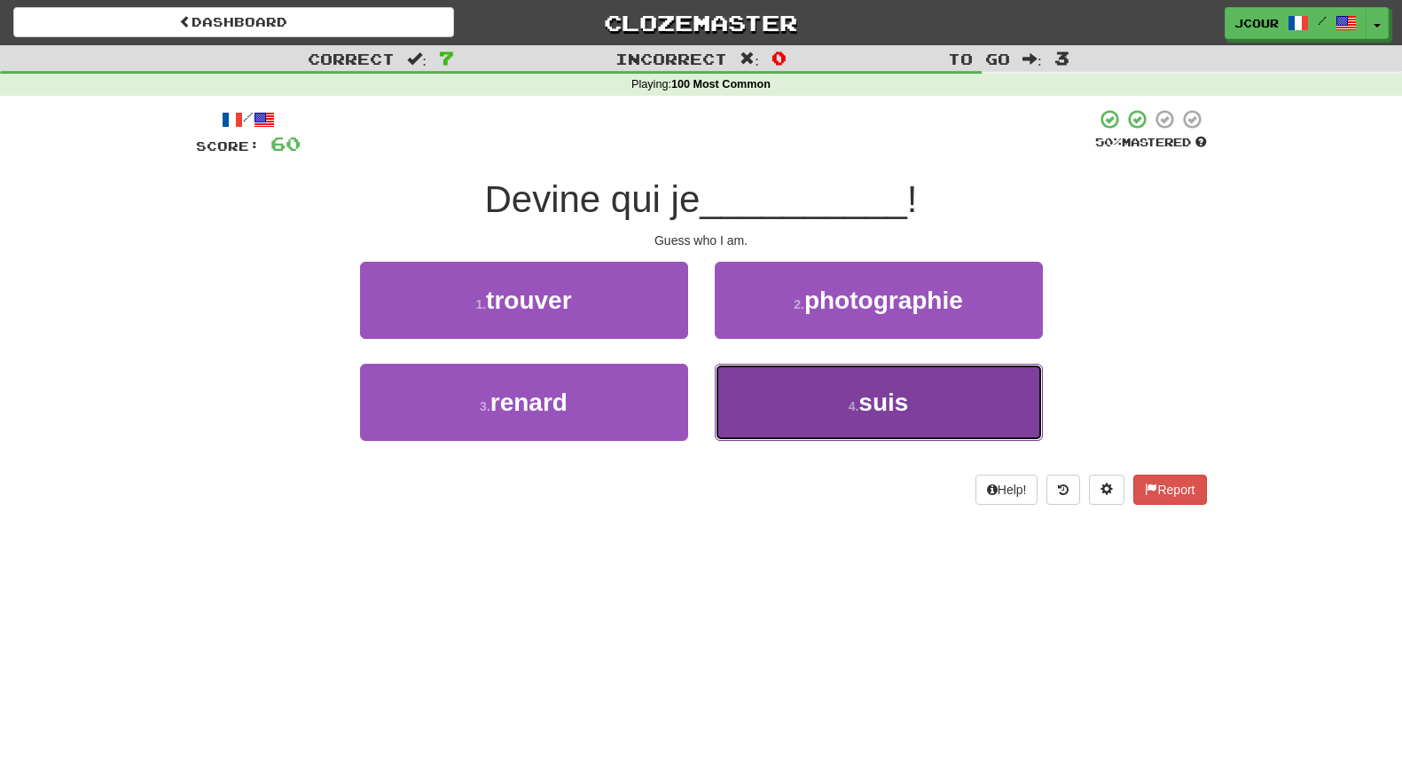
click at [794, 394] on button "4 . suis" at bounding box center [879, 402] width 328 height 77
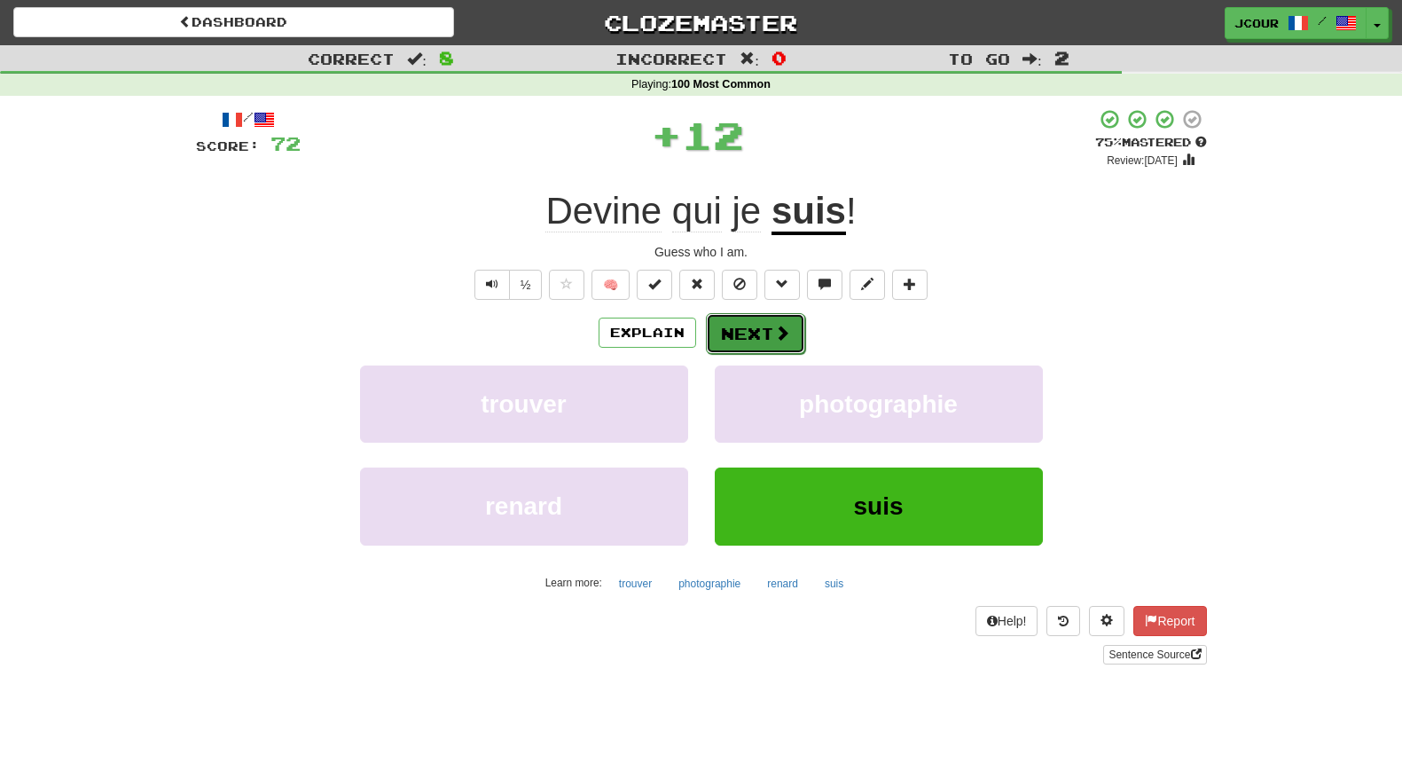
click at [760, 320] on button "Next" at bounding box center [755, 333] width 99 height 41
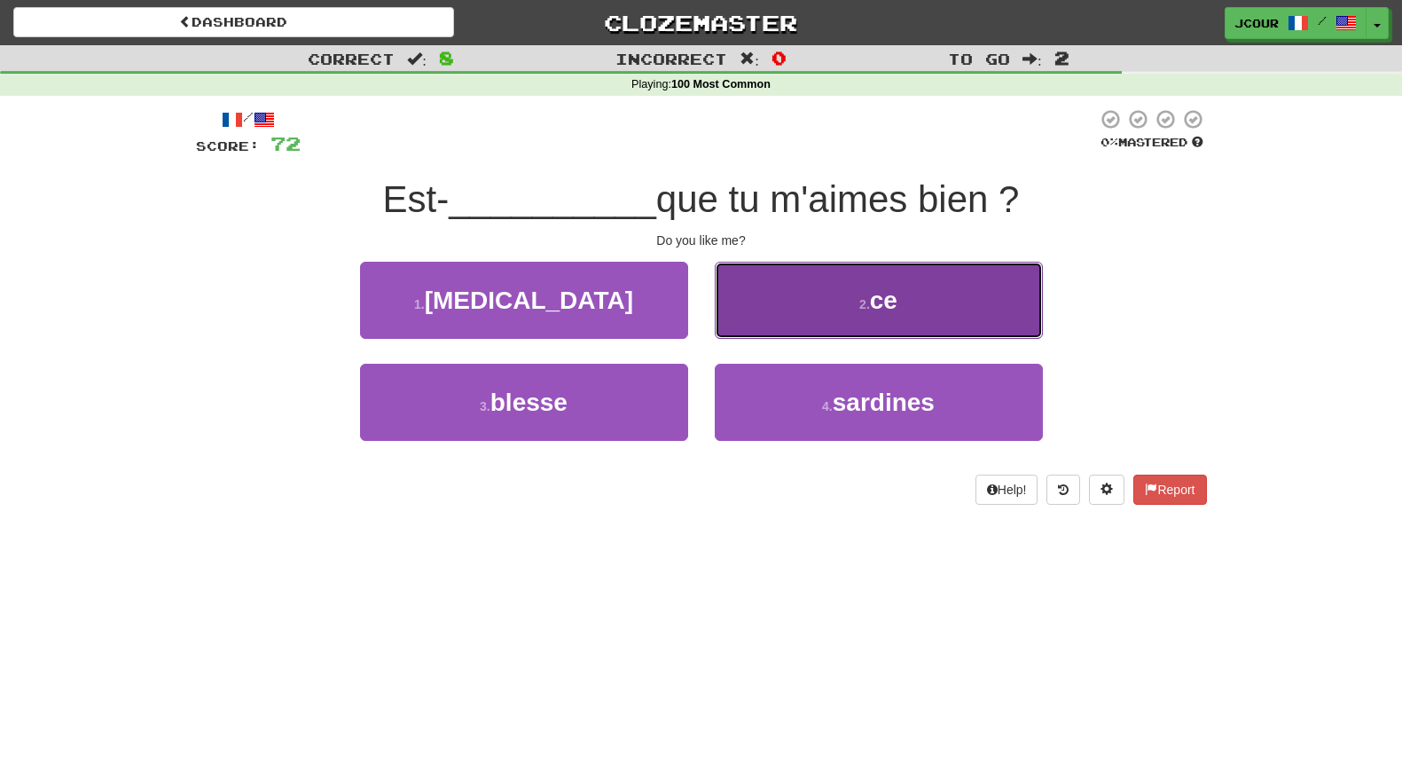
click at [853, 271] on button "2 . ce" at bounding box center [879, 300] width 328 height 77
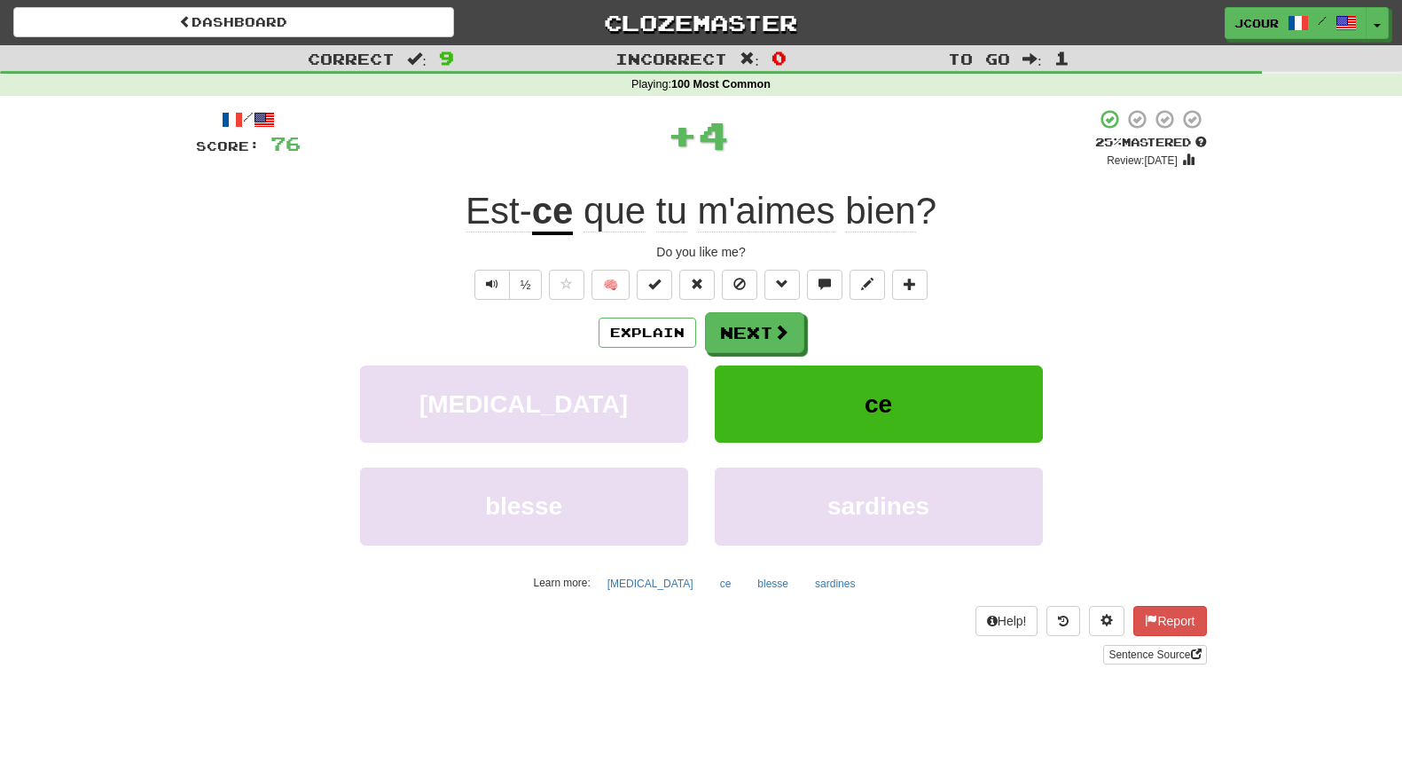
click at [751, 306] on div "/ Score: 76 + 4 25 % Mastered Review: 2025-08-20 Est- ce que tu m'aimes bien ? …" at bounding box center [701, 386] width 1011 height 556
click at [741, 336] on button "Next" at bounding box center [755, 333] width 99 height 41
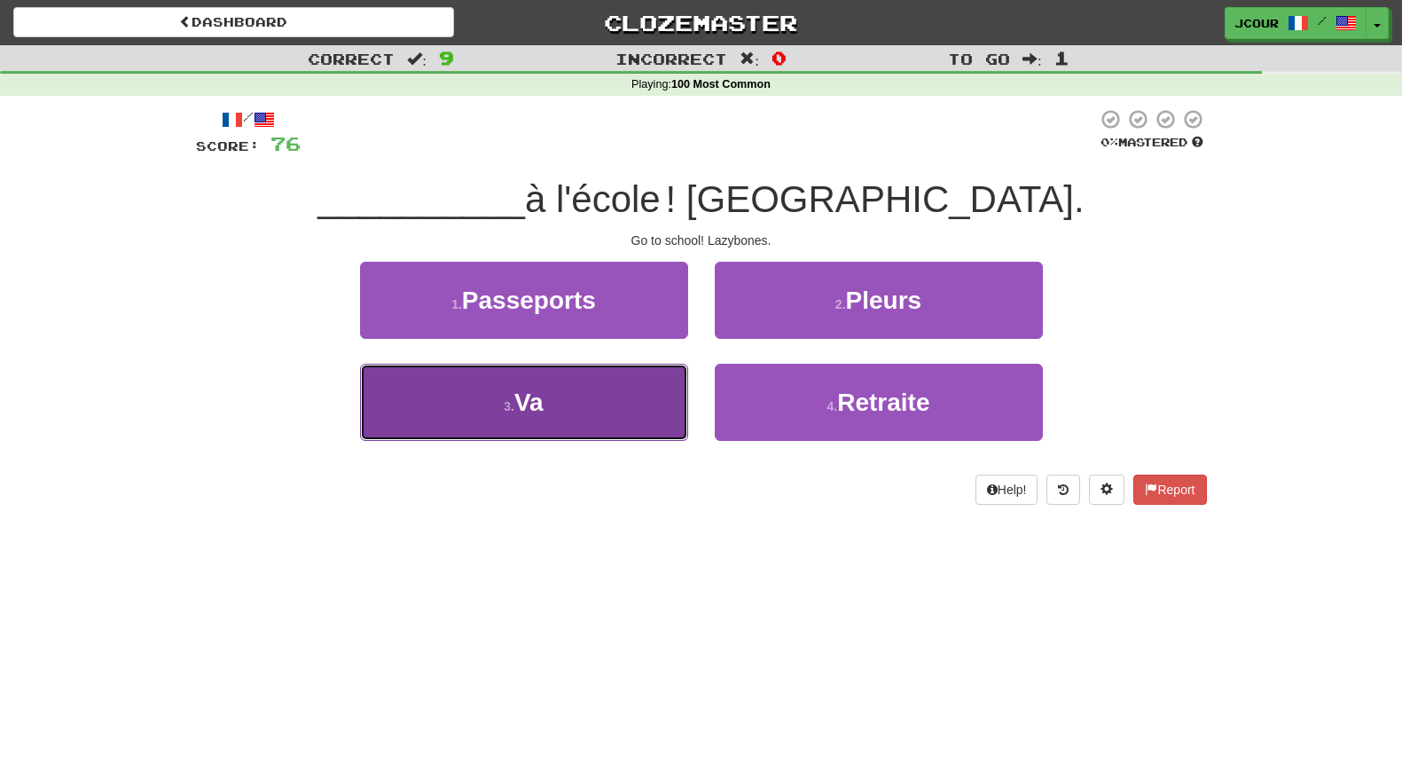
click at [608, 429] on button "3 . Va" at bounding box center [524, 402] width 328 height 77
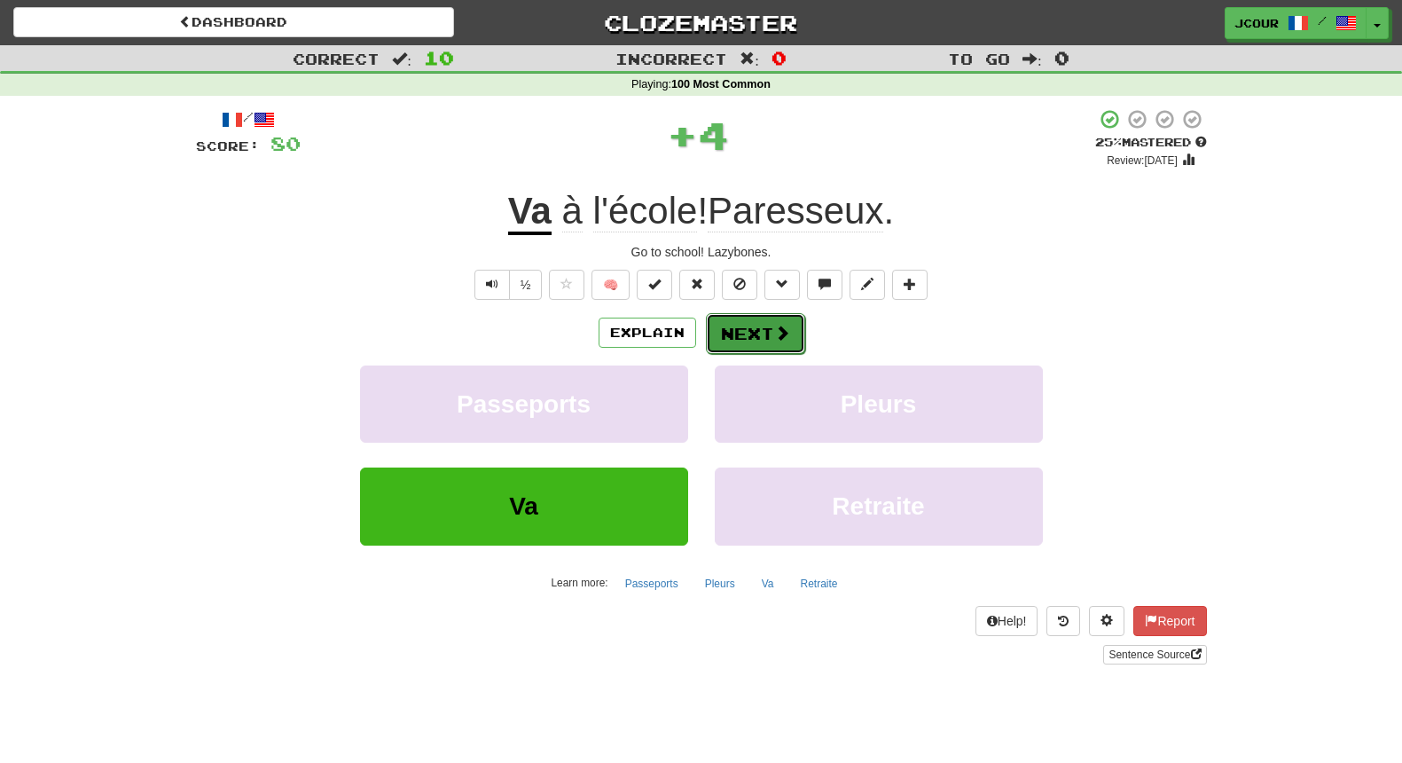
click at [744, 328] on button "Next" at bounding box center [755, 333] width 99 height 41
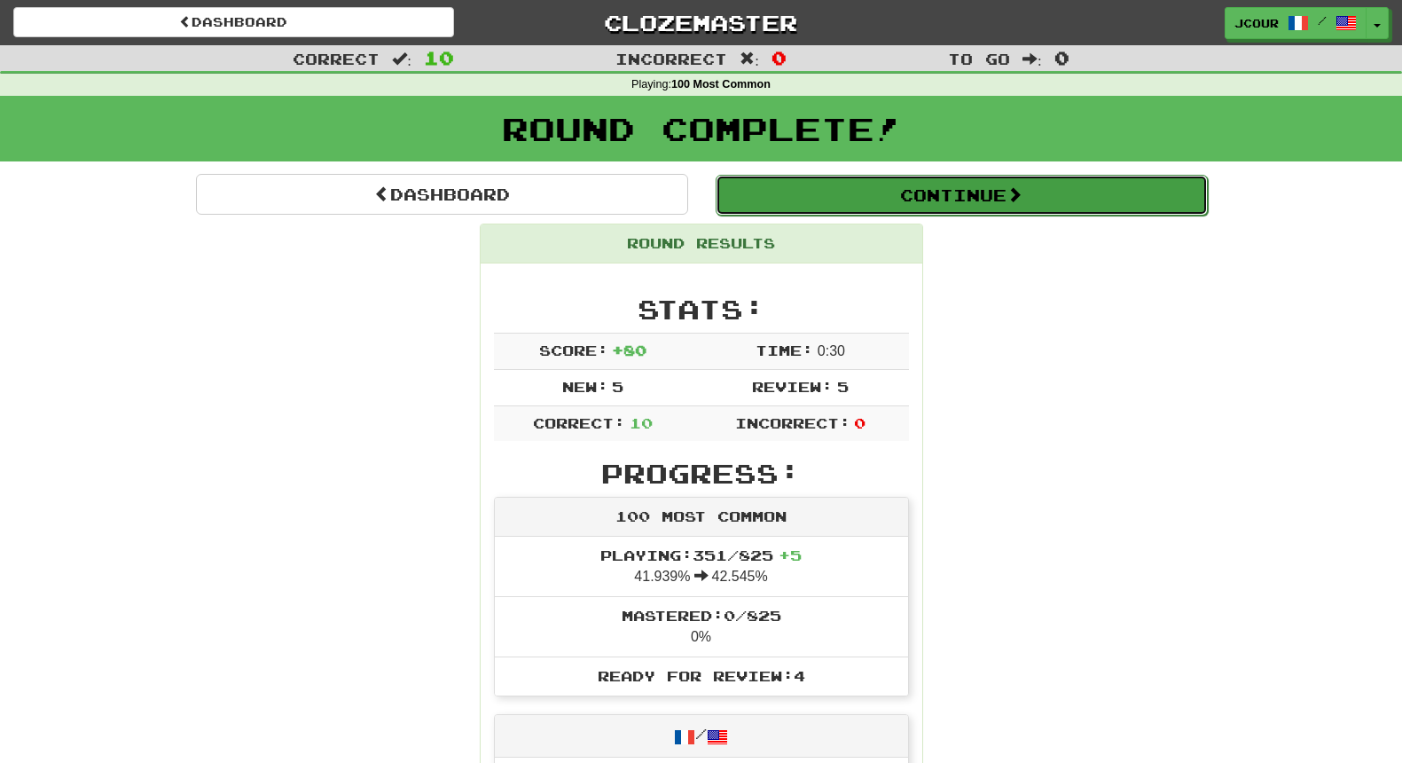
click at [913, 208] on button "Continue" at bounding box center [962, 195] width 492 height 41
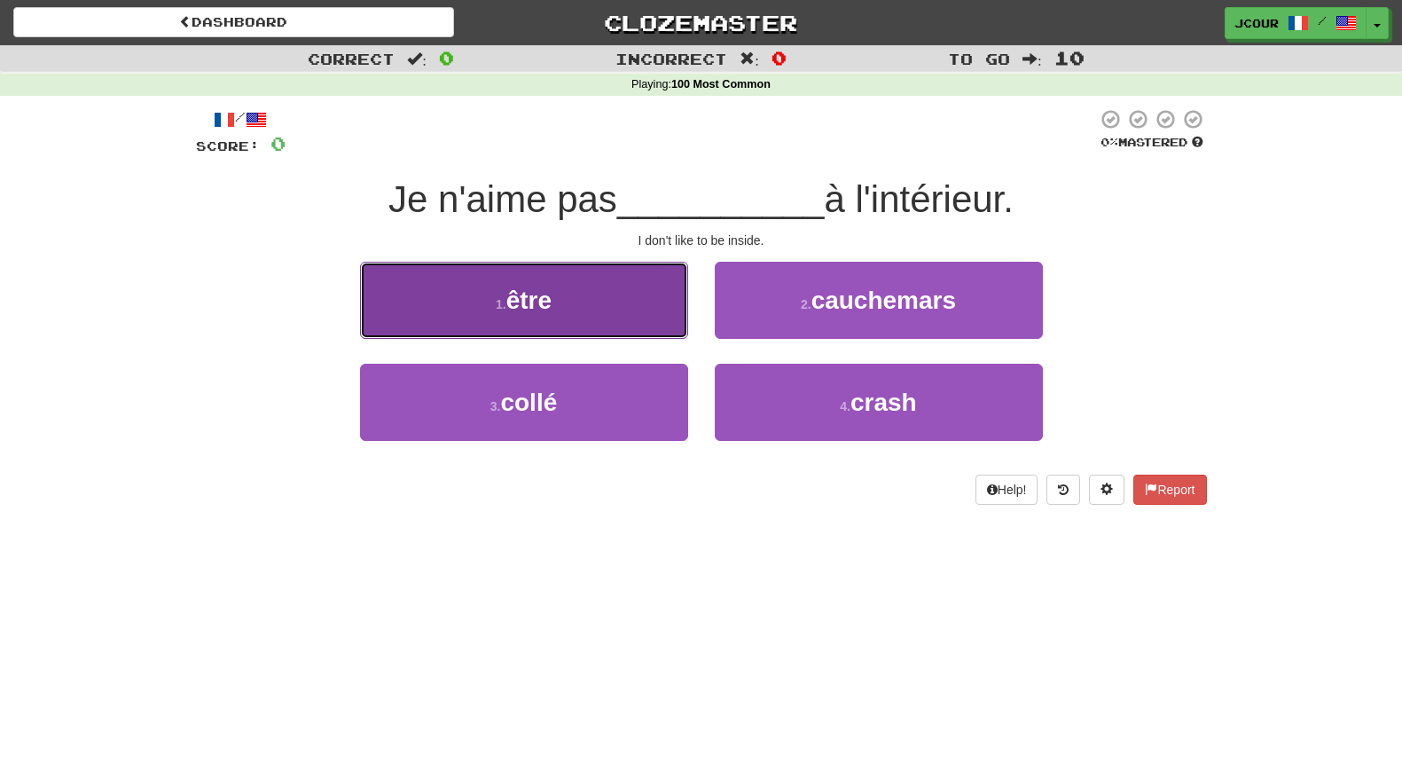
click at [656, 317] on button "1 . être" at bounding box center [524, 300] width 328 height 77
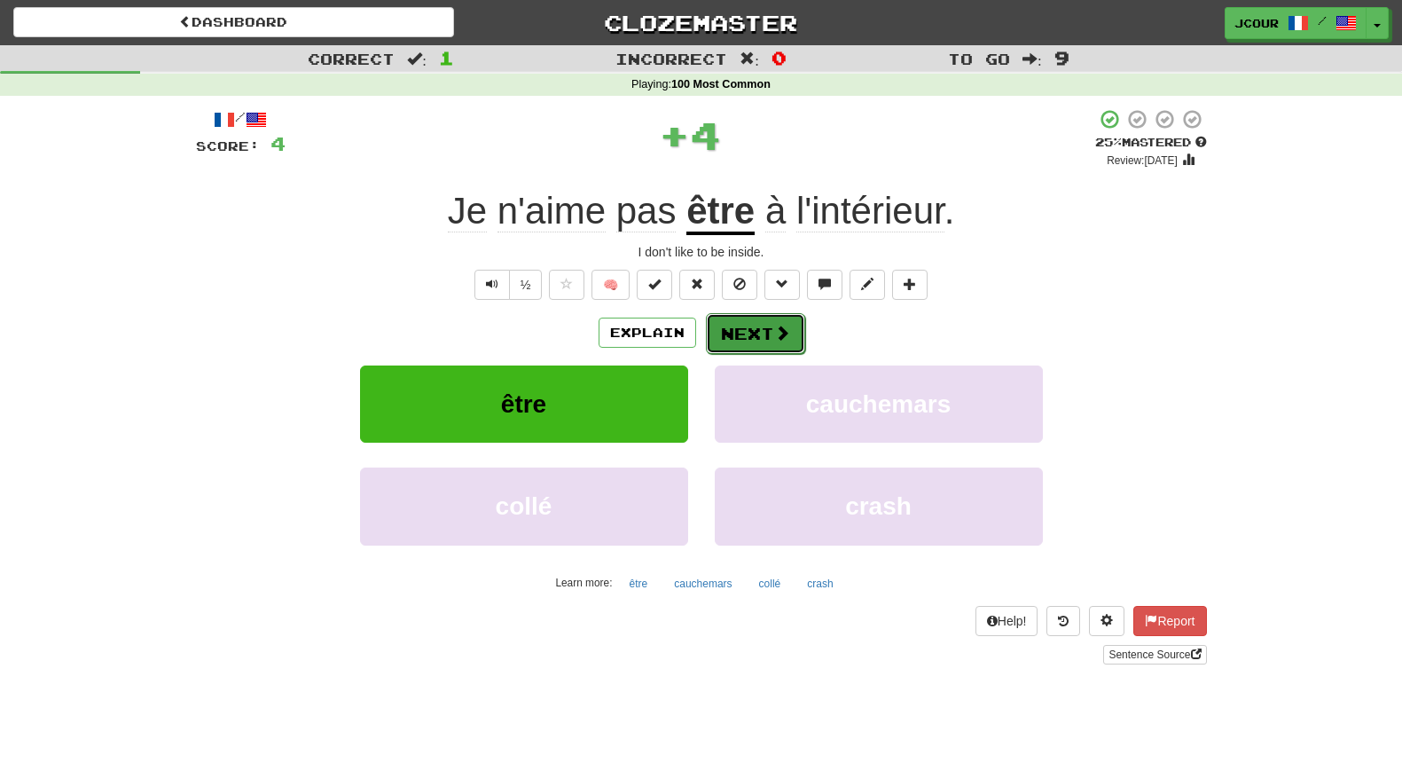
click at [733, 324] on button "Next" at bounding box center [755, 333] width 99 height 41
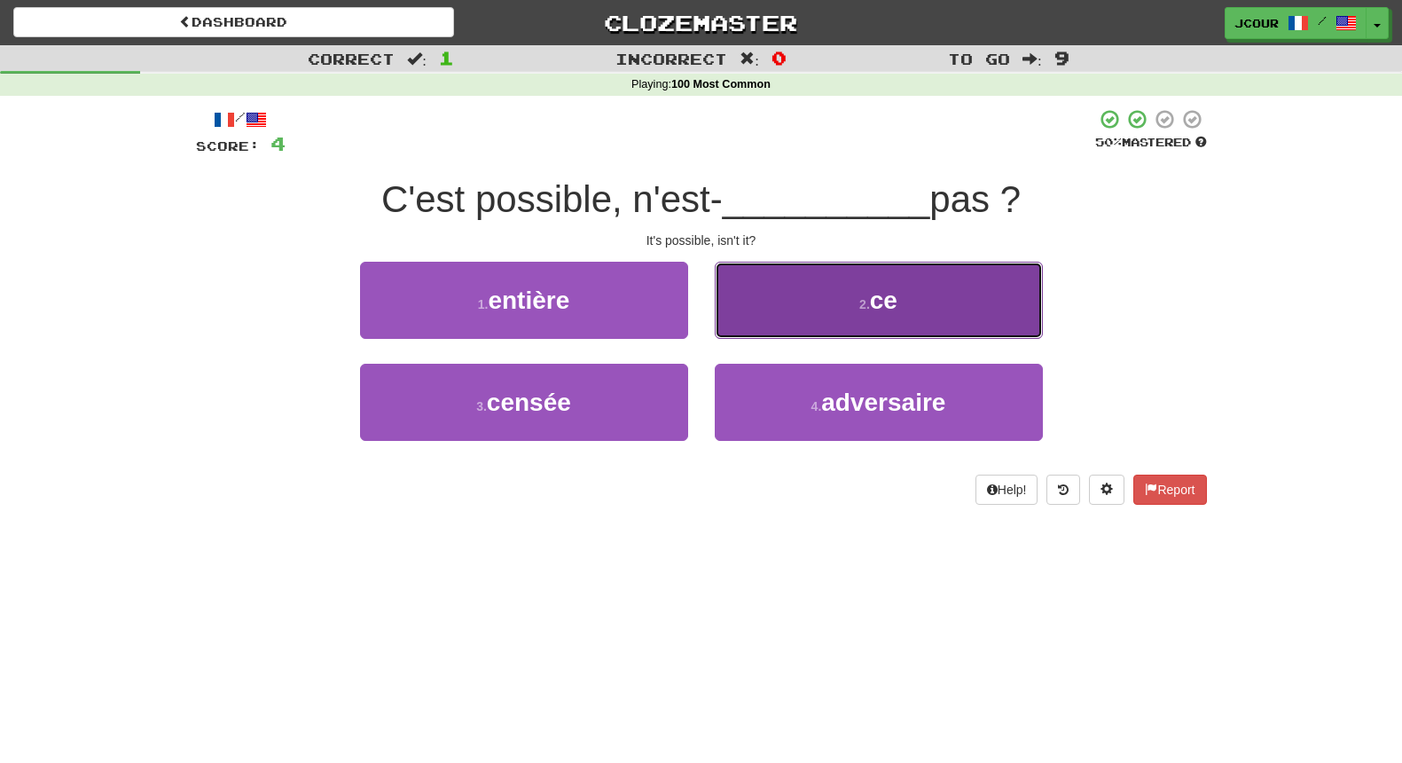
click at [812, 322] on button "2 . ce" at bounding box center [879, 300] width 328 height 77
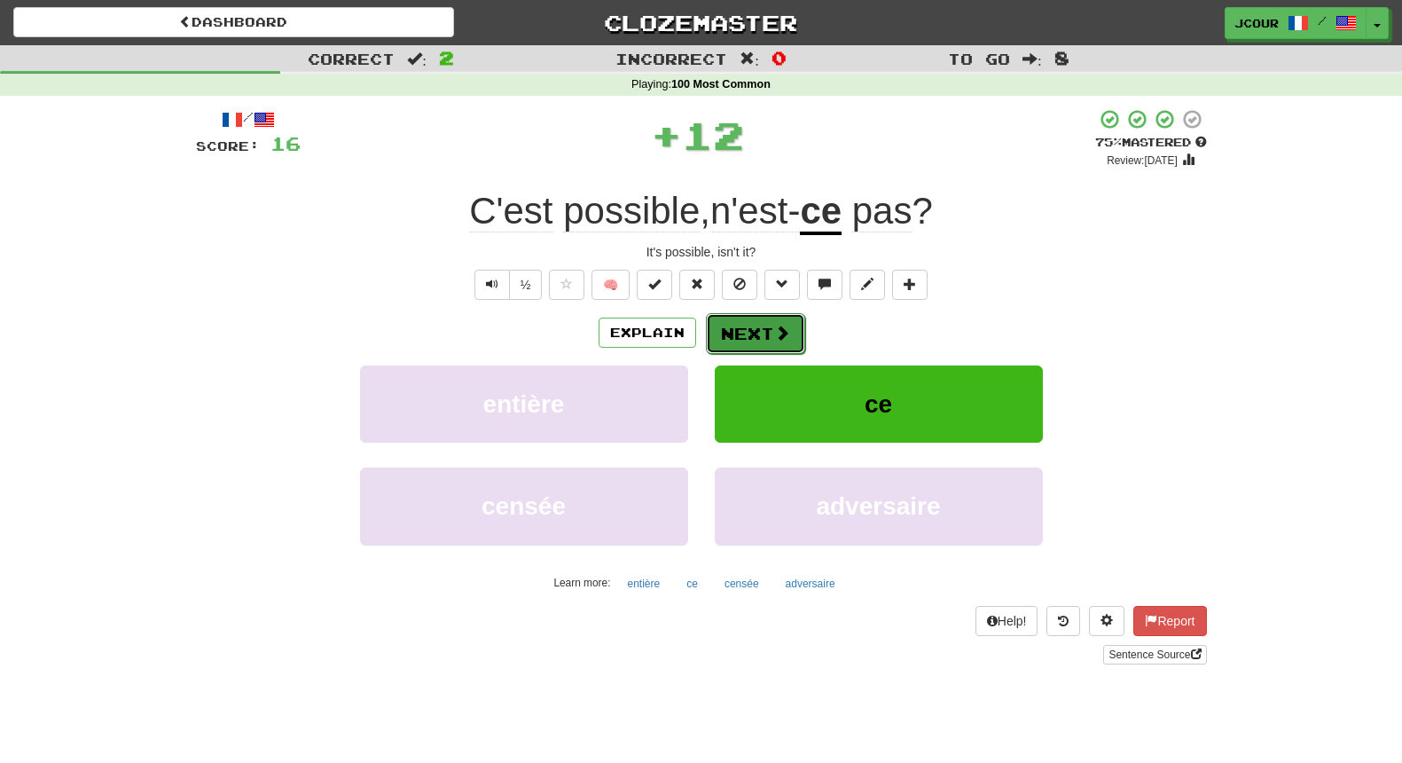
click at [767, 322] on button "Next" at bounding box center [755, 333] width 99 height 41
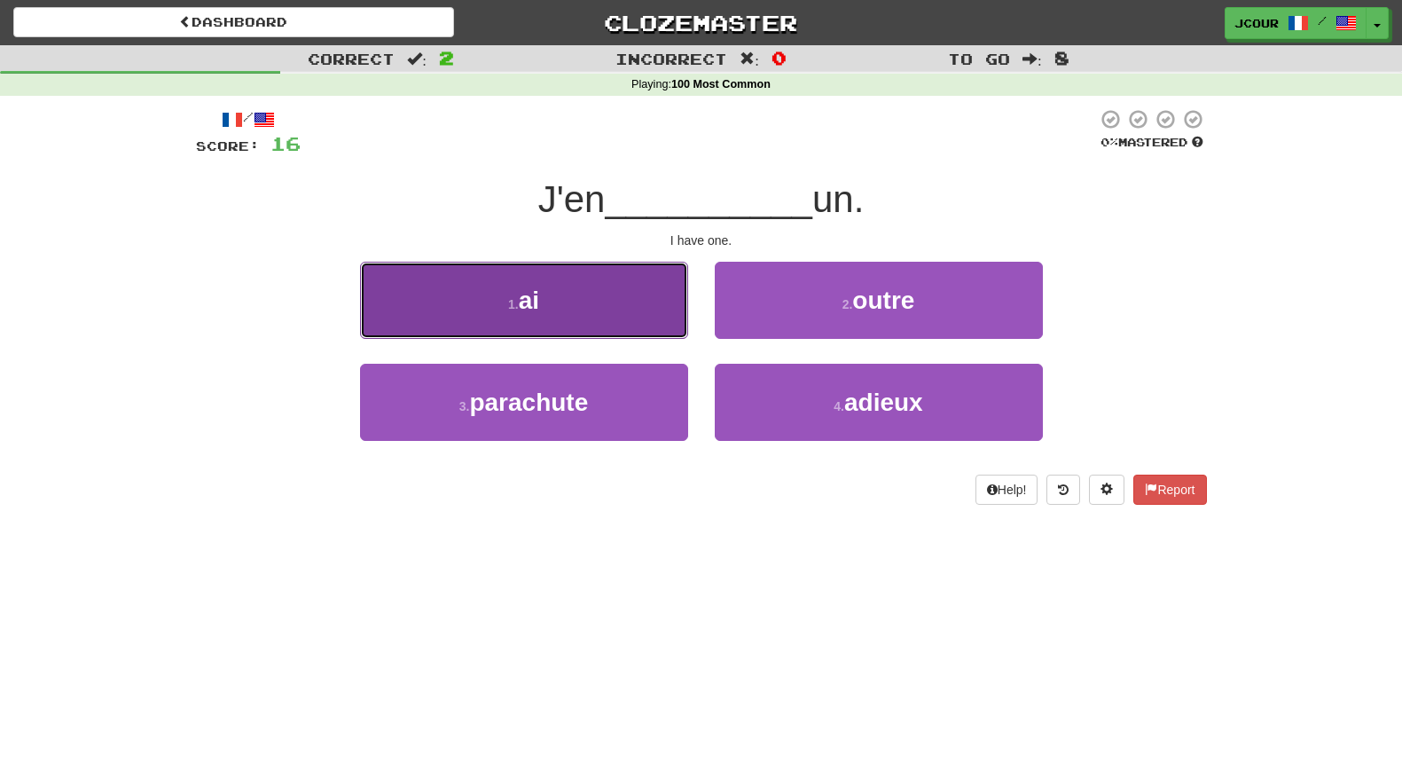
click at [669, 333] on button "1 . ai" at bounding box center [524, 300] width 328 height 77
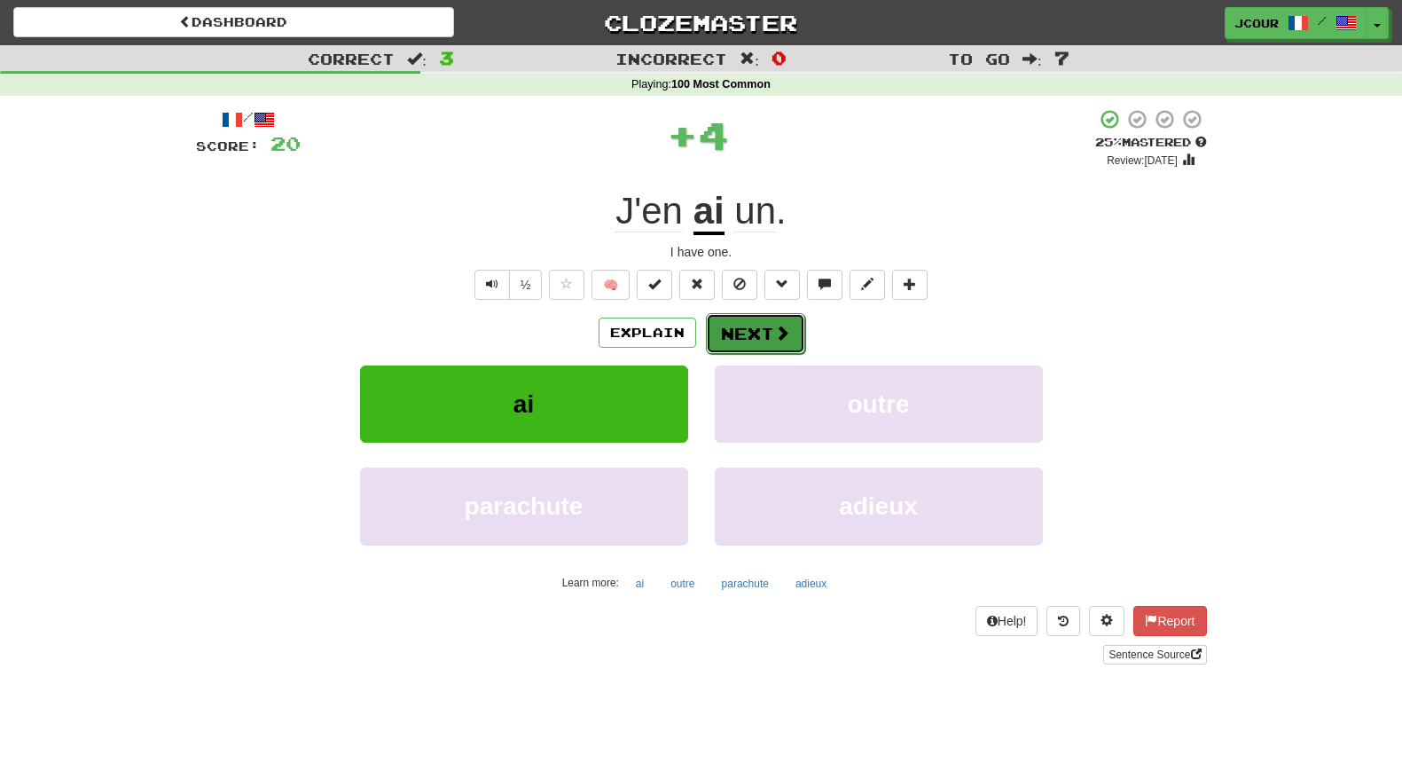
click at [746, 333] on button "Next" at bounding box center [755, 333] width 99 height 41
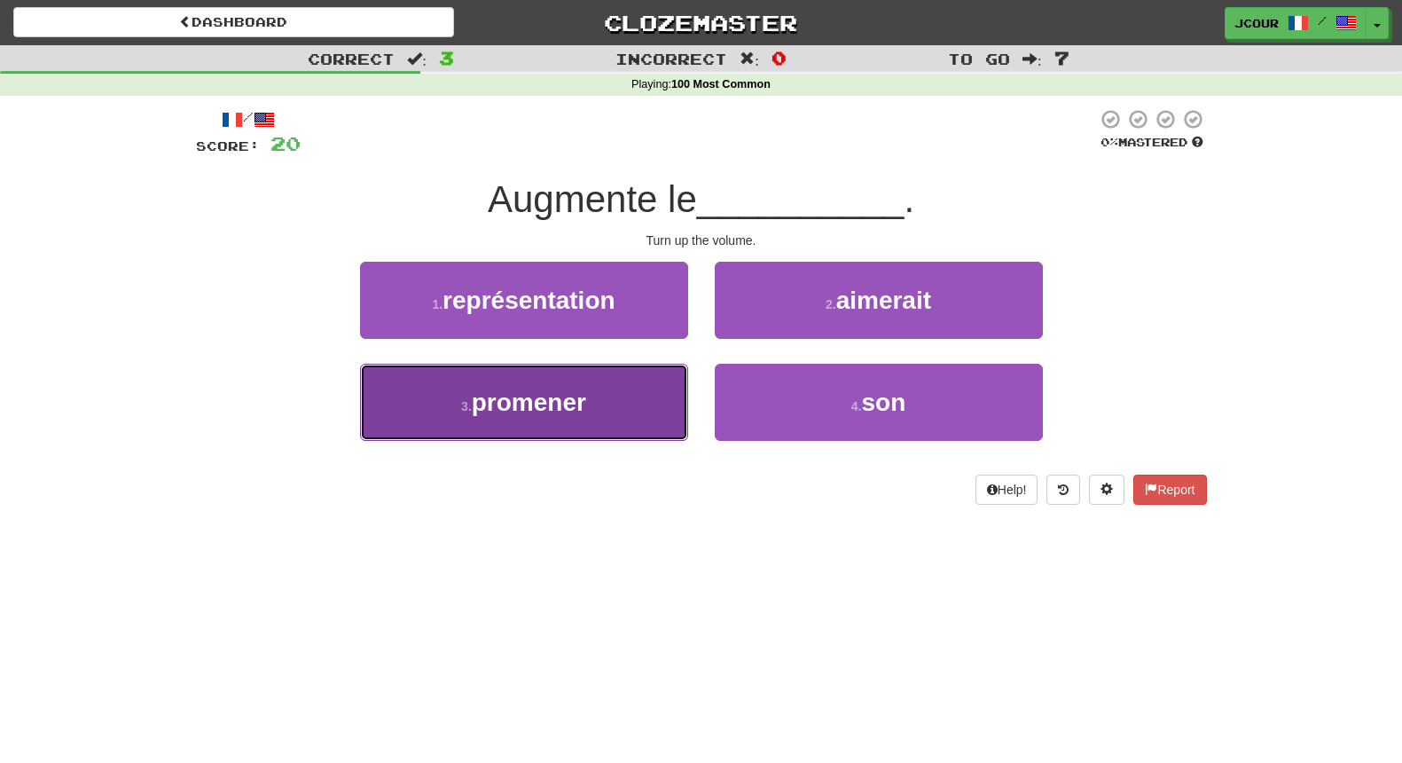
click at [631, 392] on button "3 . promener" at bounding box center [524, 402] width 328 height 77
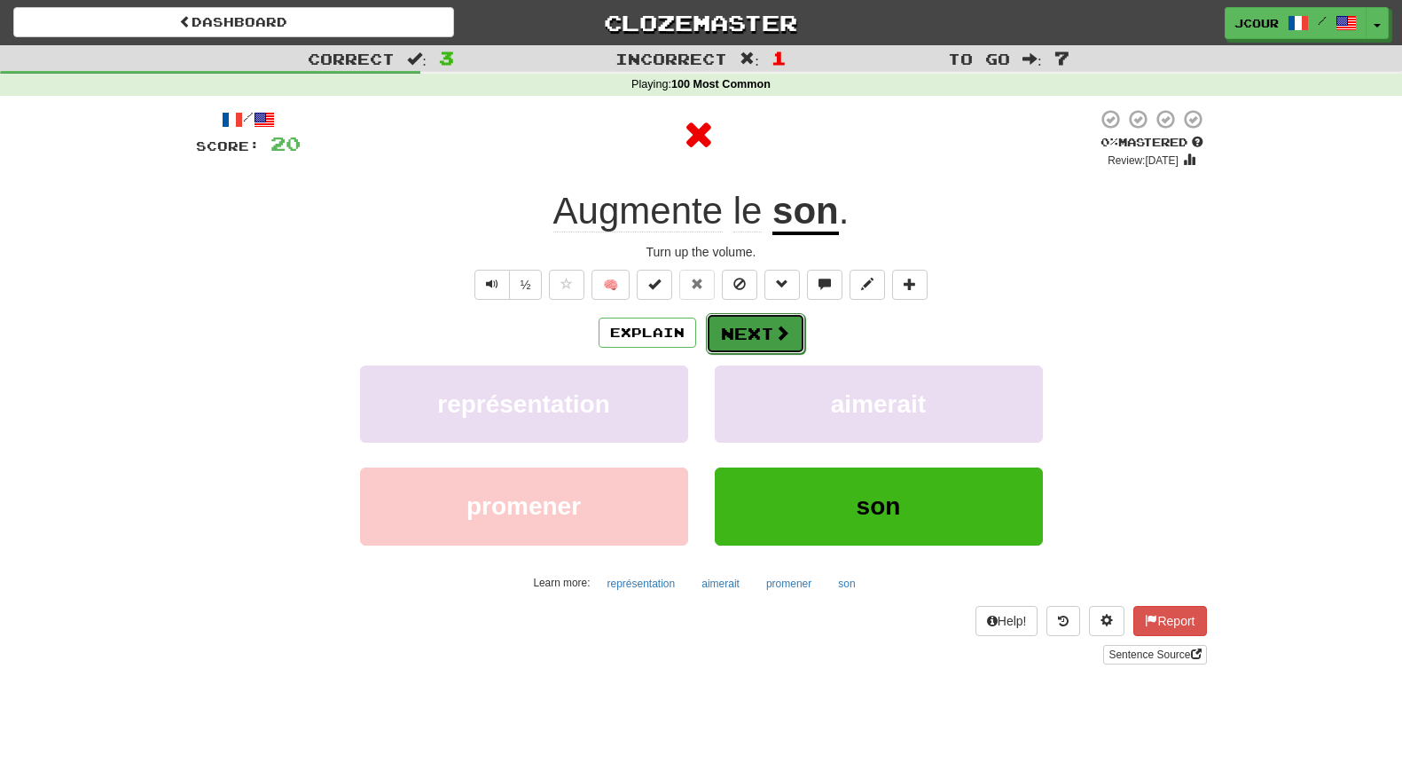
click at [726, 341] on button "Next" at bounding box center [755, 333] width 99 height 41
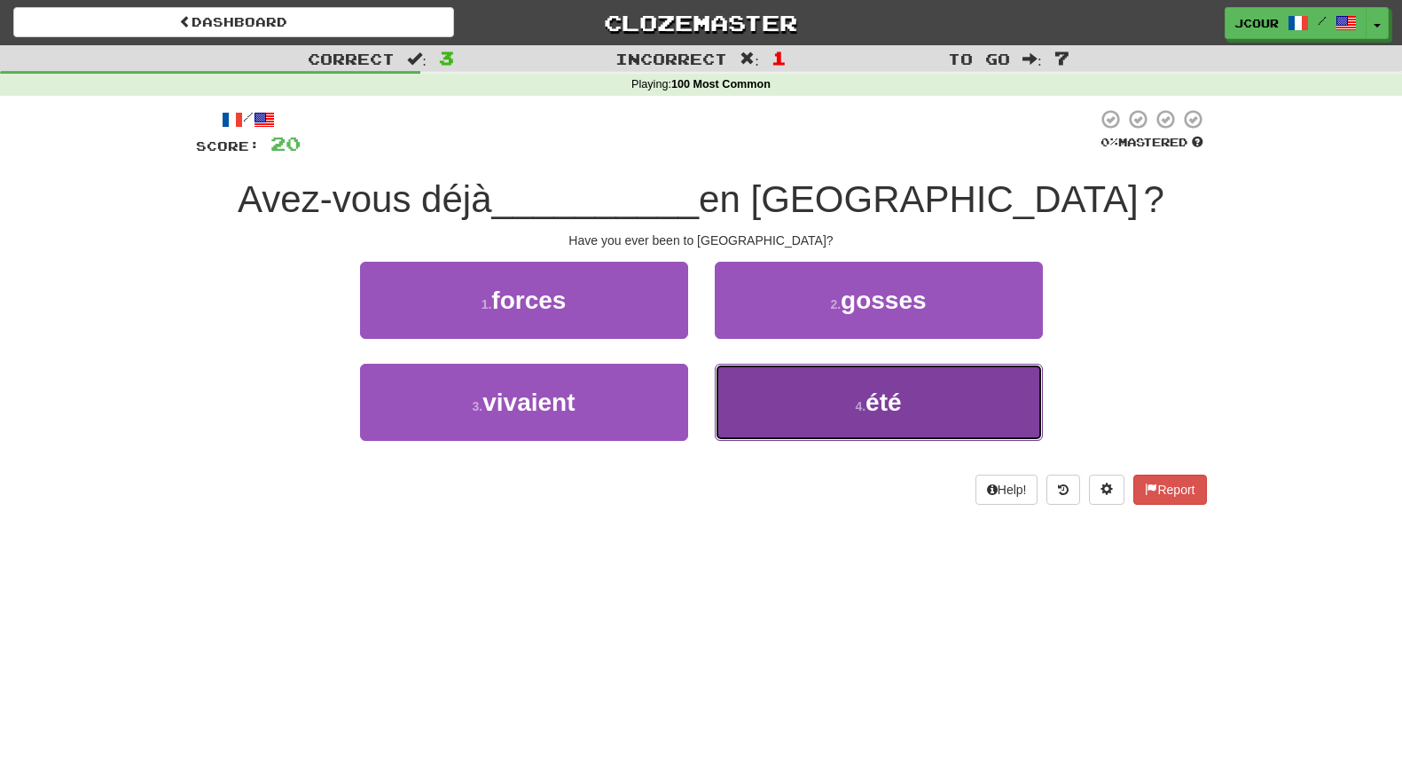
click at [781, 403] on button "4 . été" at bounding box center [879, 402] width 328 height 77
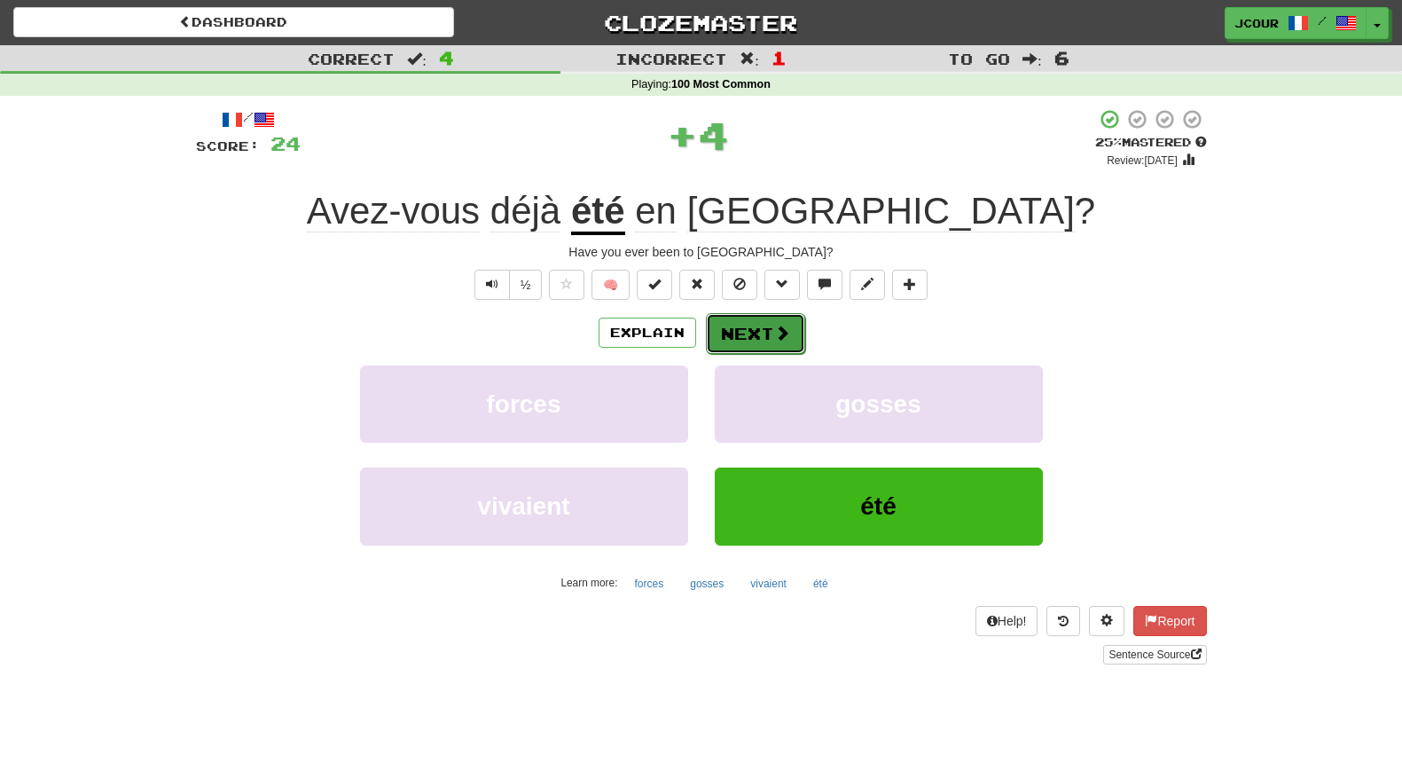
click at [744, 320] on button "Next" at bounding box center [755, 333] width 99 height 41
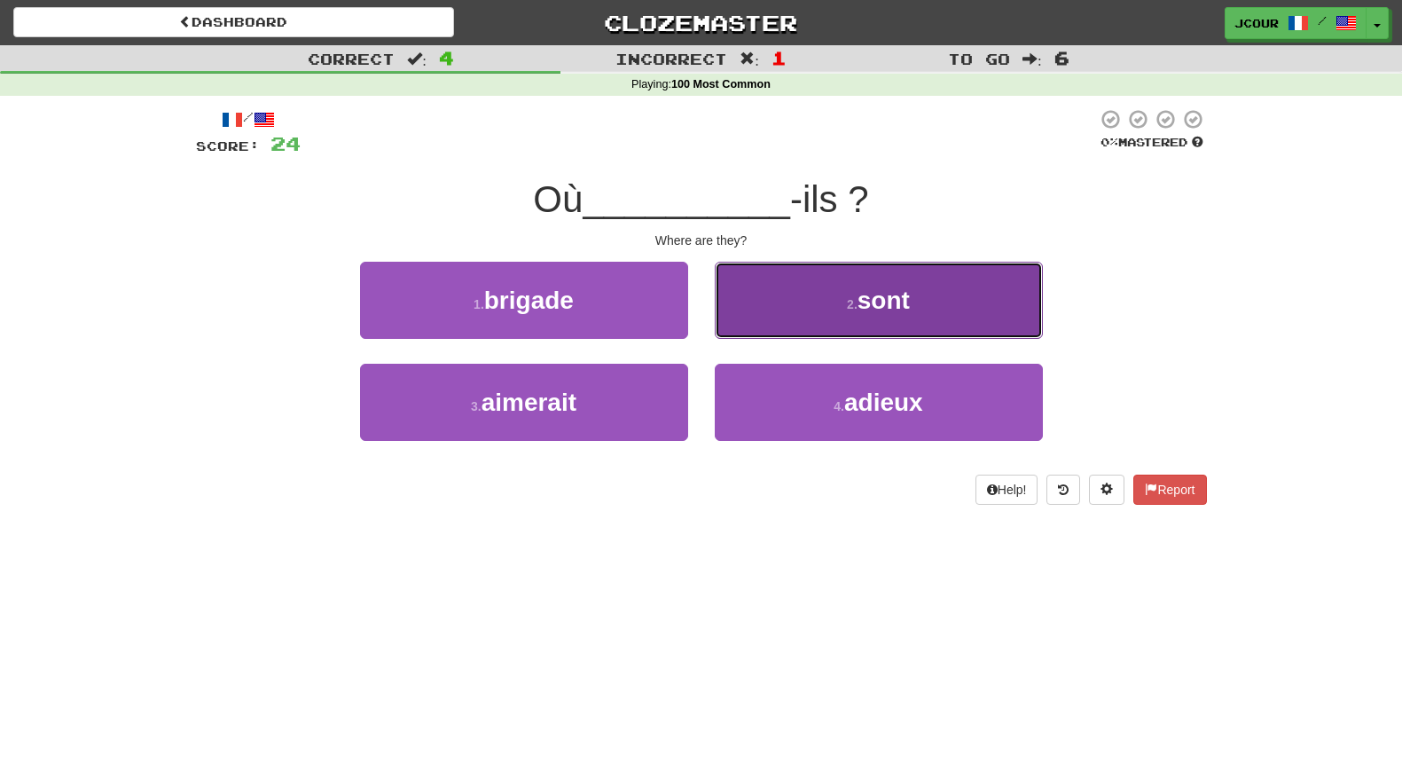
click at [826, 321] on button "2 . sont" at bounding box center [879, 300] width 328 height 77
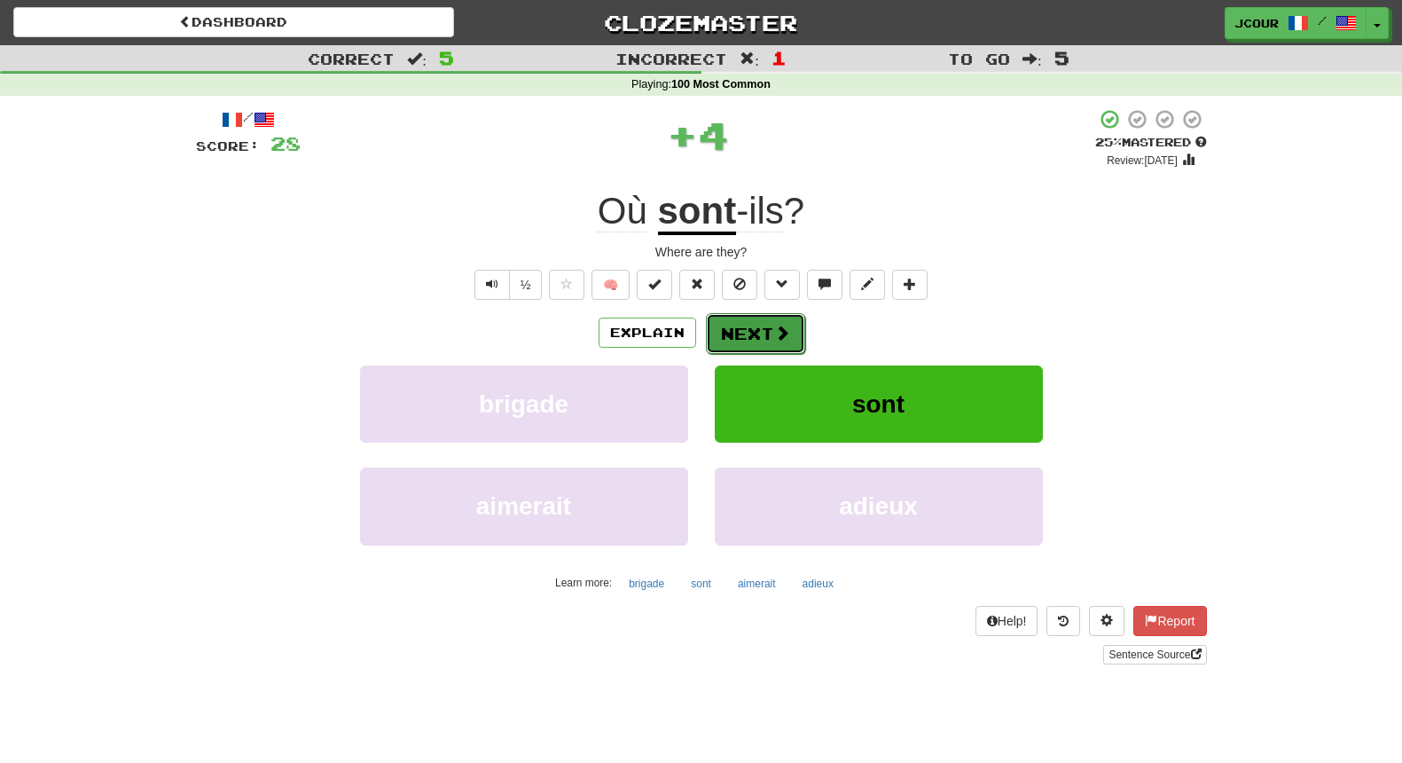
click at [759, 331] on button "Next" at bounding box center [755, 333] width 99 height 41
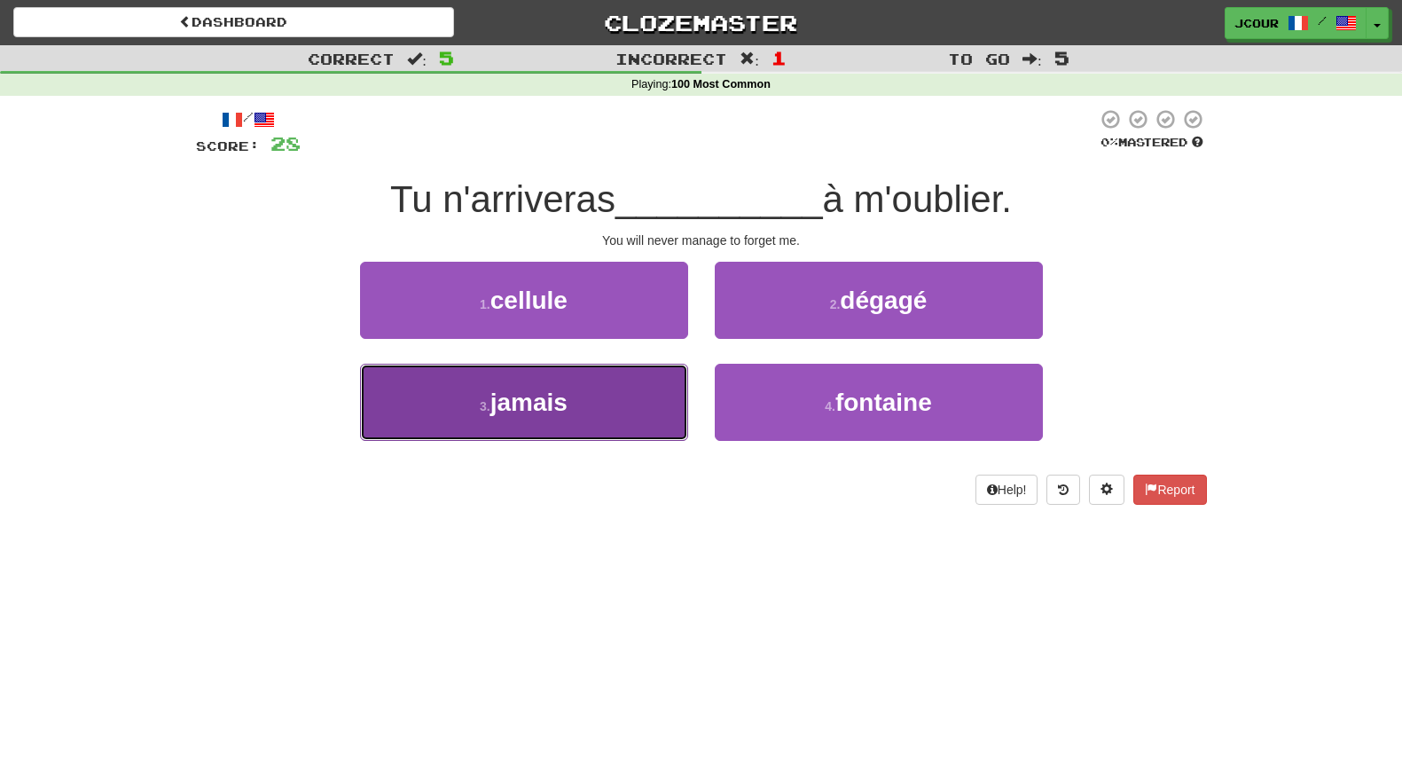
click at [661, 384] on button "3 . jamais" at bounding box center [524, 402] width 328 height 77
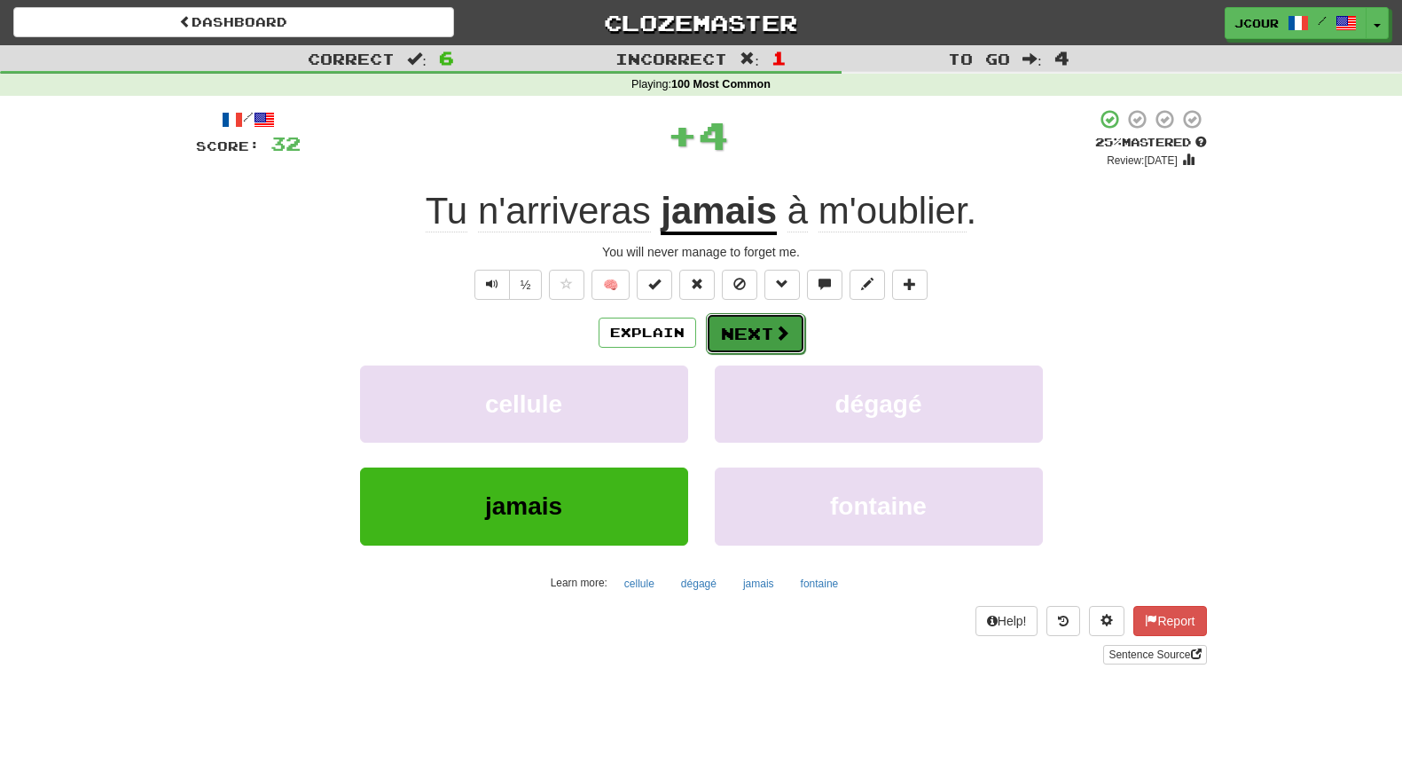
click at [764, 340] on button "Next" at bounding box center [755, 333] width 99 height 41
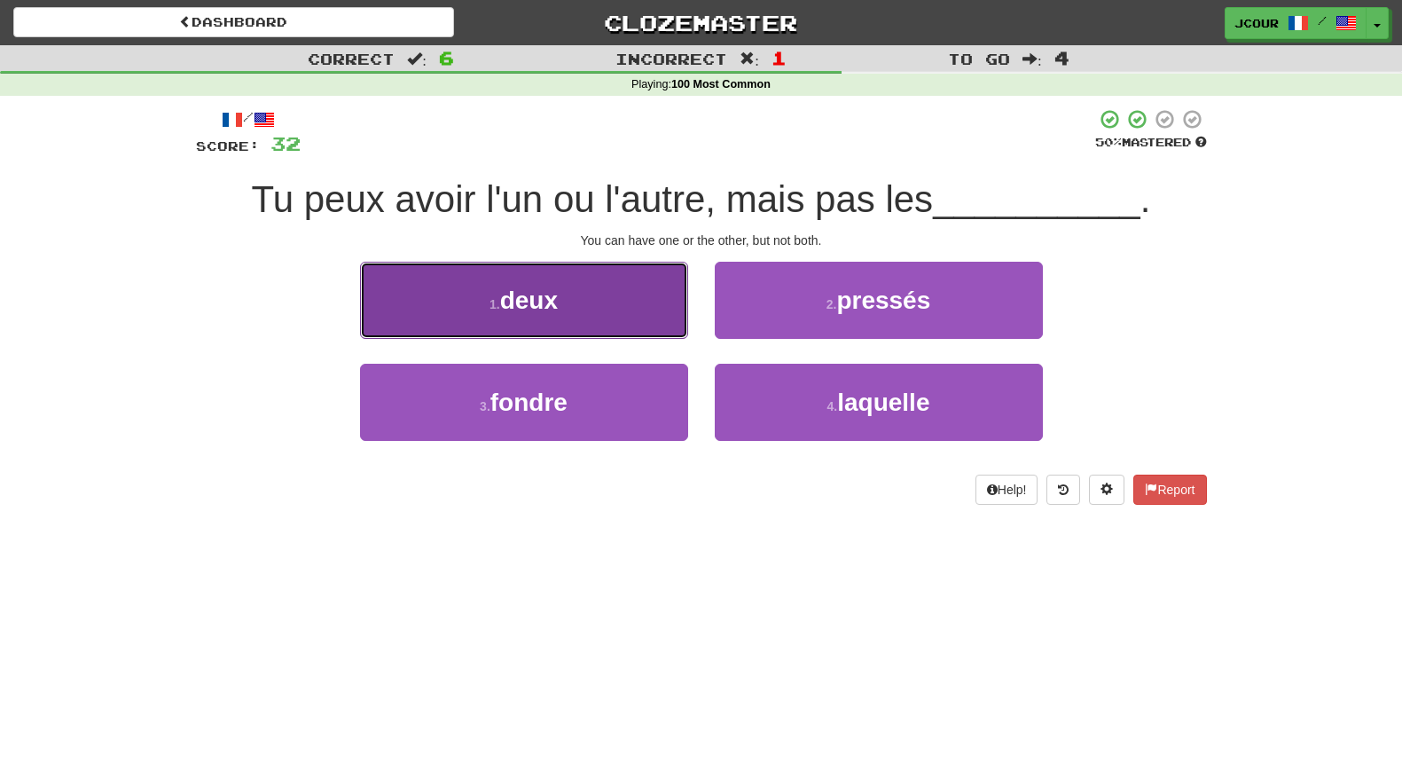
click at [671, 322] on button "1 . deux" at bounding box center [524, 300] width 328 height 77
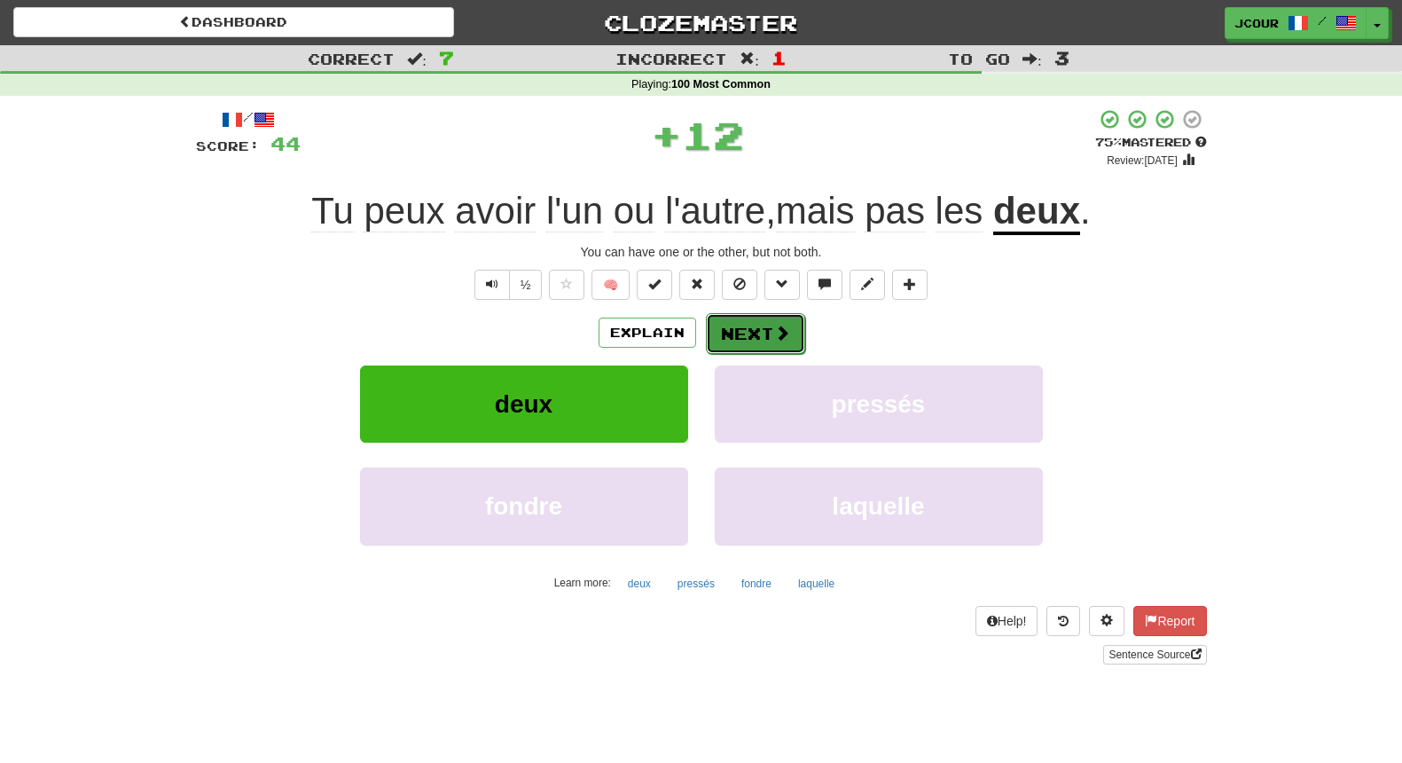
click at [751, 318] on button "Next" at bounding box center [755, 333] width 99 height 41
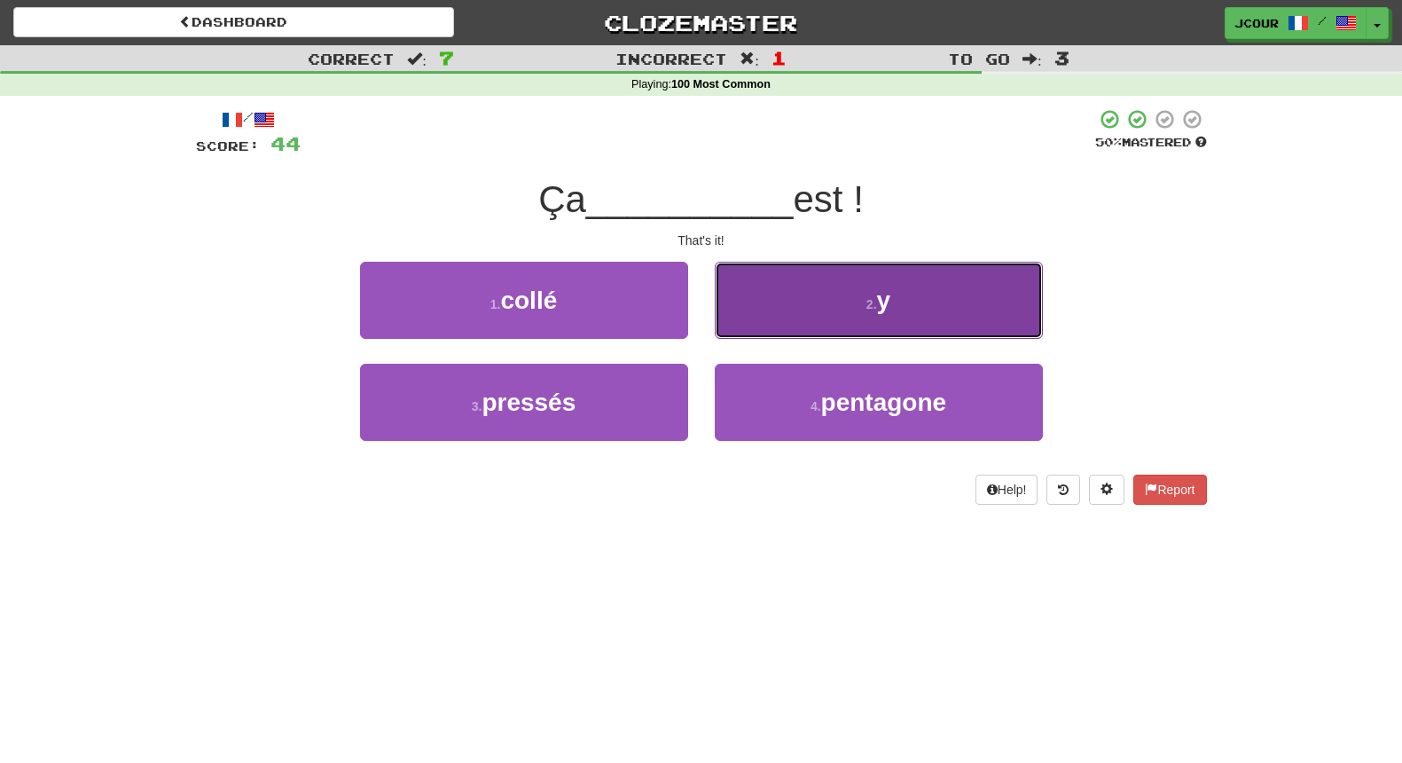
click at [798, 311] on button "2 . y" at bounding box center [879, 300] width 328 height 77
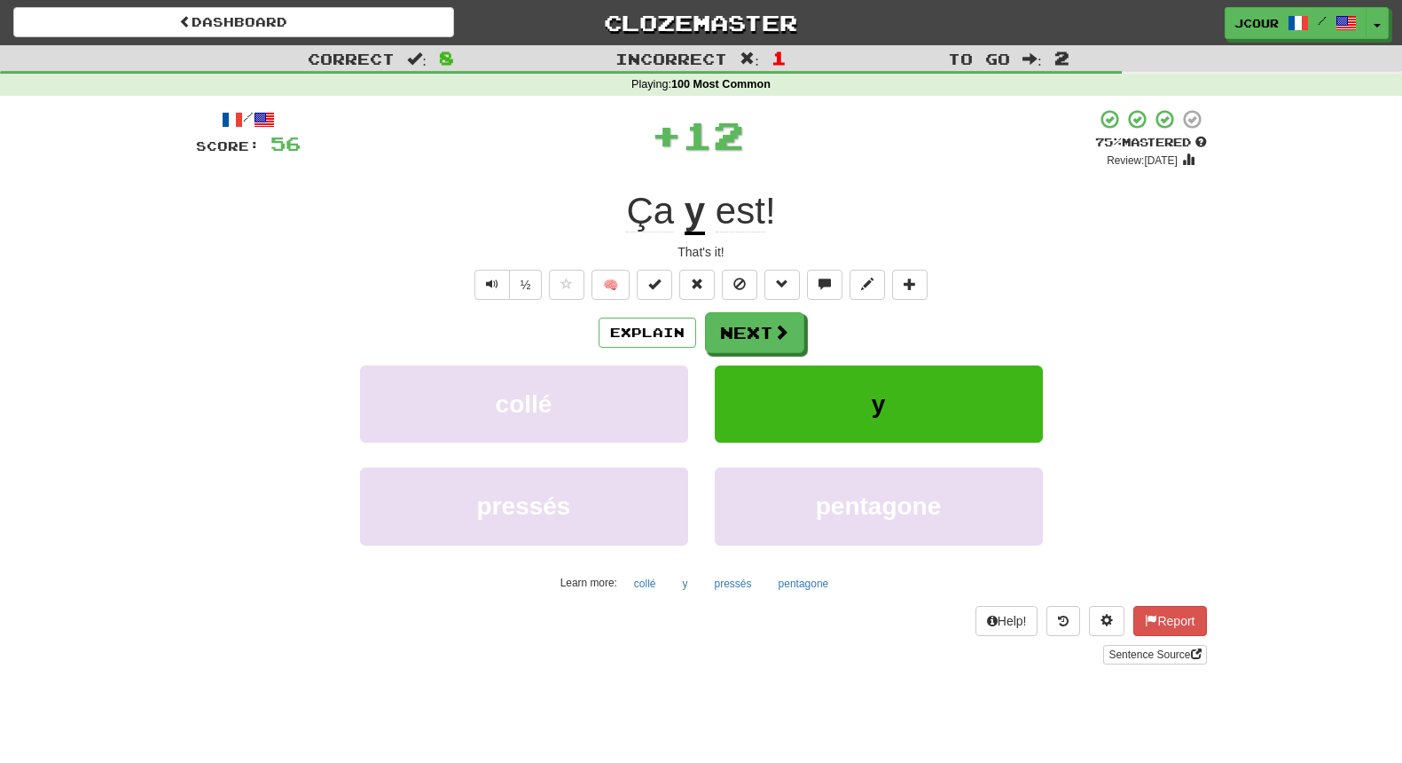
click at [719, 311] on div "/ Score: 56 + 12 75 % Mastered Review: 2025-09-18 Ça y est ! That's it! ½ 🧠 Exp…" at bounding box center [701, 386] width 1011 height 556
click at [742, 332] on button "Next" at bounding box center [755, 333] width 99 height 41
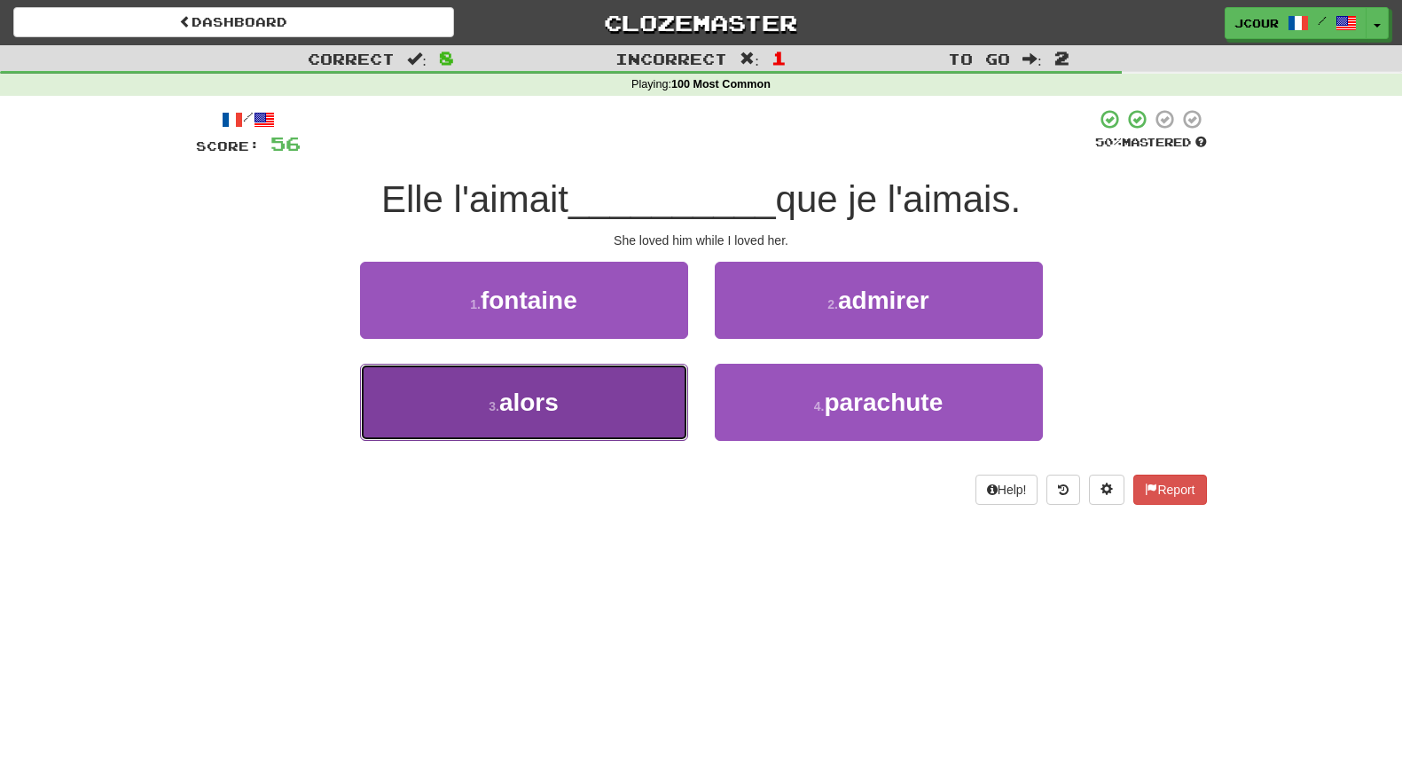
click at [663, 401] on button "3 . alors" at bounding box center [524, 402] width 328 height 77
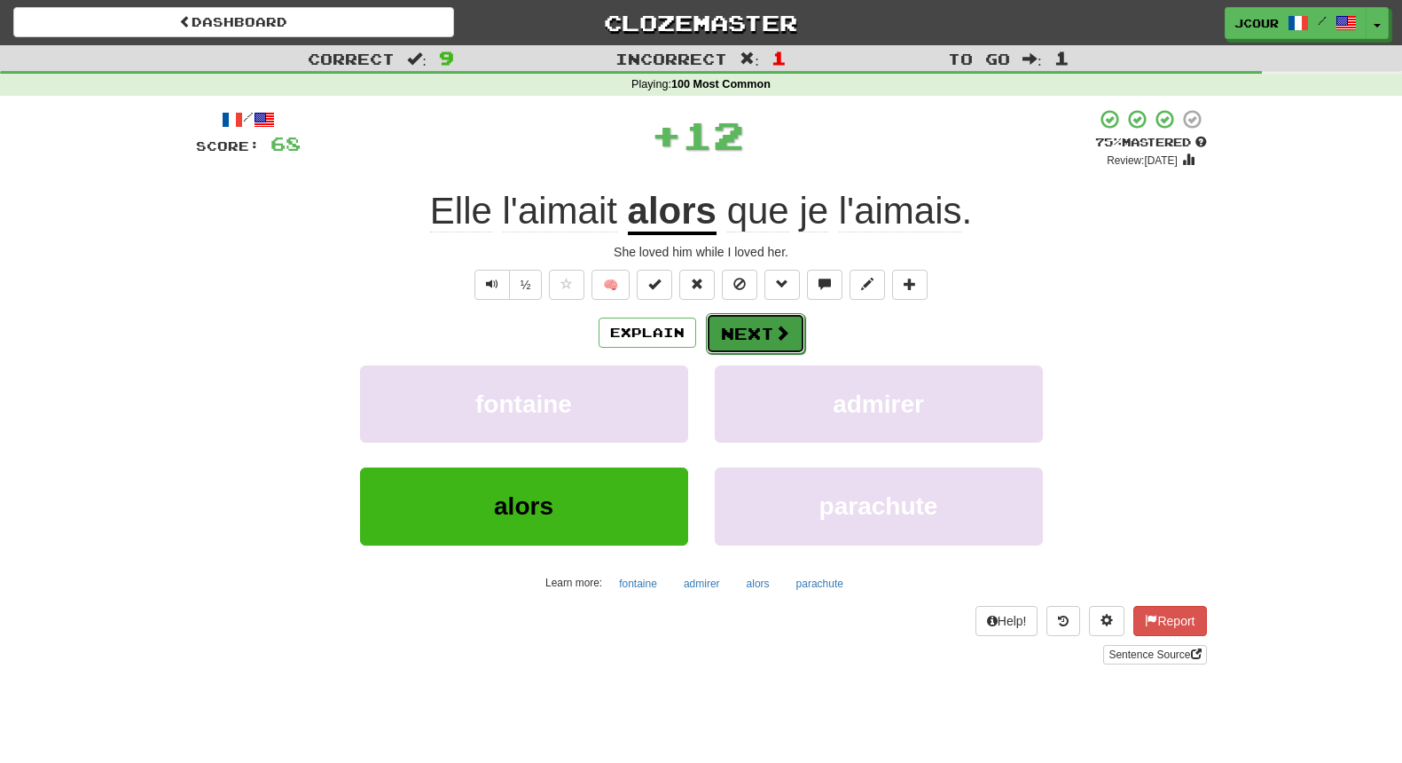
click at [753, 341] on button "Next" at bounding box center [755, 333] width 99 height 41
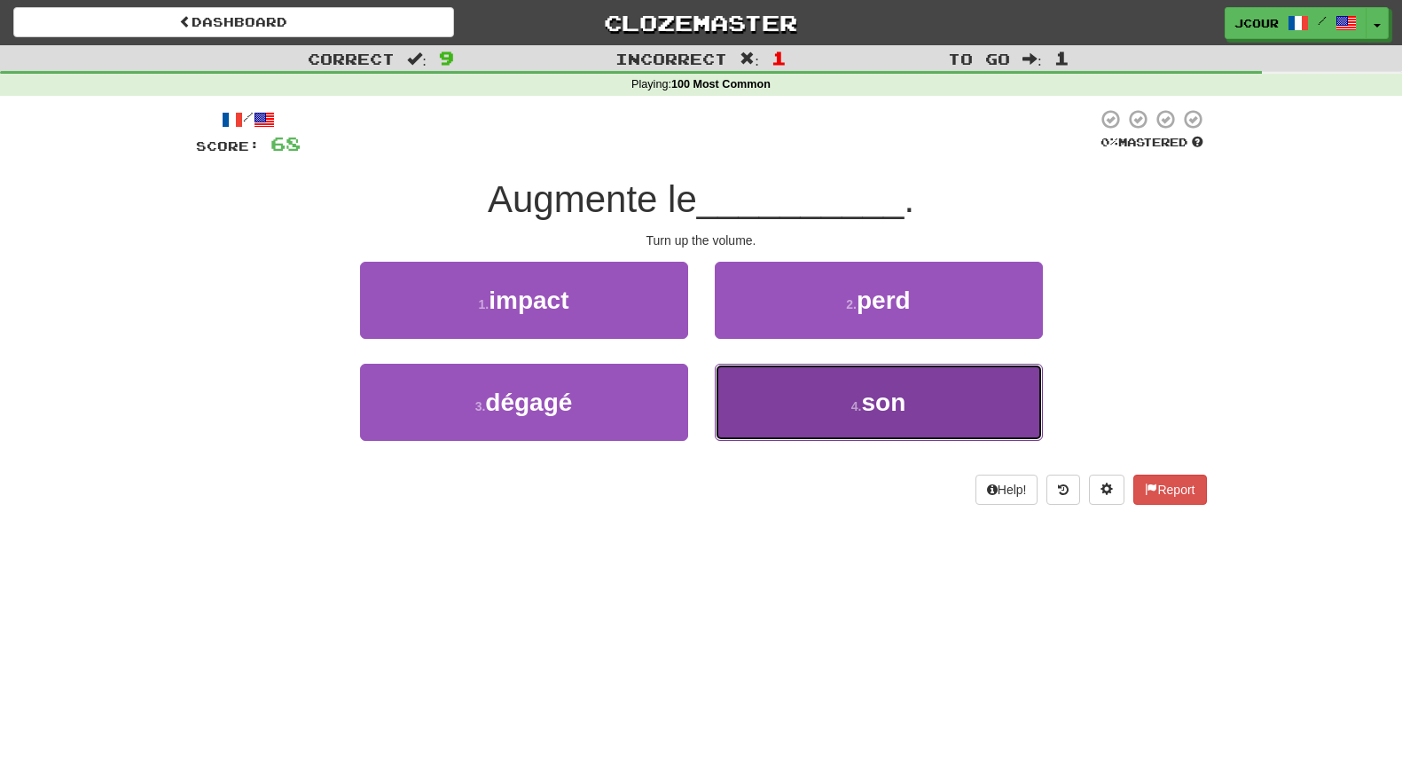
click at [812, 406] on button "4 . son" at bounding box center [879, 402] width 328 height 77
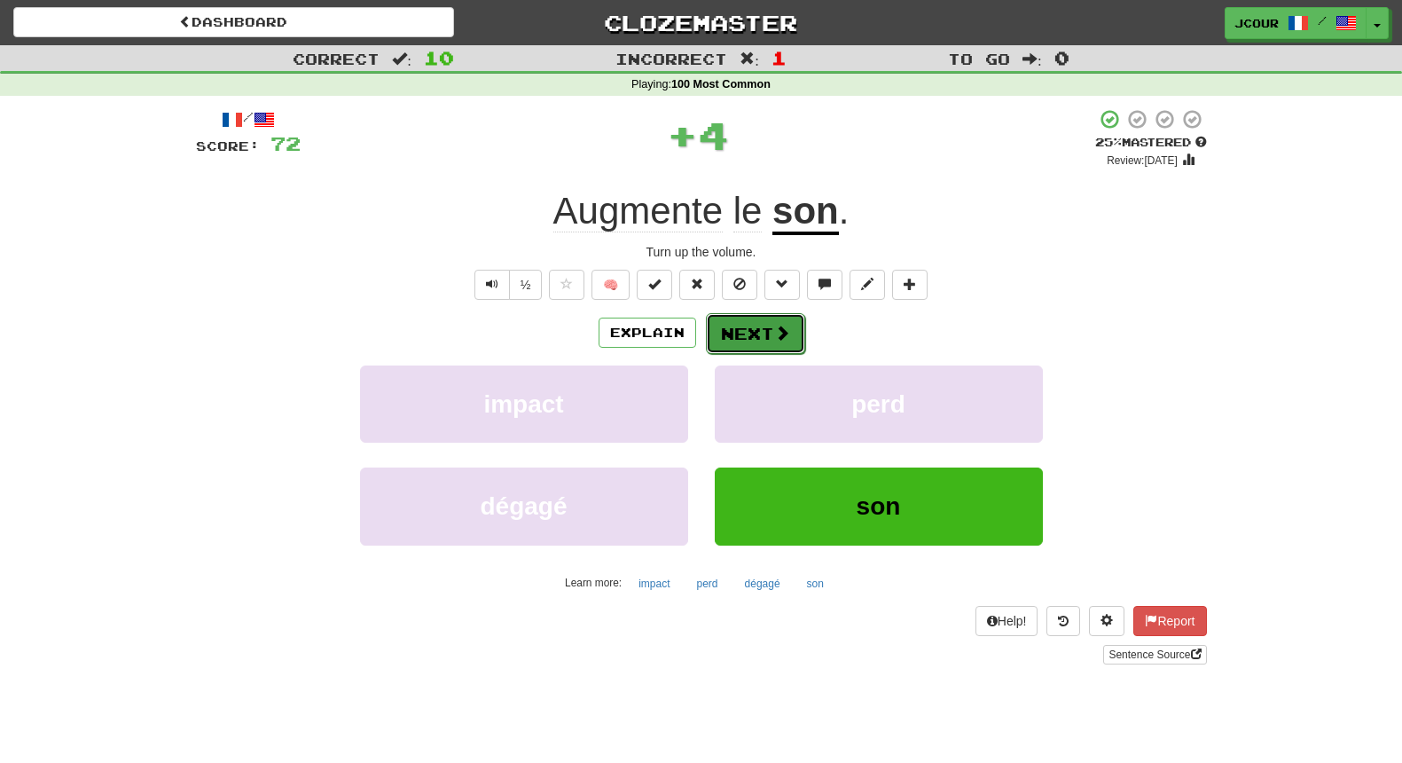
click at [776, 340] on span at bounding box center [782, 333] width 16 height 16
